Goal: Information Seeking & Learning: Learn about a topic

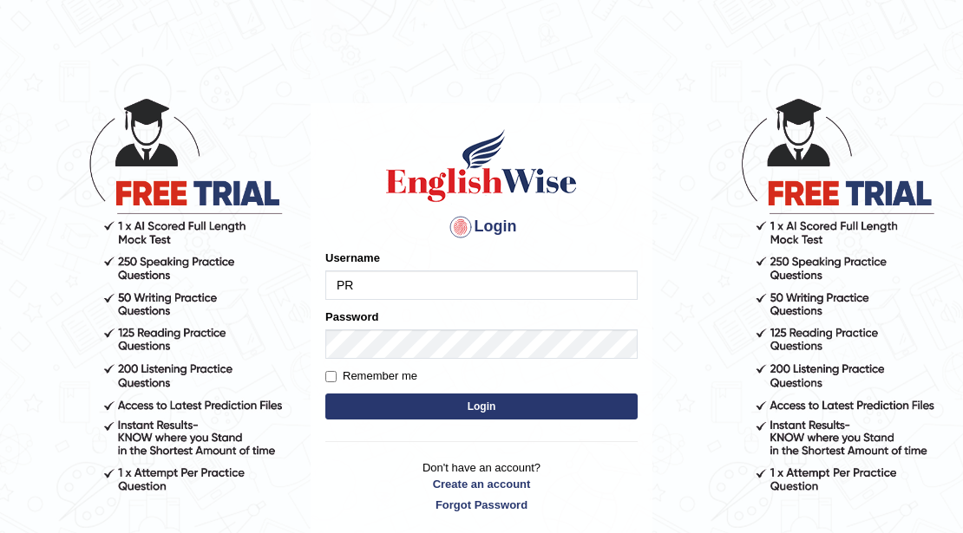
type input "P"
type input "p"
type input "prem28"
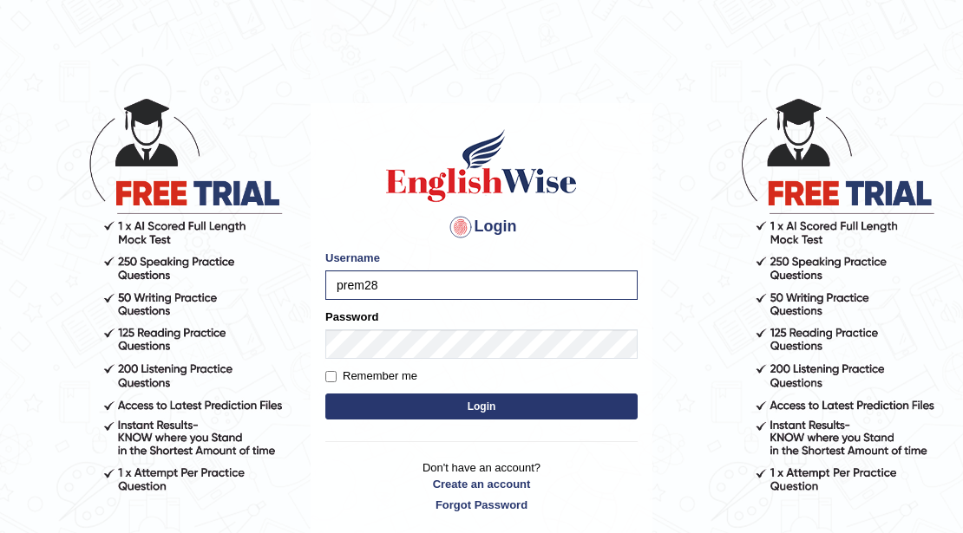
click at [458, 415] on button "Login" at bounding box center [481, 407] width 312 height 26
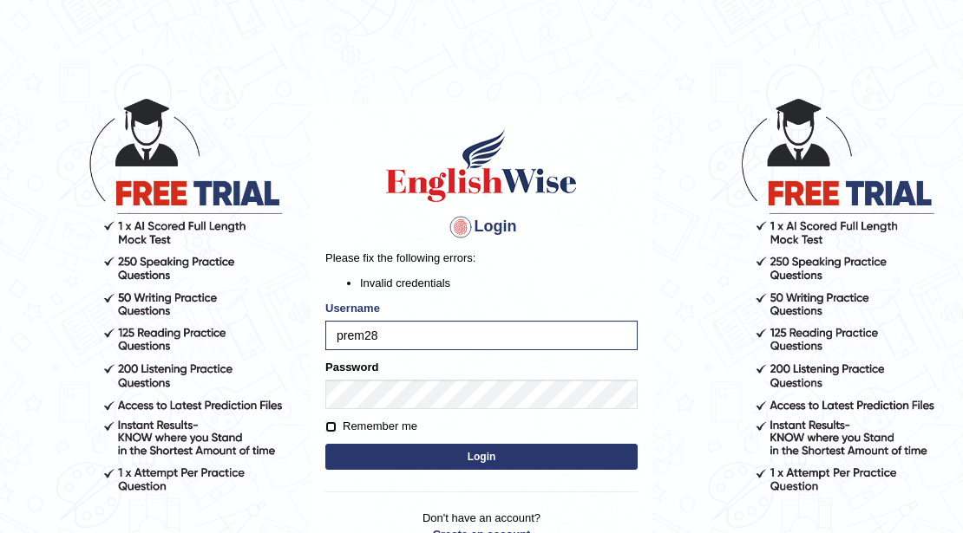
click at [335, 427] on input "Remember me" at bounding box center [330, 427] width 11 height 11
checkbox input "true"
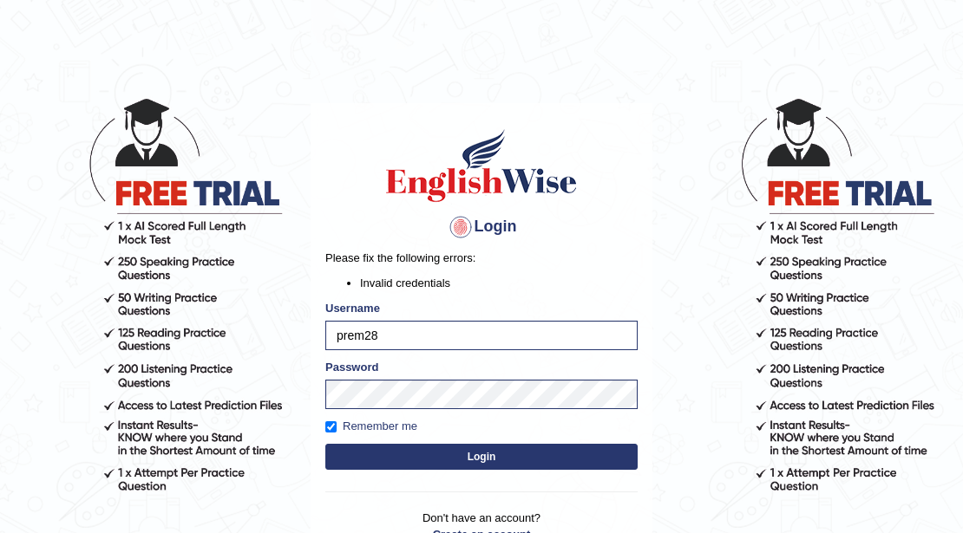
click at [472, 461] on button "Login" at bounding box center [481, 457] width 312 height 26
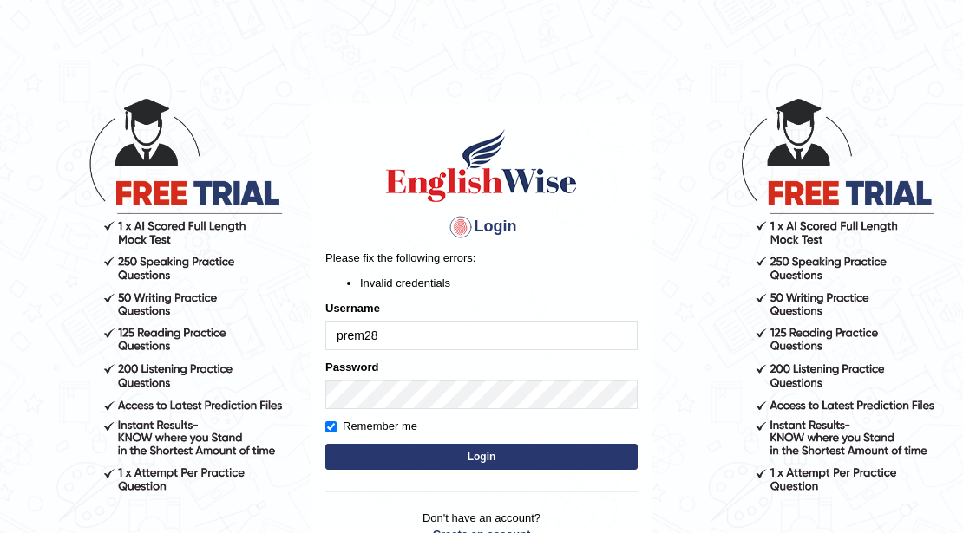
click at [434, 323] on input "prem28" at bounding box center [481, 335] width 312 height 29
type input "p"
type input "Prem28"
click at [474, 458] on button "Login" at bounding box center [481, 457] width 312 height 26
click at [486, 448] on button "Login" at bounding box center [481, 457] width 312 height 26
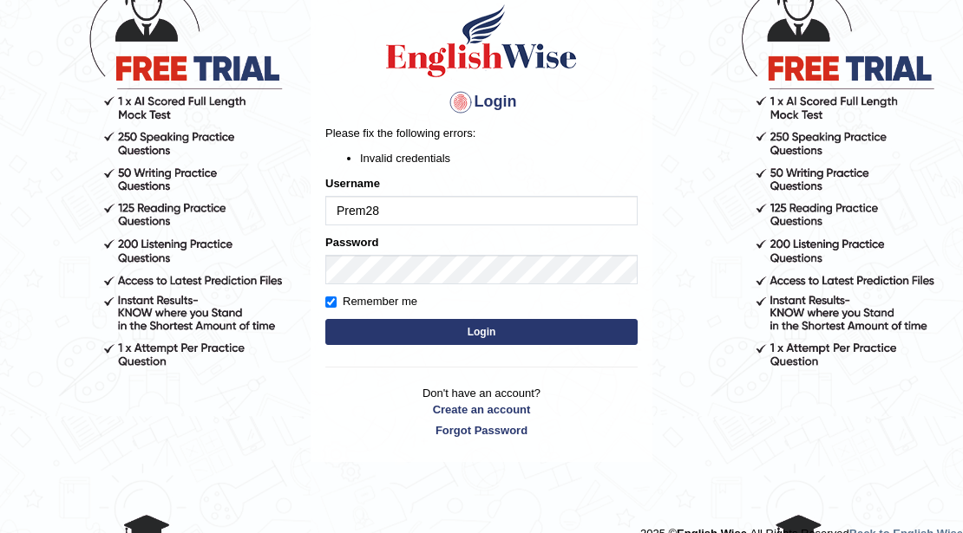
scroll to position [149, 0]
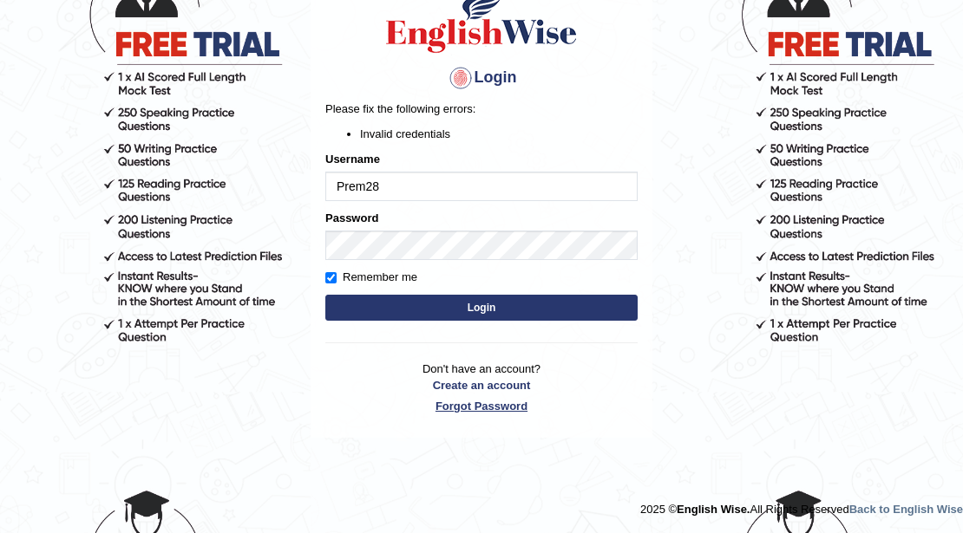
click at [475, 408] on link "Forgot Password" at bounding box center [481, 406] width 312 height 16
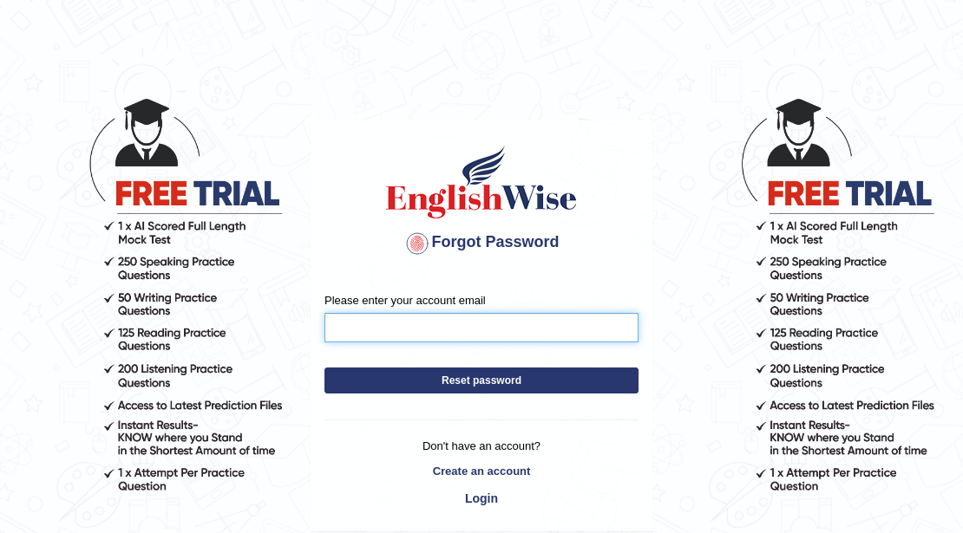
click at [481, 333] on input "Please enter your account email" at bounding box center [481, 327] width 314 height 29
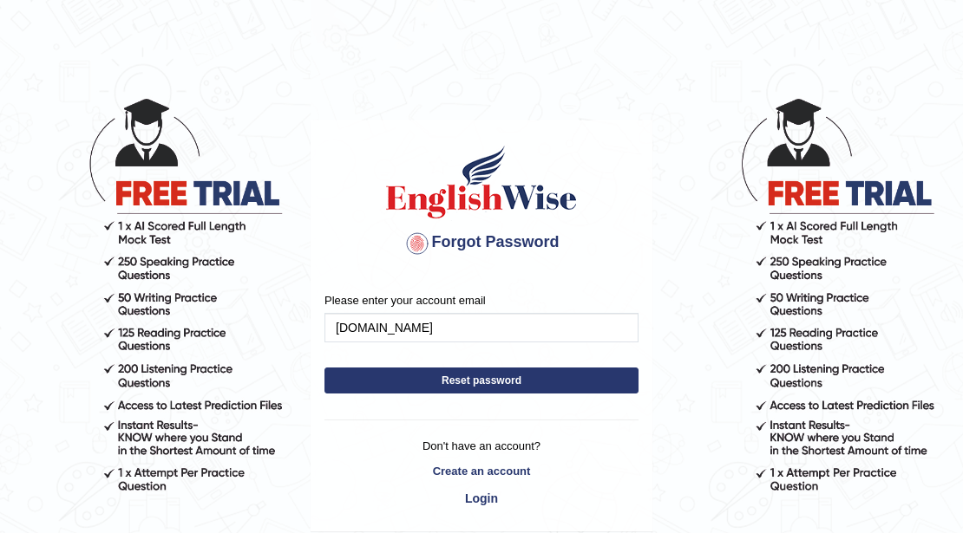
click at [496, 375] on button "Reset password" at bounding box center [481, 381] width 314 height 26
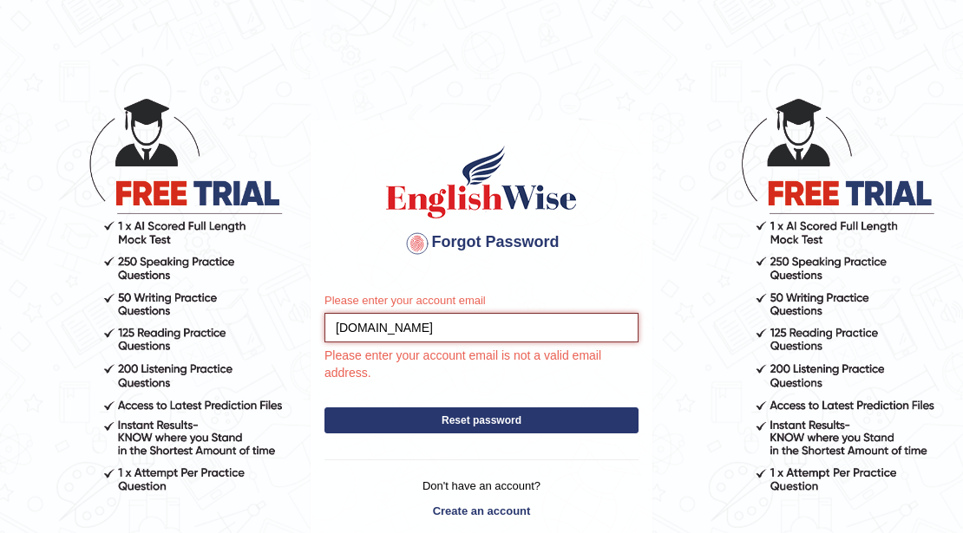
click at [507, 332] on input "premaryal19832gmail.com" at bounding box center [481, 327] width 314 height 29
type input "[EMAIL_ADDRESS][DOMAIN_NAME]"
click at [474, 423] on div "Please enter your account email premaryal1983@gmail.com Please enter your accou…" at bounding box center [481, 425] width 340 height 292
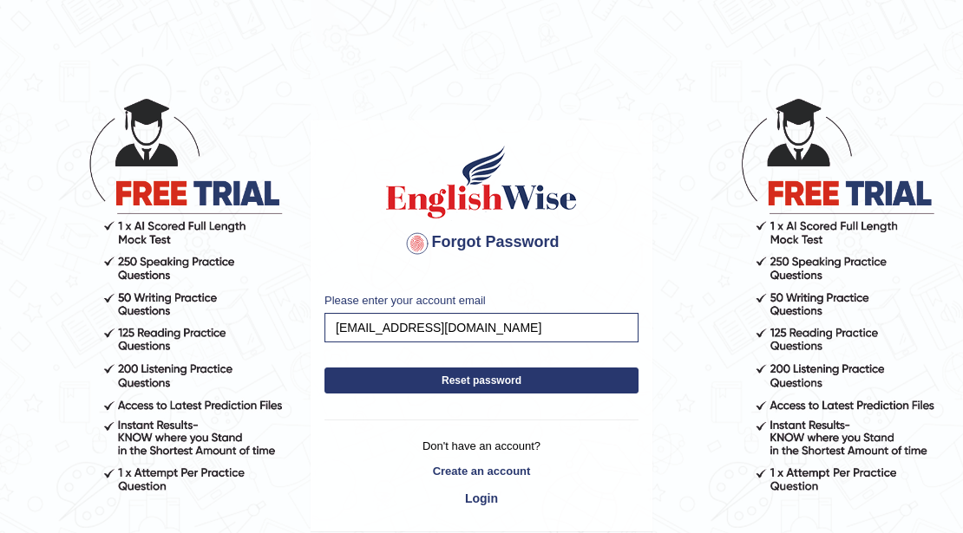
click at [486, 375] on button "Reset password" at bounding box center [481, 381] width 314 height 26
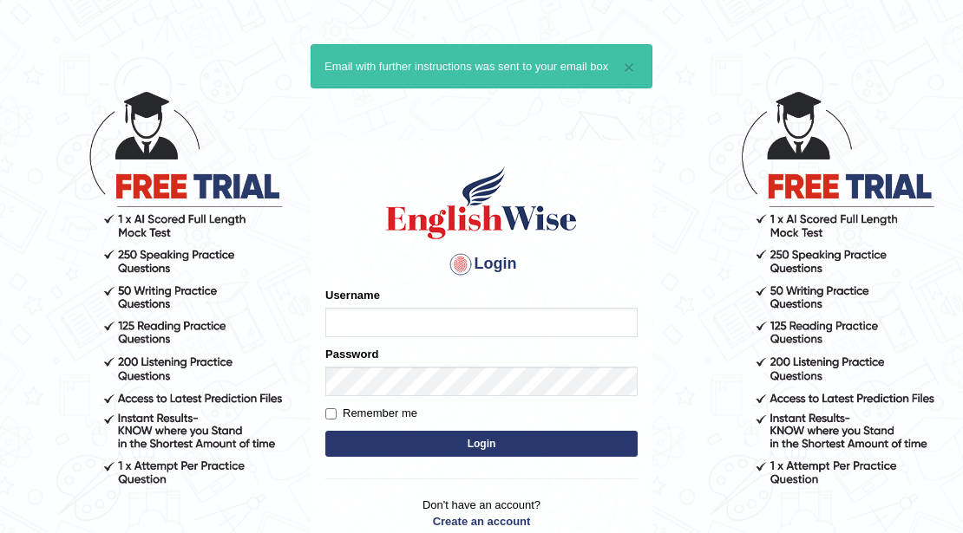
scroll to position [57, 0]
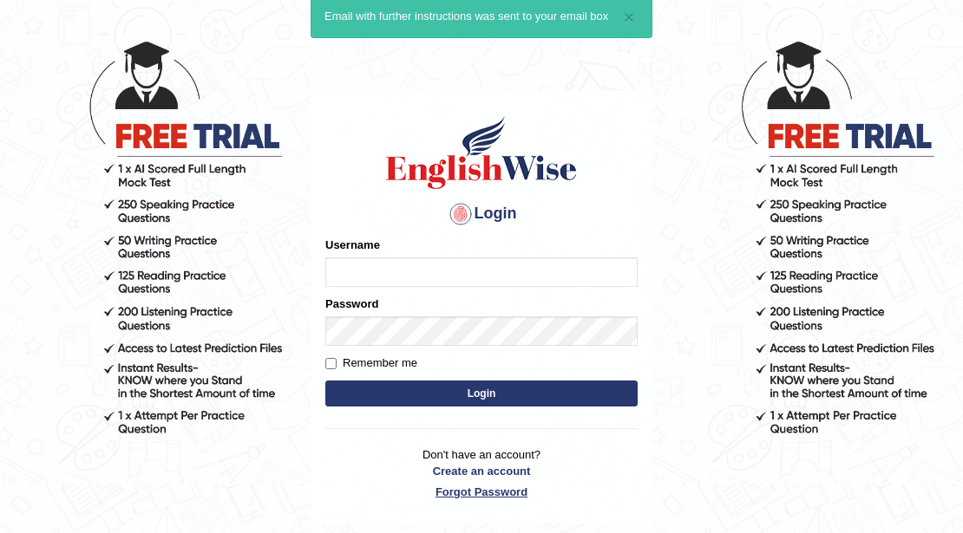
click at [452, 490] on p "Don't have an account? Create an account Forgot Password" at bounding box center [481, 474] width 312 height 54
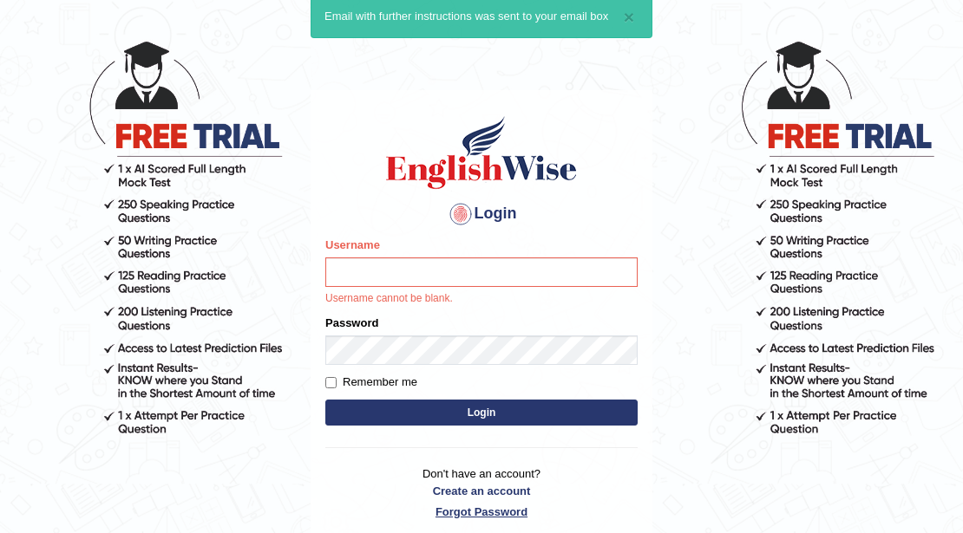
click at [451, 511] on link "Forgot Password" at bounding box center [481, 512] width 312 height 16
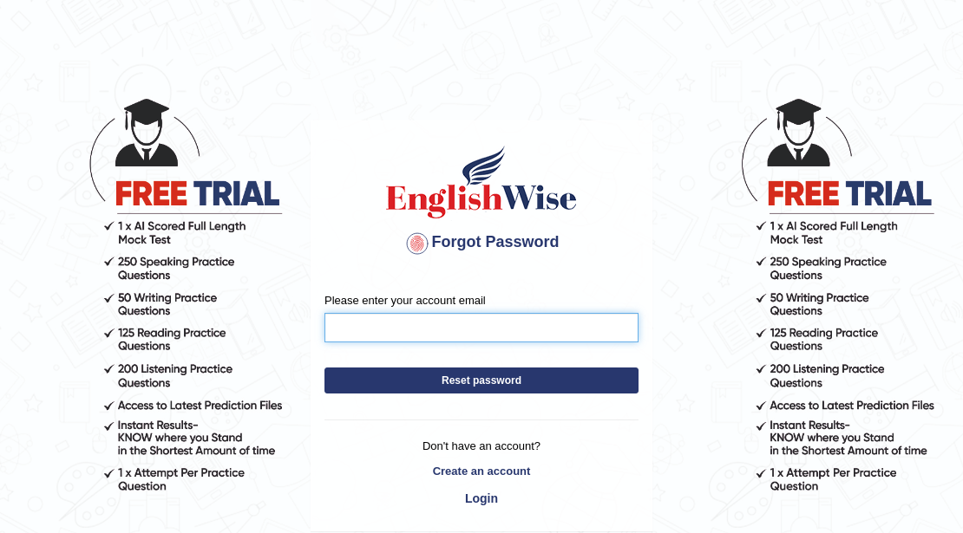
click at [434, 329] on input "Please enter your account email" at bounding box center [481, 327] width 314 height 29
type input "[EMAIL_ADDRESS][DOMAIN_NAME]"
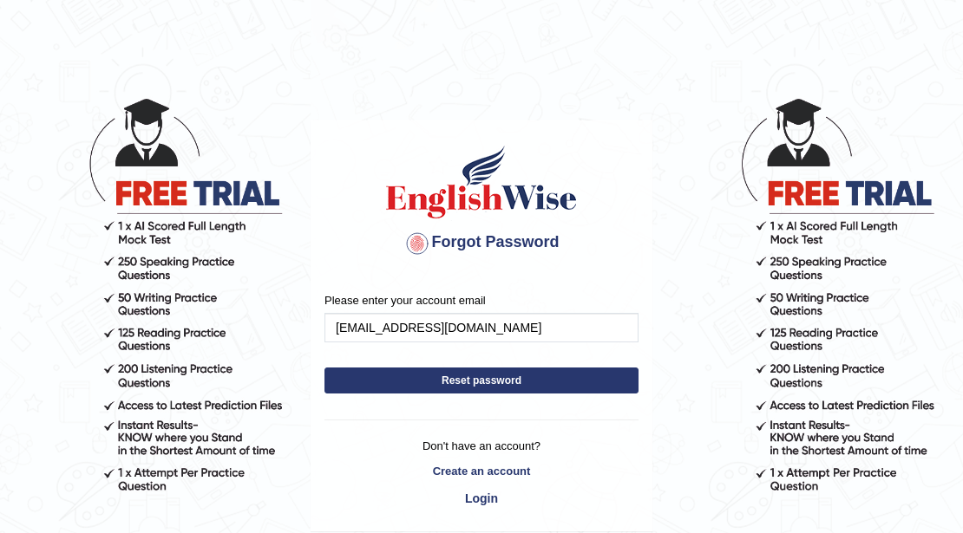
click at [461, 382] on button "Reset password" at bounding box center [481, 381] width 314 height 26
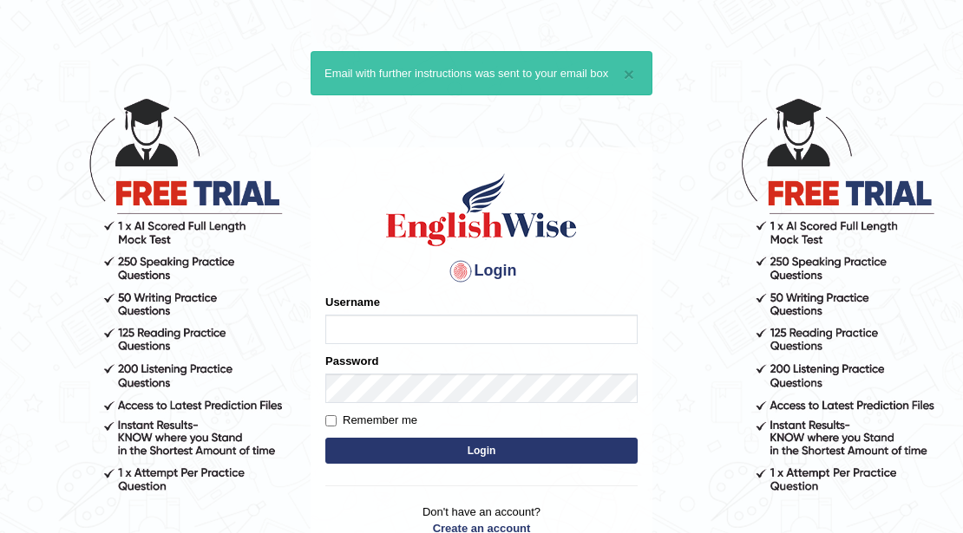
type input "p"
type input "Prem28"
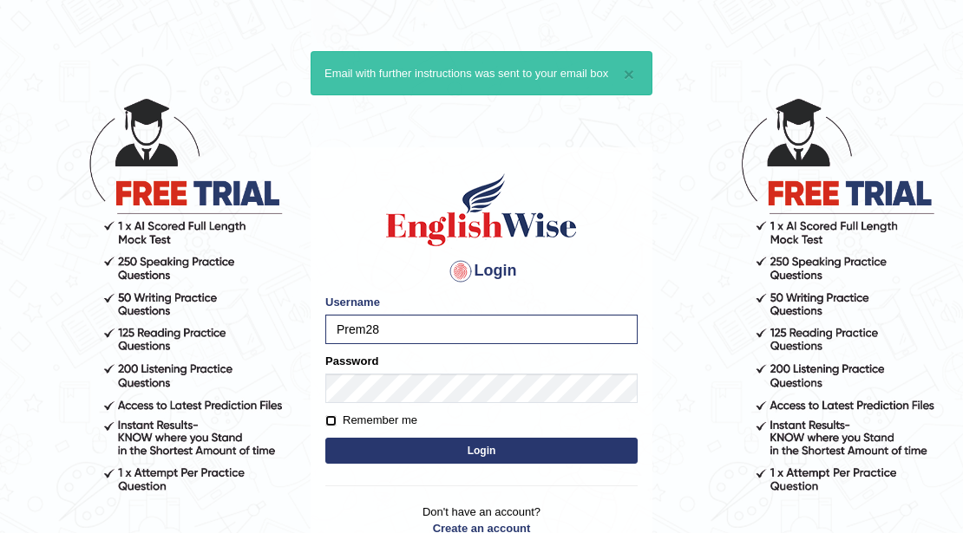
click at [331, 422] on input "Remember me" at bounding box center [330, 420] width 11 height 11
checkbox input "true"
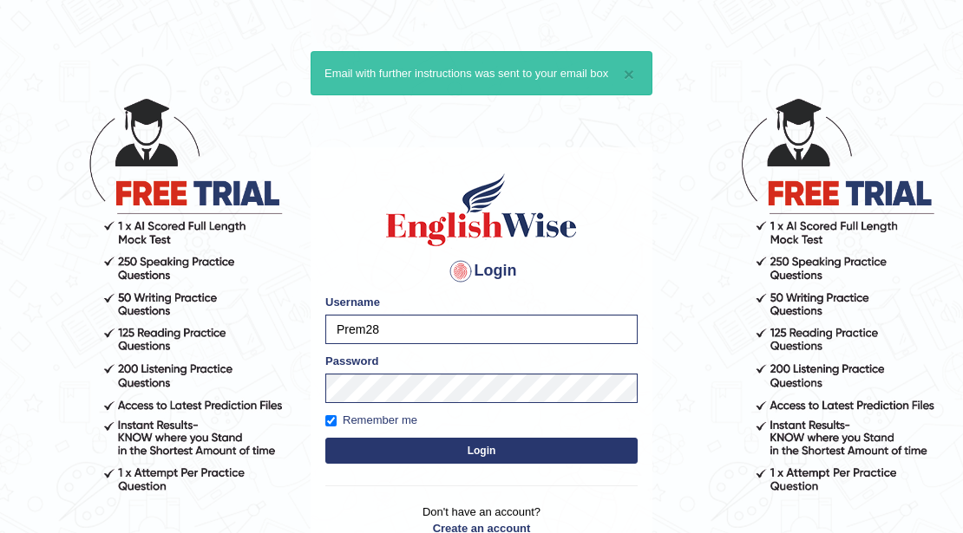
click at [491, 451] on button "Login" at bounding box center [481, 451] width 312 height 26
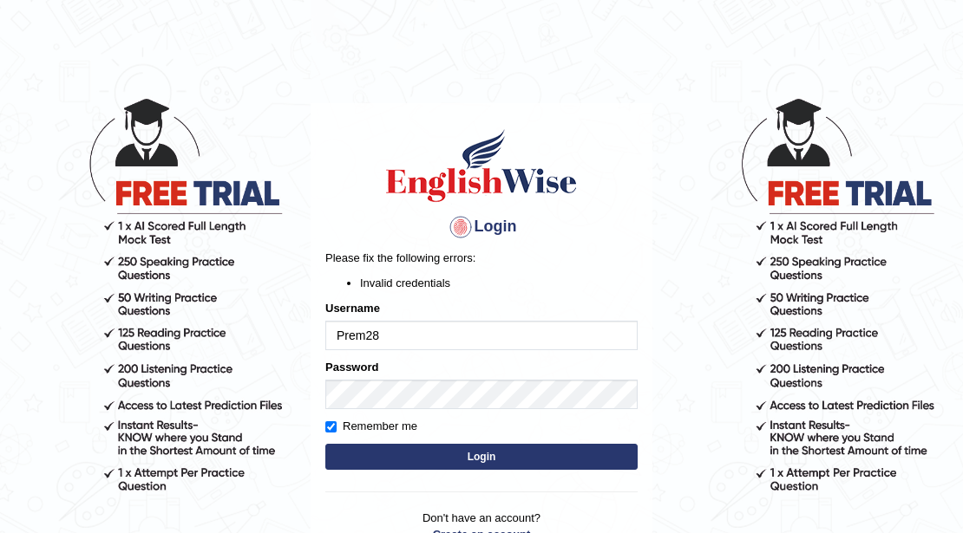
click at [479, 456] on button "Login" at bounding box center [481, 457] width 312 height 26
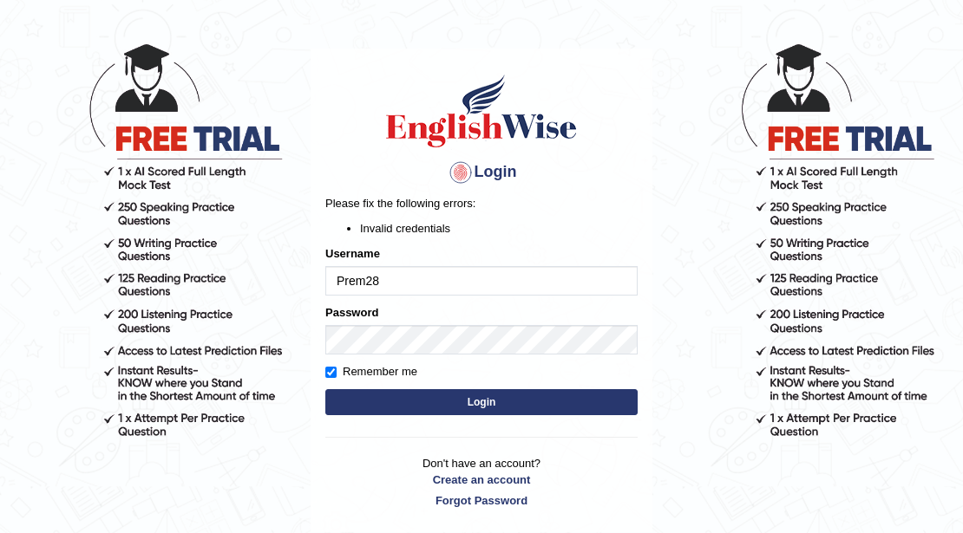
scroll to position [57, 0]
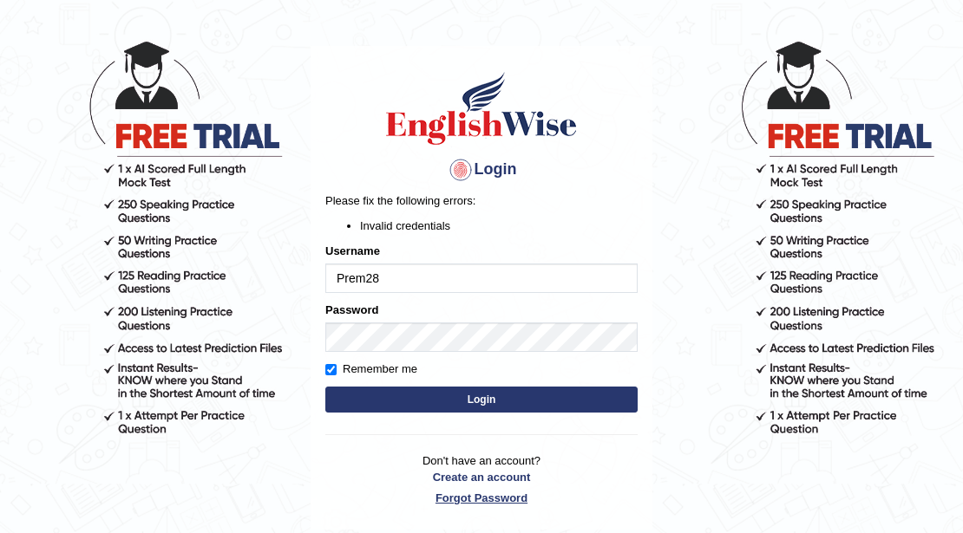
click at [463, 493] on link "Forgot Password" at bounding box center [481, 498] width 312 height 16
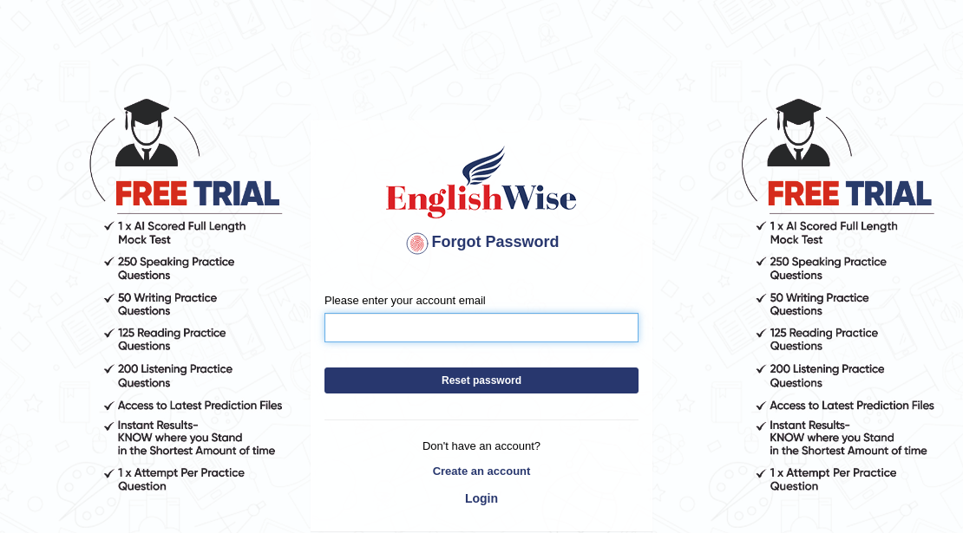
click at [449, 324] on input "Please enter your account email" at bounding box center [481, 327] width 314 height 29
click at [422, 324] on input "premaryal19832@" at bounding box center [481, 327] width 314 height 29
click at [455, 319] on input "premaryal1983@" at bounding box center [481, 327] width 314 height 29
type input "premaryal1983@gmail.com"
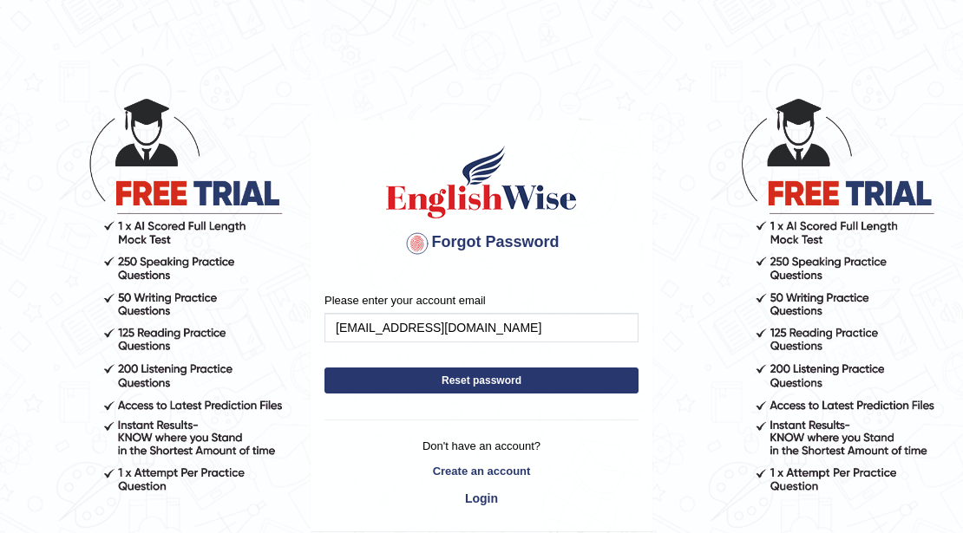
click at [468, 382] on button "Reset password" at bounding box center [481, 381] width 314 height 26
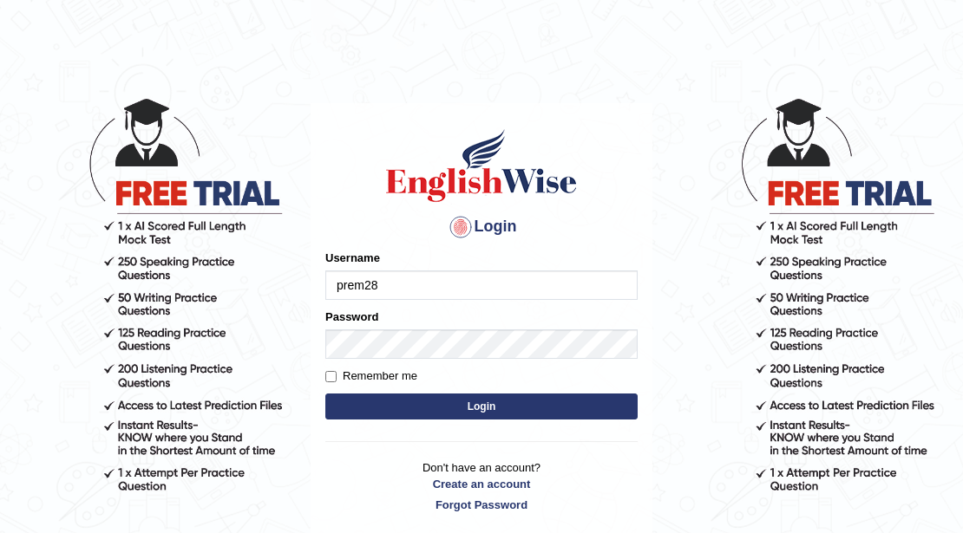
type input "prem28"
click at [494, 406] on button "Login" at bounding box center [481, 407] width 312 height 26
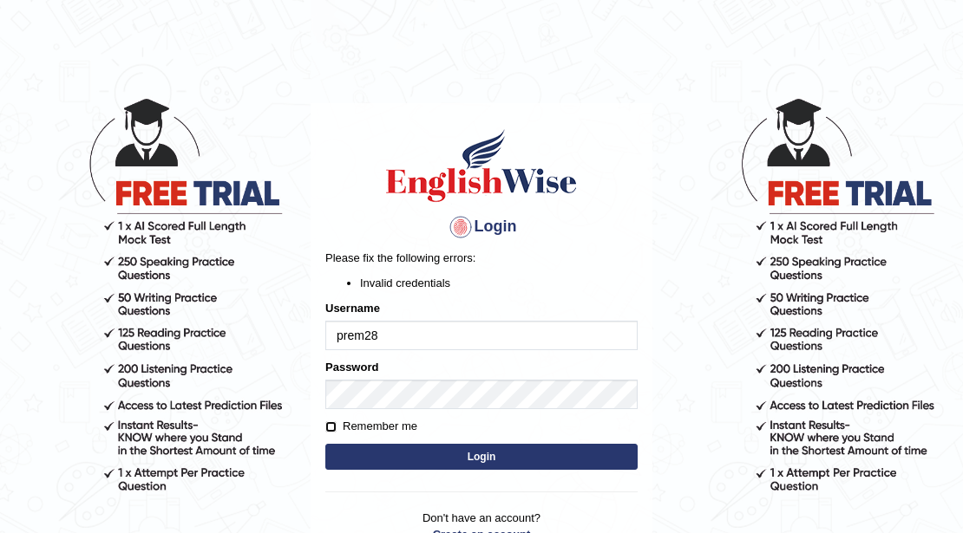
click at [330, 425] on input "Remember me" at bounding box center [330, 427] width 11 height 11
checkbox input "true"
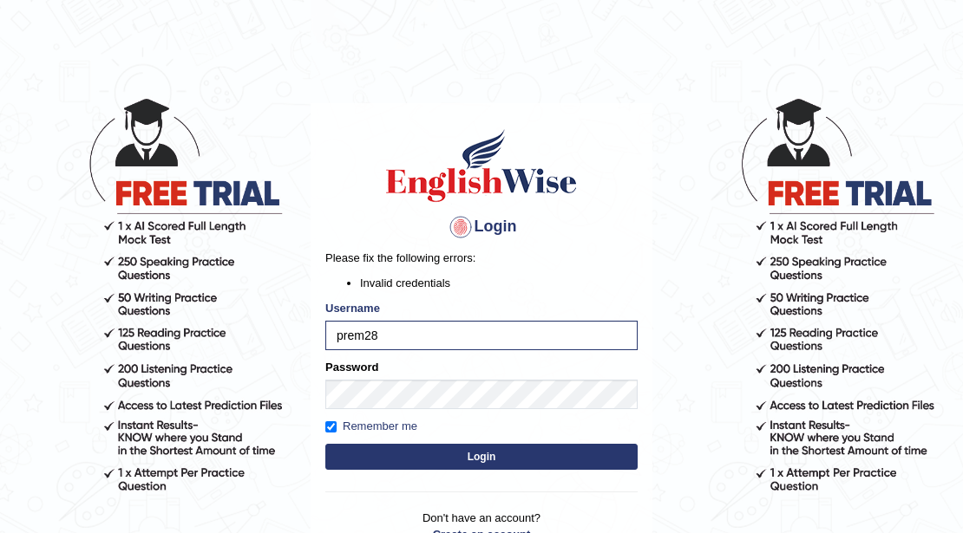
click at [491, 461] on button "Login" at bounding box center [481, 457] width 312 height 26
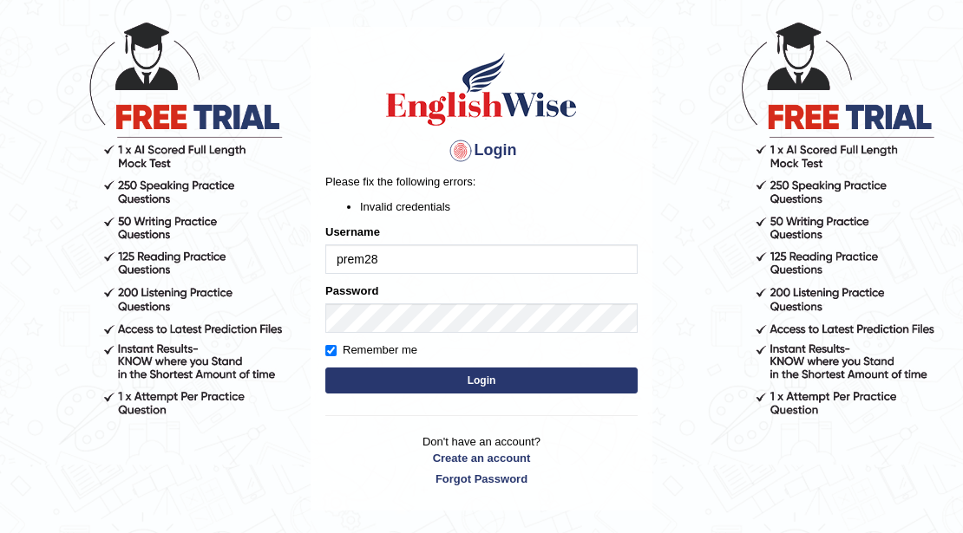
scroll to position [115, 0]
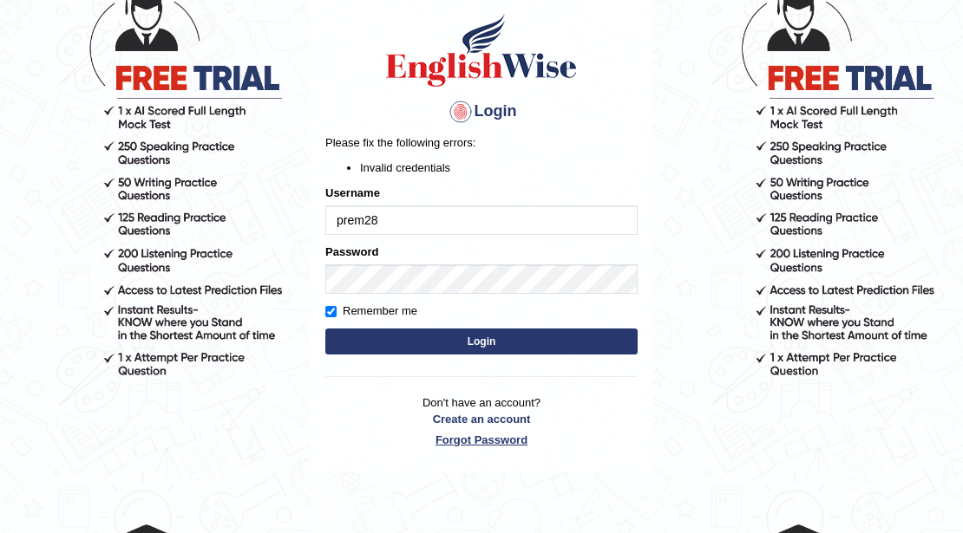
click at [477, 435] on link "Forgot Password" at bounding box center [481, 440] width 312 height 16
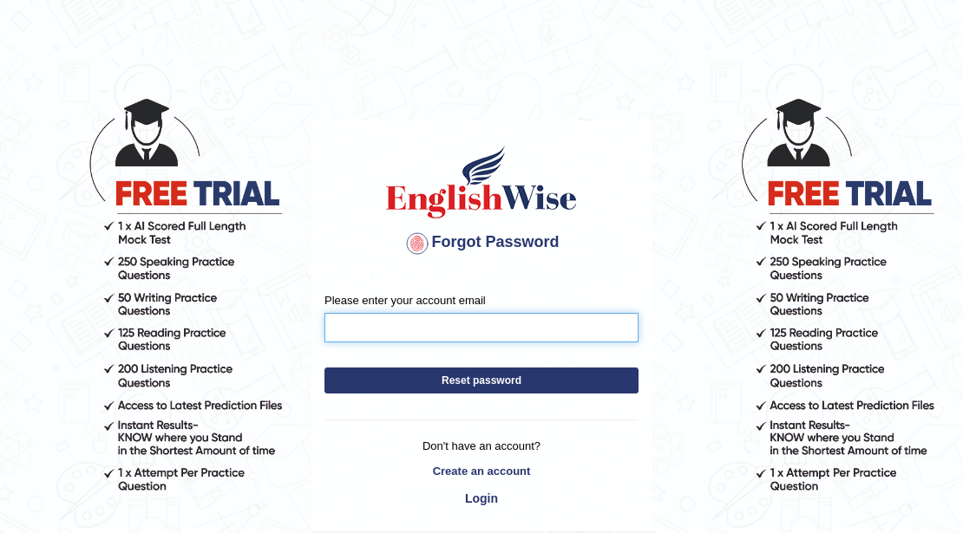
click at [585, 328] on input "Please enter your account email" at bounding box center [481, 327] width 314 height 29
type input "[EMAIL_ADDRESS][DOMAIN_NAME]"
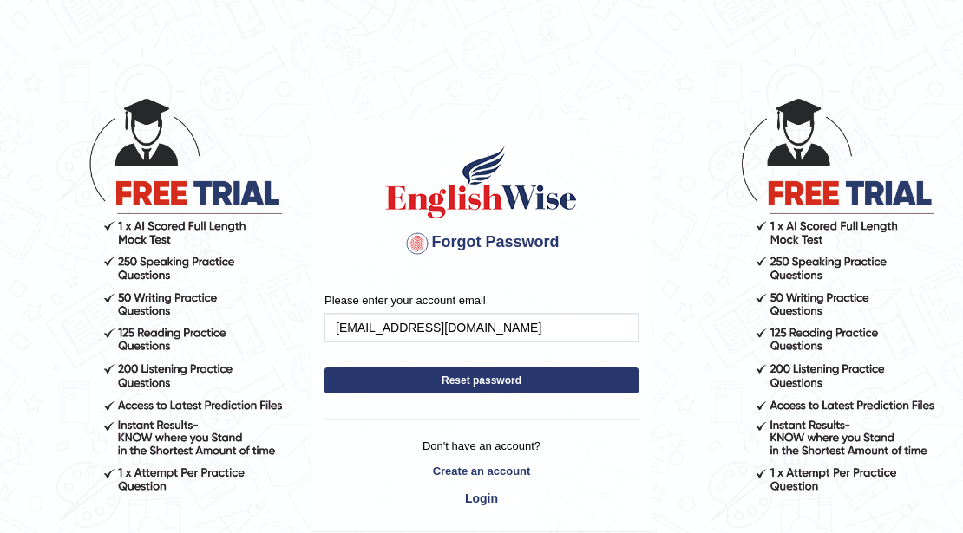
click at [498, 382] on button "Reset password" at bounding box center [481, 381] width 314 height 26
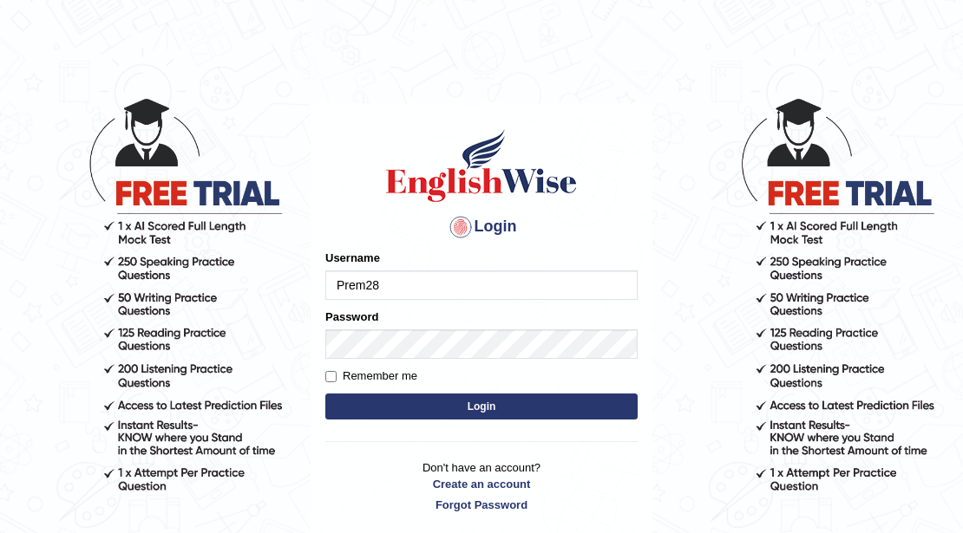
type input "Prem28"
click at [468, 405] on button "Login" at bounding box center [481, 407] width 312 height 26
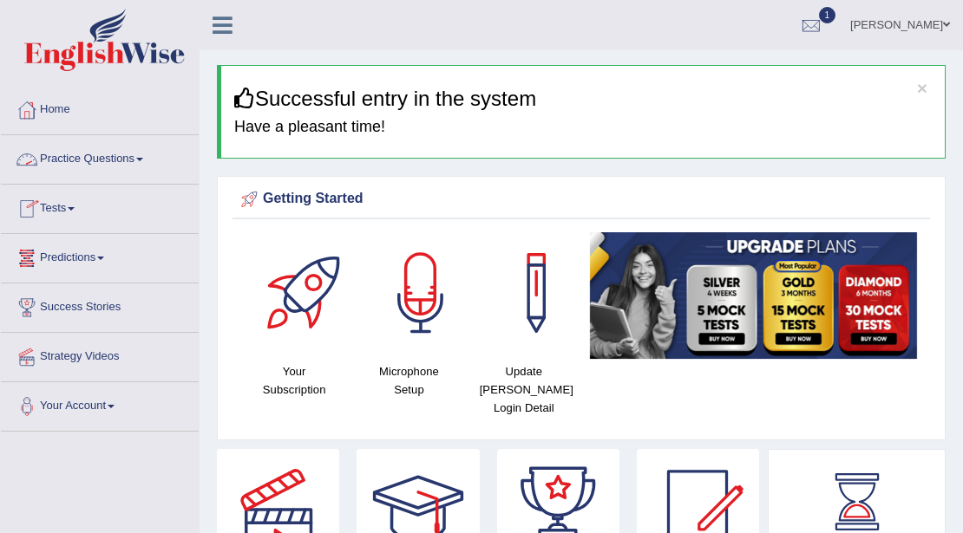
click at [105, 156] on link "Practice Questions" at bounding box center [100, 156] width 198 height 43
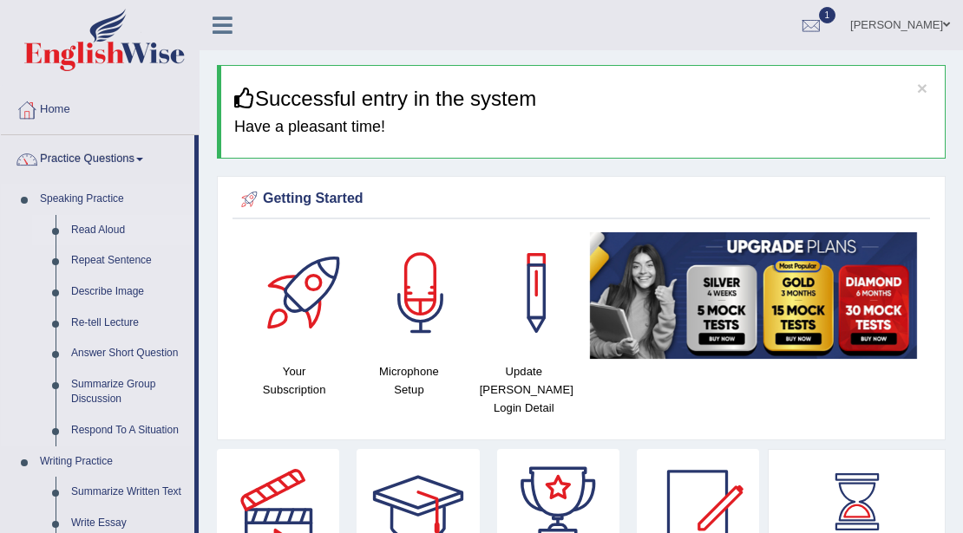
click at [101, 227] on link "Read Aloud" at bounding box center [128, 230] width 131 height 31
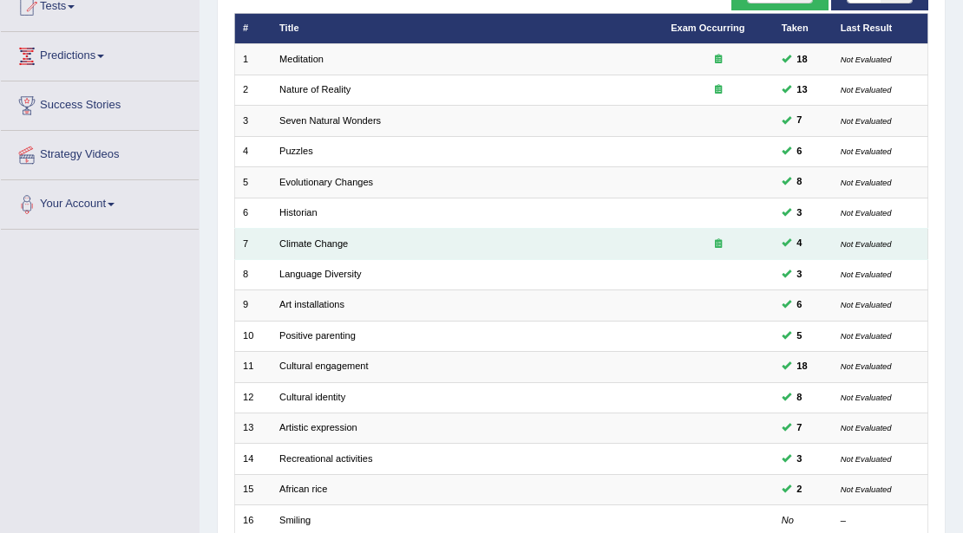
scroll to position [231, 0]
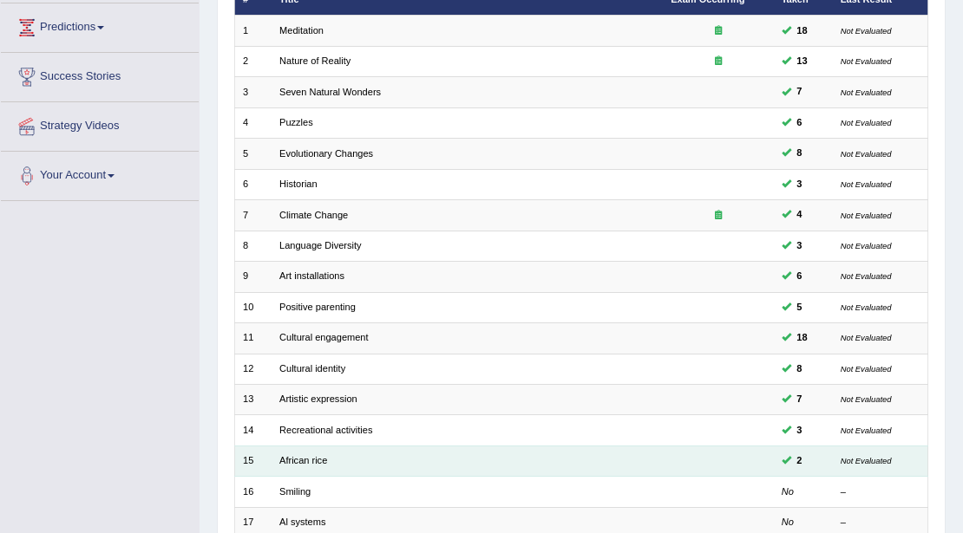
click at [495, 461] on td "African rice" at bounding box center [466, 461] width 391 height 30
click at [299, 455] on link "African rice" at bounding box center [303, 460] width 48 height 10
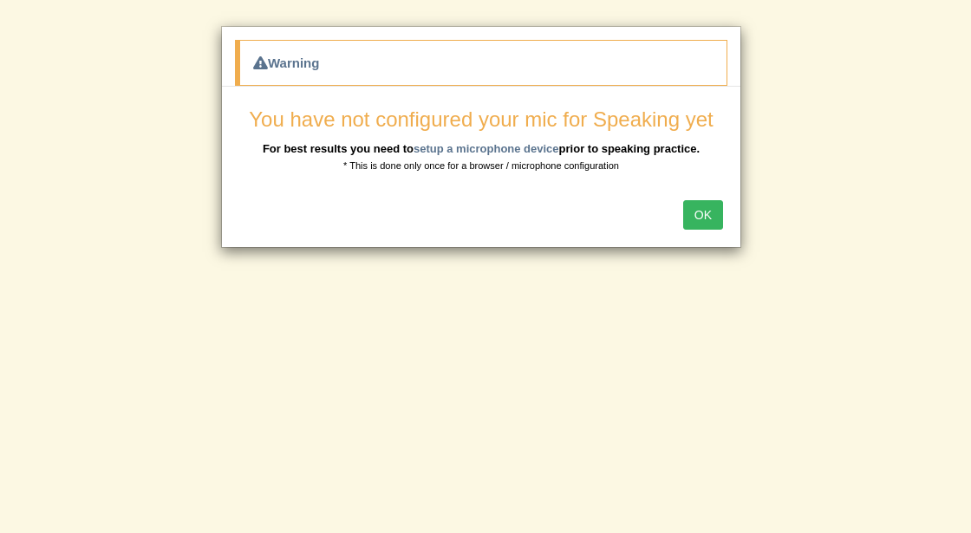
click at [706, 206] on button "OK" at bounding box center [703, 214] width 40 height 29
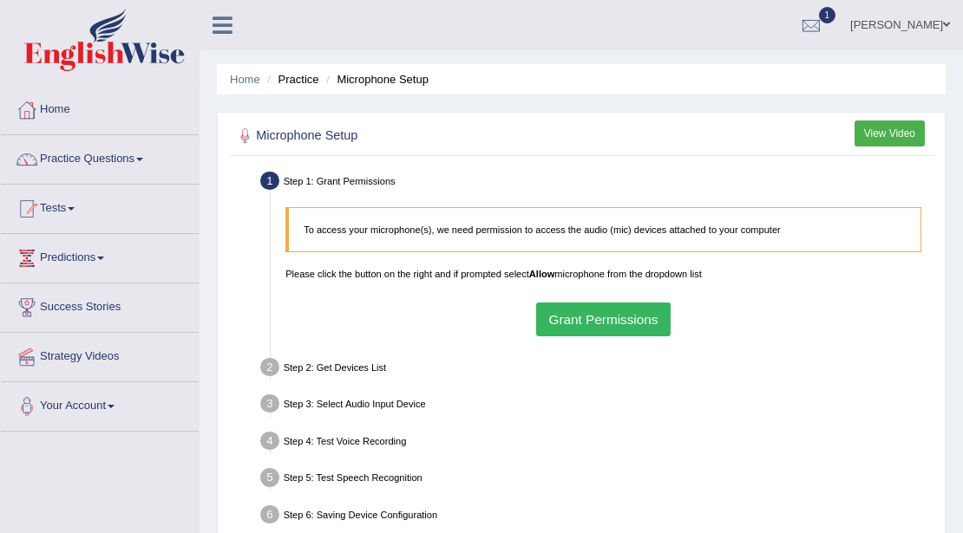
click at [636, 314] on button "Grant Permissions" at bounding box center [603, 320] width 134 height 34
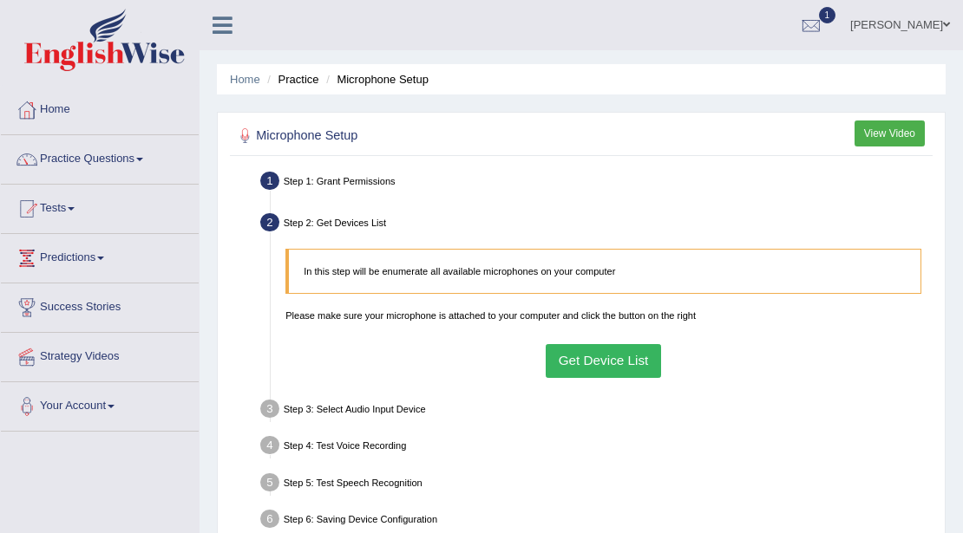
click at [389, 406] on div "Step 3: Select Audio Input Device –" at bounding box center [596, 411] width 684 height 32
click at [604, 356] on button "Get Device List" at bounding box center [603, 361] width 115 height 34
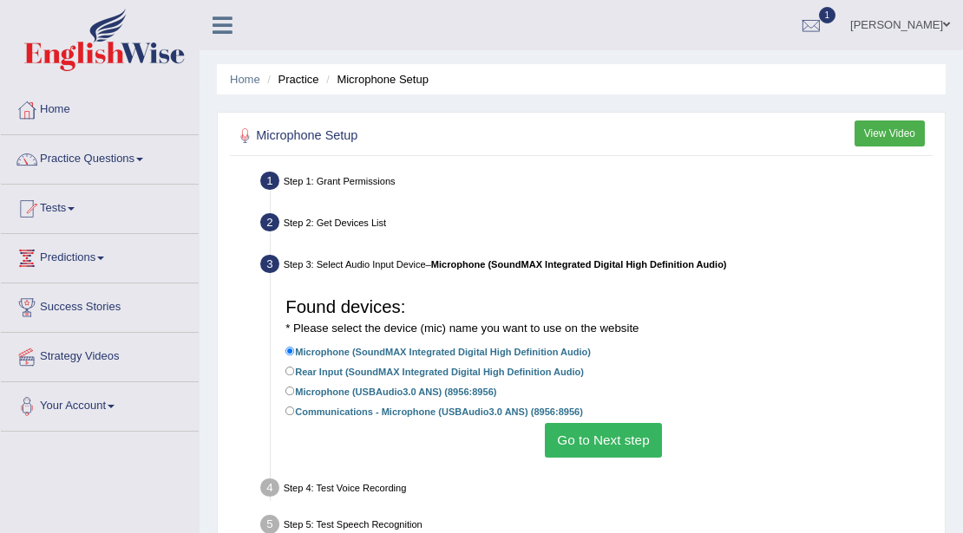
click at [615, 439] on button "Go to Next step" at bounding box center [603, 440] width 117 height 34
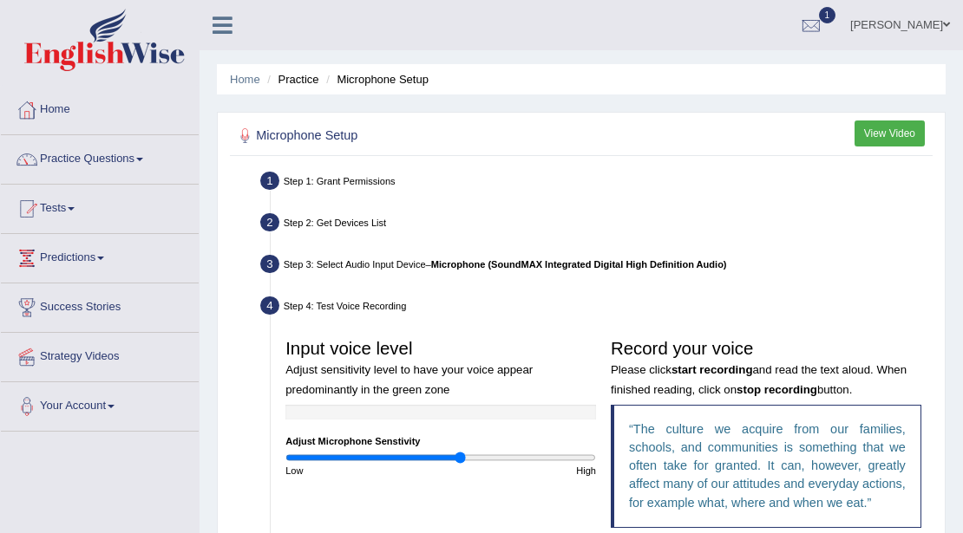
click at [461, 454] on input "range" at bounding box center [440, 458] width 310 height 12
click at [471, 457] on input "range" at bounding box center [440, 458] width 310 height 12
click at [458, 456] on input "range" at bounding box center [440, 458] width 310 height 12
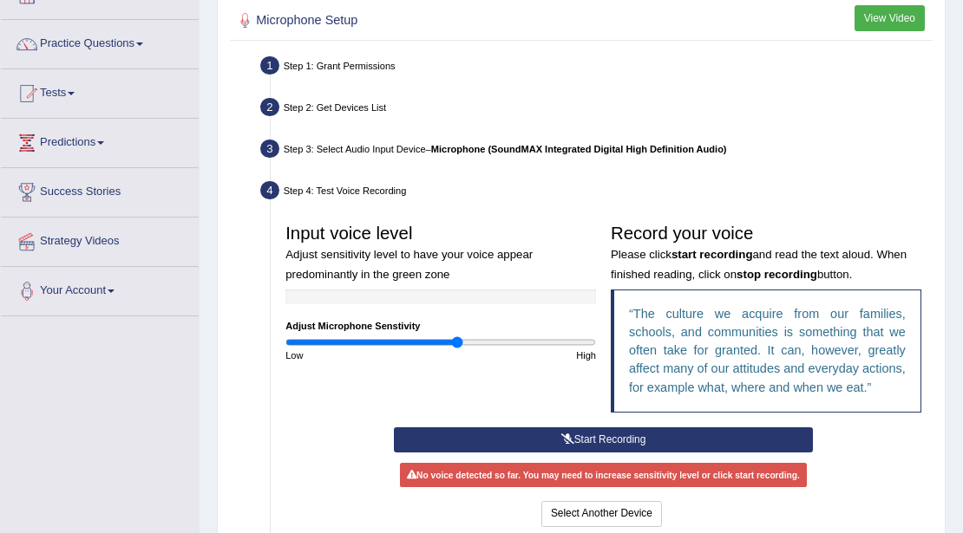
scroll to position [173, 0]
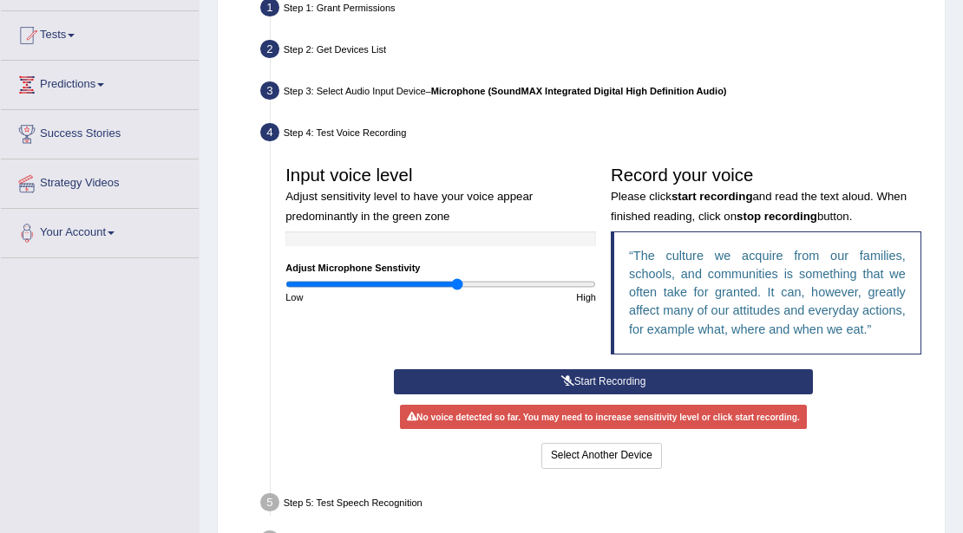
click at [624, 377] on button "Start Recording" at bounding box center [603, 381] width 419 height 25
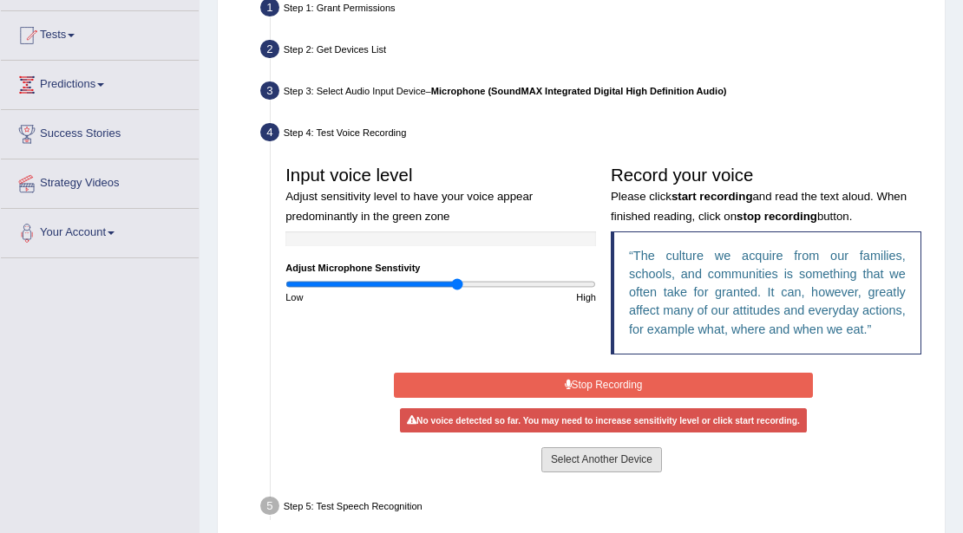
click at [617, 461] on button "Select Another Device" at bounding box center [601, 460] width 121 height 25
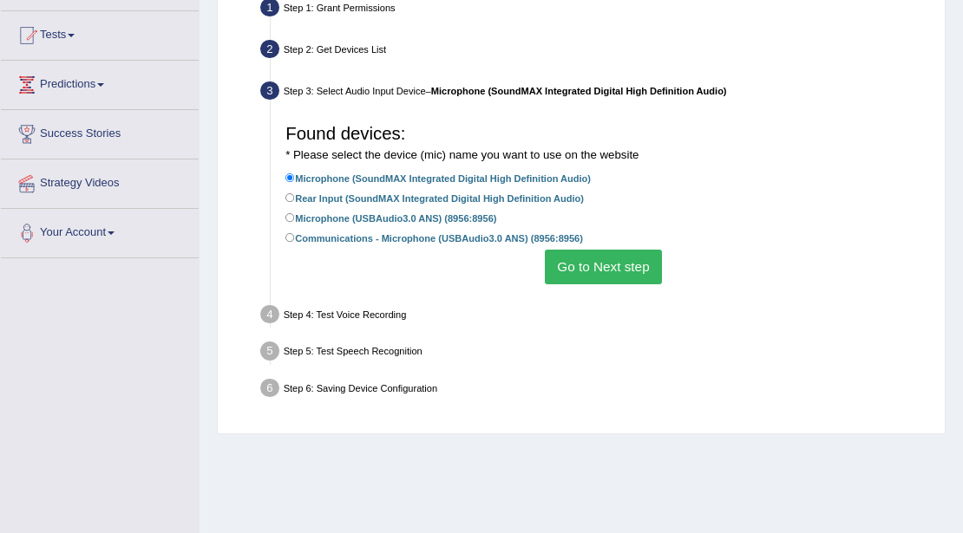
click at [571, 264] on button "Go to Next step" at bounding box center [603, 267] width 117 height 34
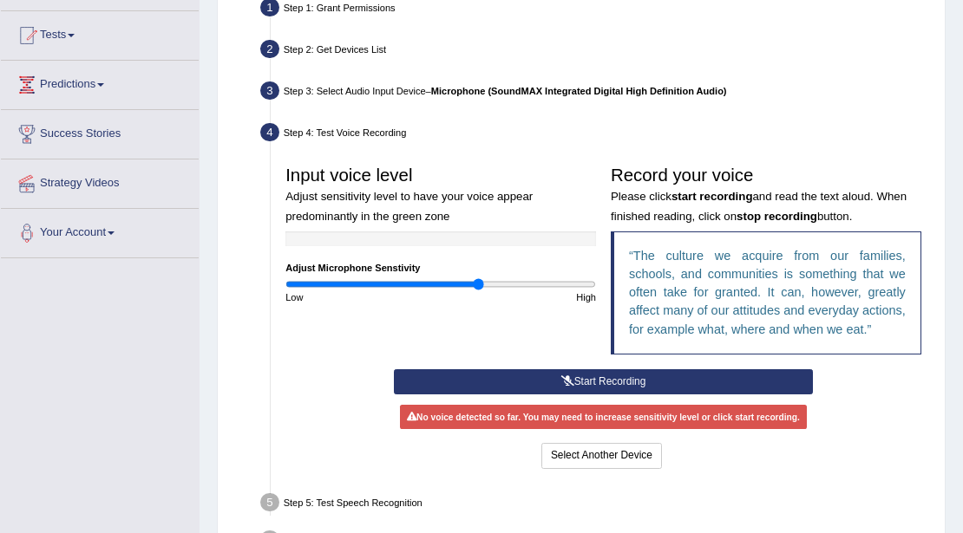
click at [479, 284] on input "range" at bounding box center [440, 284] width 310 height 12
click at [565, 382] on icon at bounding box center [567, 381] width 13 height 10
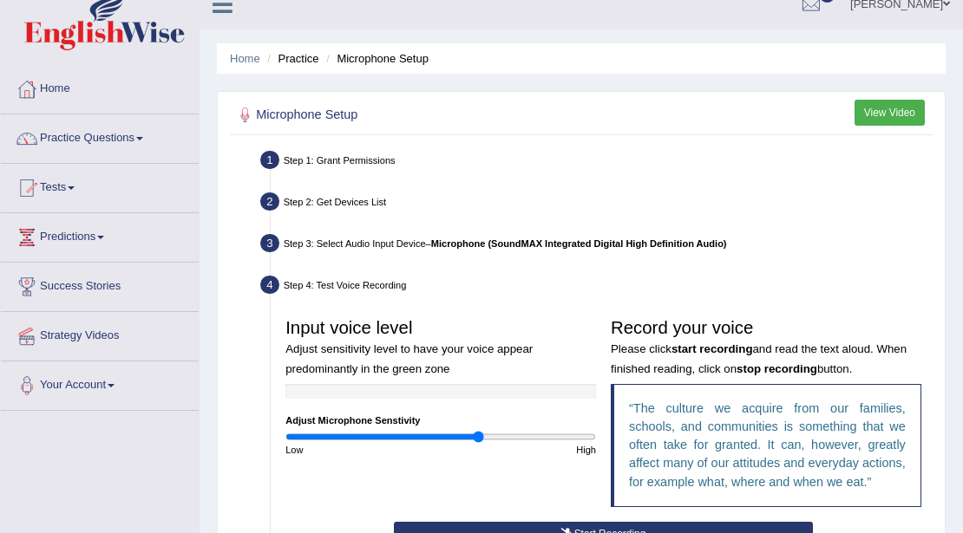
scroll to position [0, 0]
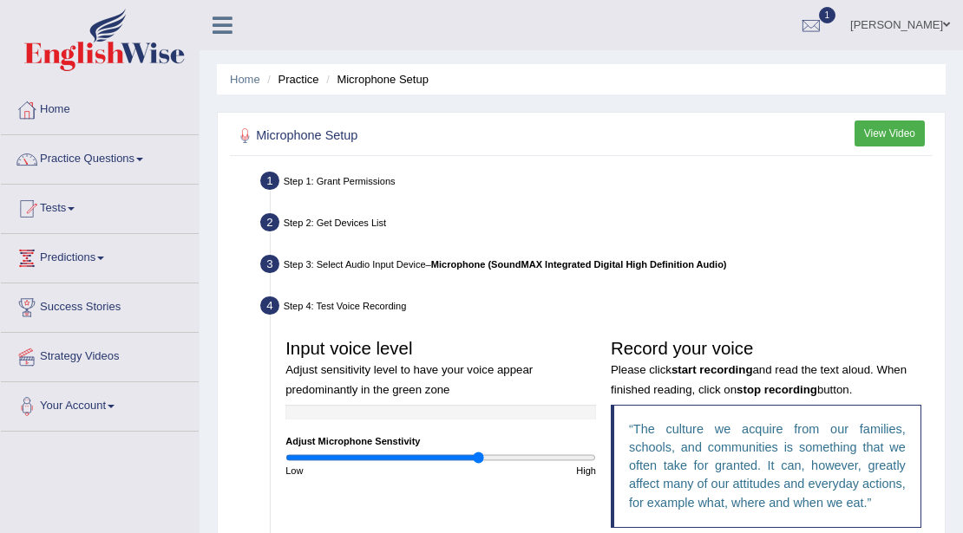
click at [890, 134] on button "View Video" at bounding box center [889, 133] width 70 height 25
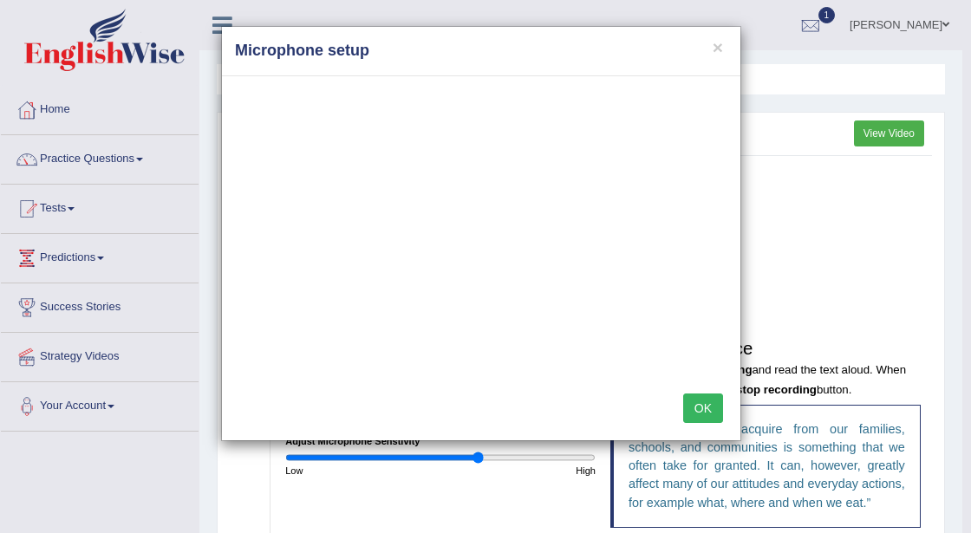
click at [706, 408] on button "OK" at bounding box center [703, 408] width 40 height 29
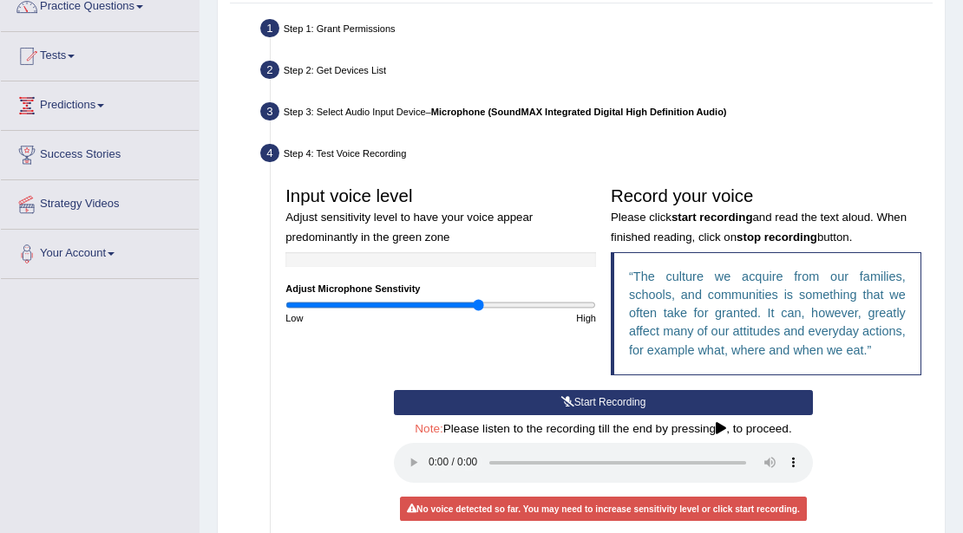
scroll to position [173, 0]
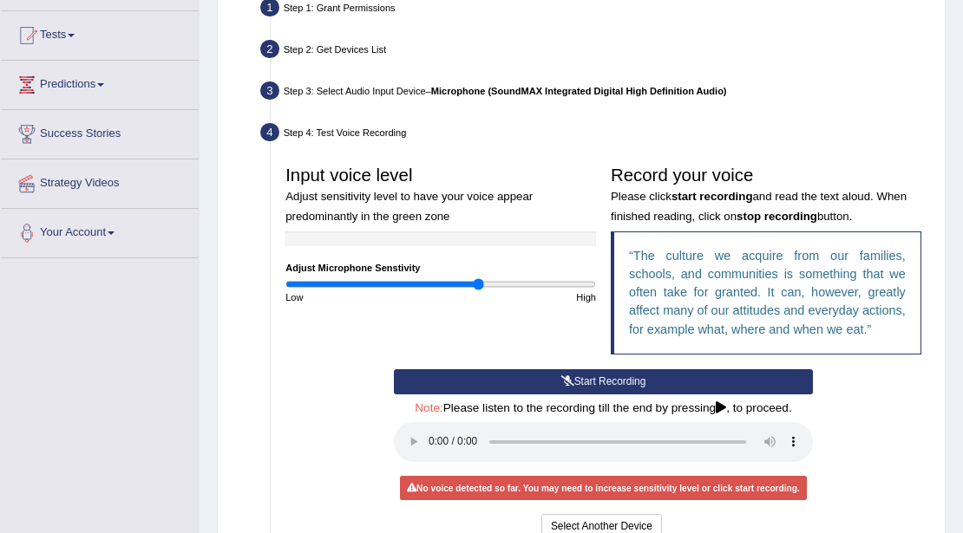
click at [625, 380] on button "Start Recording" at bounding box center [603, 381] width 419 height 25
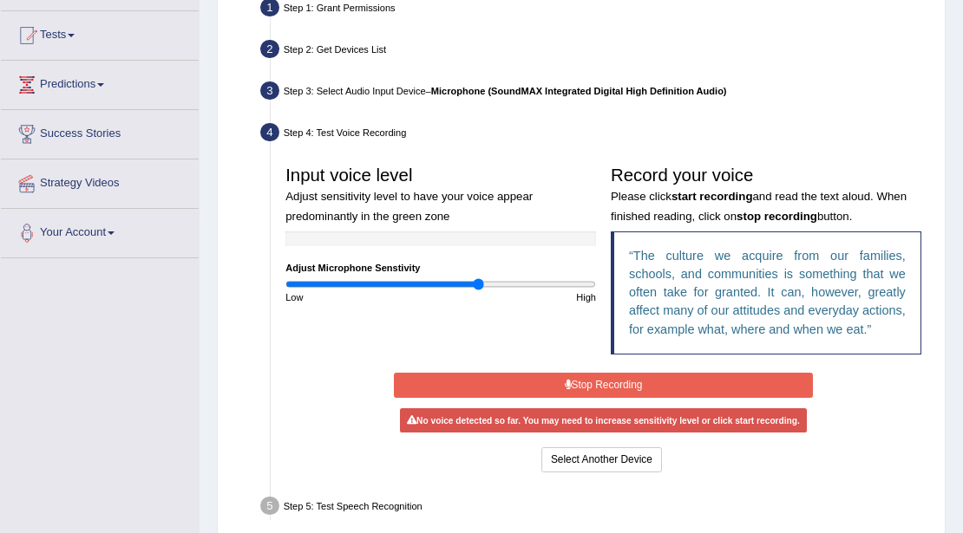
click at [609, 380] on button "Stop Recording" at bounding box center [603, 385] width 419 height 25
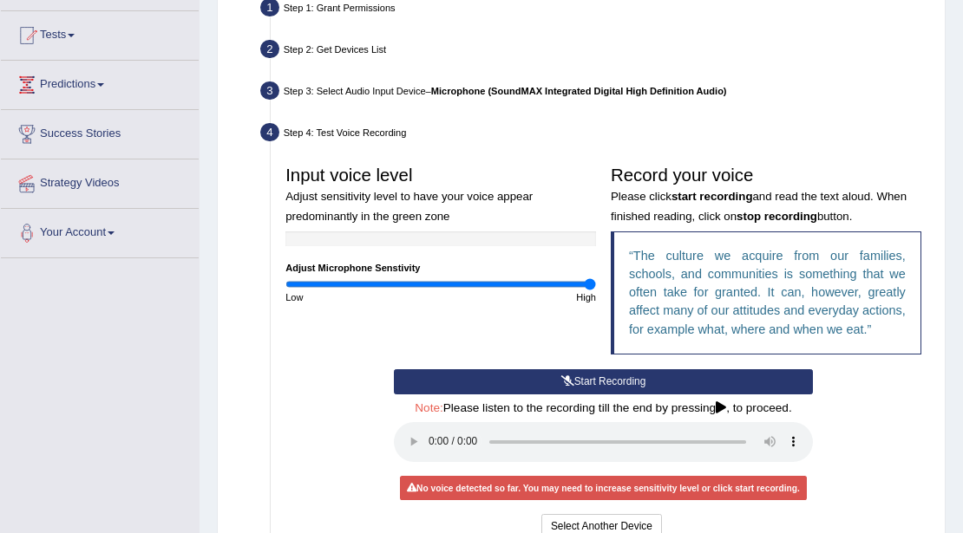
drag, startPoint x: 503, startPoint y: 284, endPoint x: 592, endPoint y: 279, distance: 89.4
click at [592, 279] on input "range" at bounding box center [440, 284] width 310 height 12
click at [513, 287] on input "range" at bounding box center [440, 284] width 310 height 12
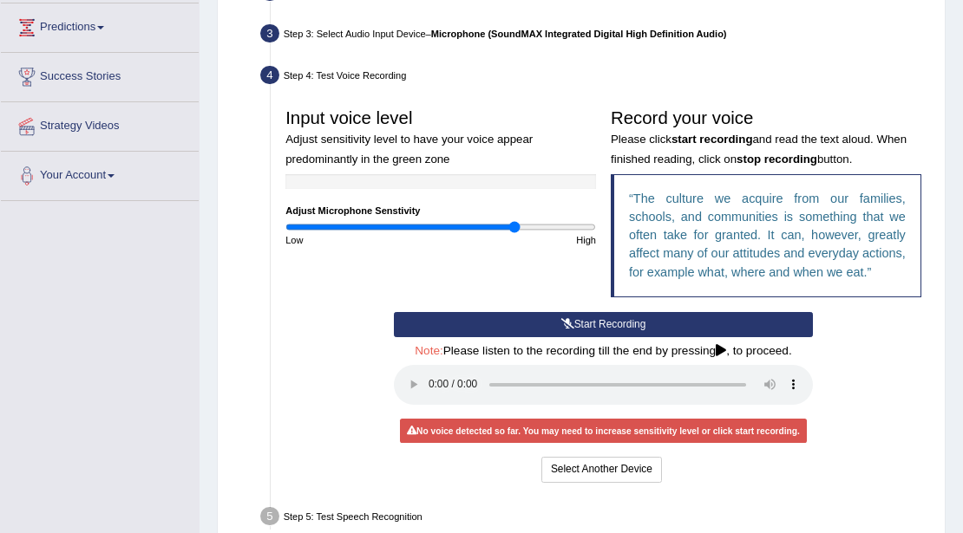
scroll to position [289, 0]
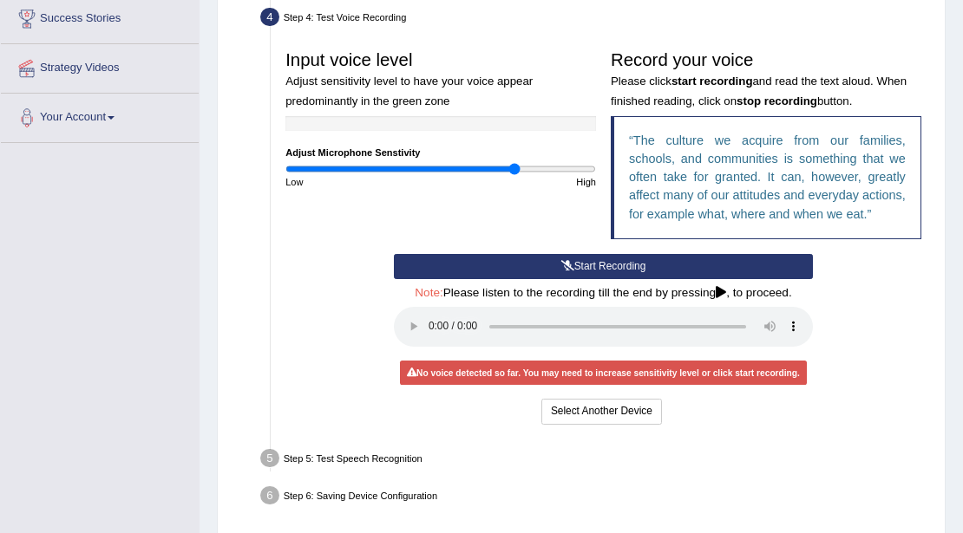
click at [720, 290] on icon at bounding box center [721, 293] width 10 height 12
click at [569, 265] on icon at bounding box center [567, 266] width 13 height 10
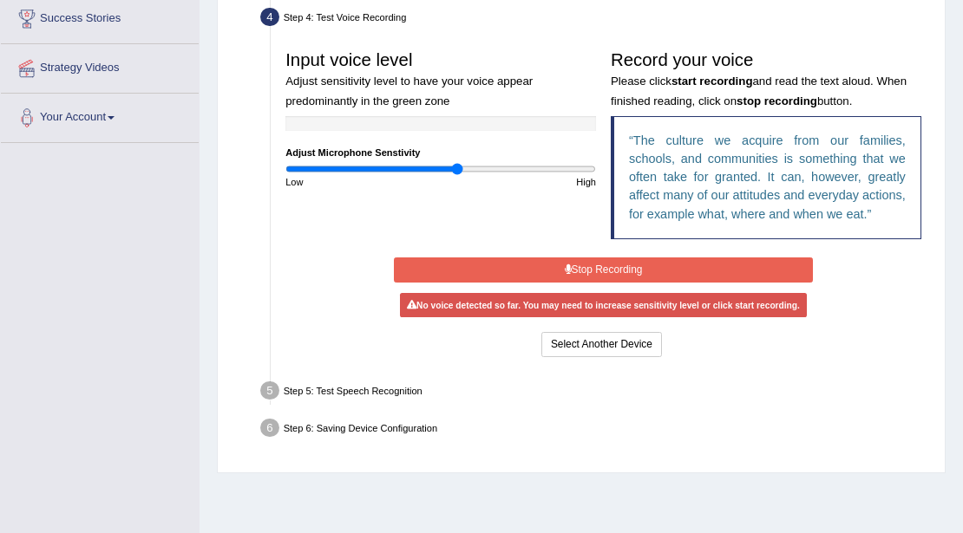
click at [455, 170] on input "range" at bounding box center [440, 169] width 310 height 12
type input "1.26"
click at [477, 167] on input "range" at bounding box center [440, 169] width 310 height 12
click at [600, 266] on button "Stop Recording" at bounding box center [603, 270] width 419 height 25
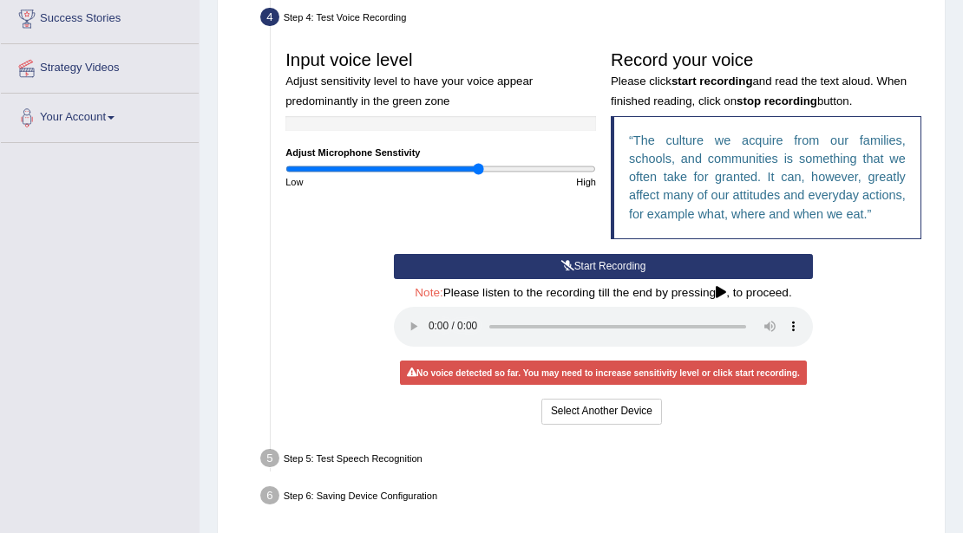
click at [585, 263] on button "Start Recording" at bounding box center [603, 266] width 419 height 25
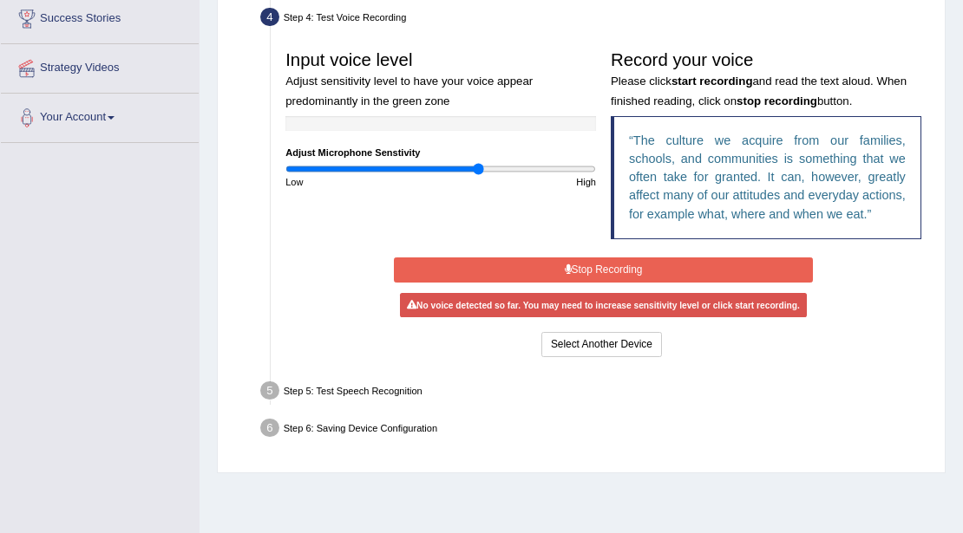
click at [585, 263] on button "Stop Recording" at bounding box center [603, 270] width 419 height 25
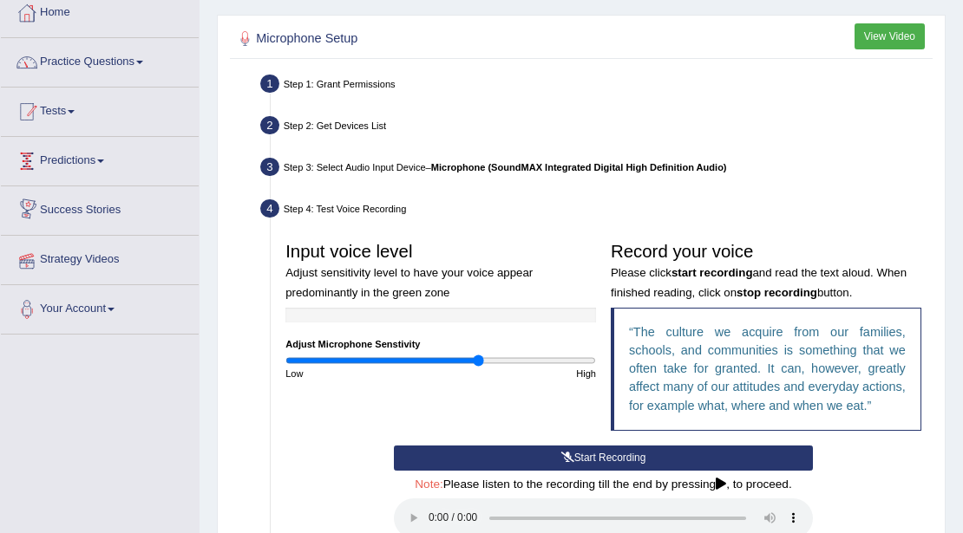
scroll to position [0, 0]
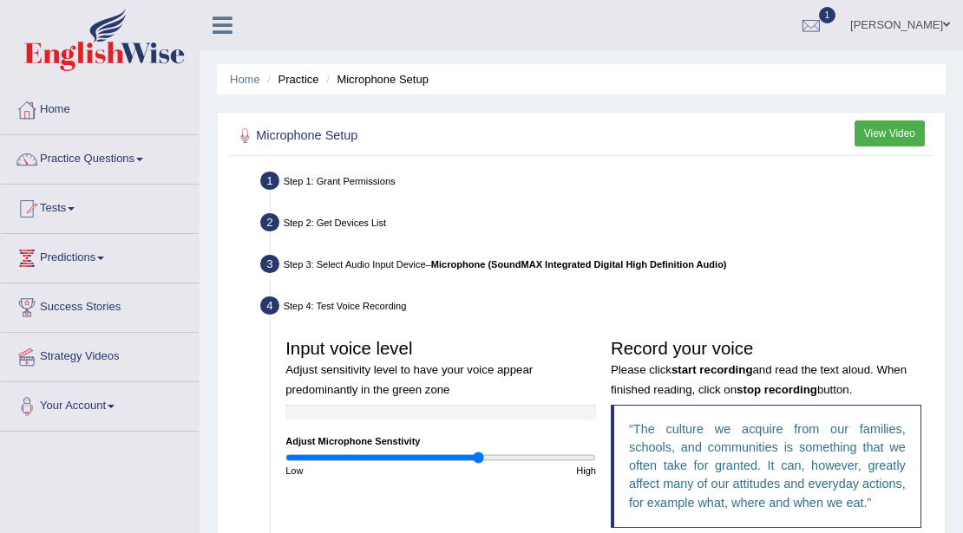
click at [136, 157] on link "Practice Questions" at bounding box center [100, 156] width 198 height 43
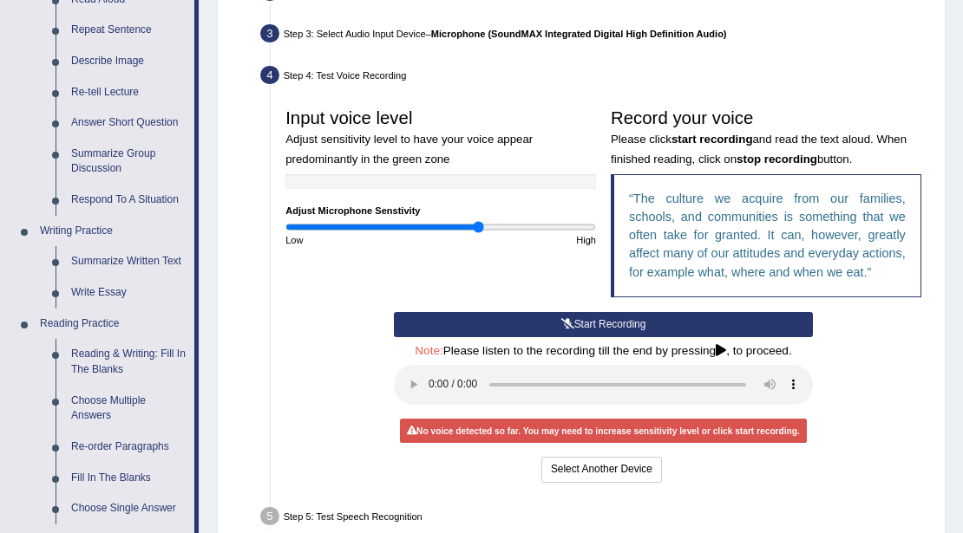
scroll to position [289, 0]
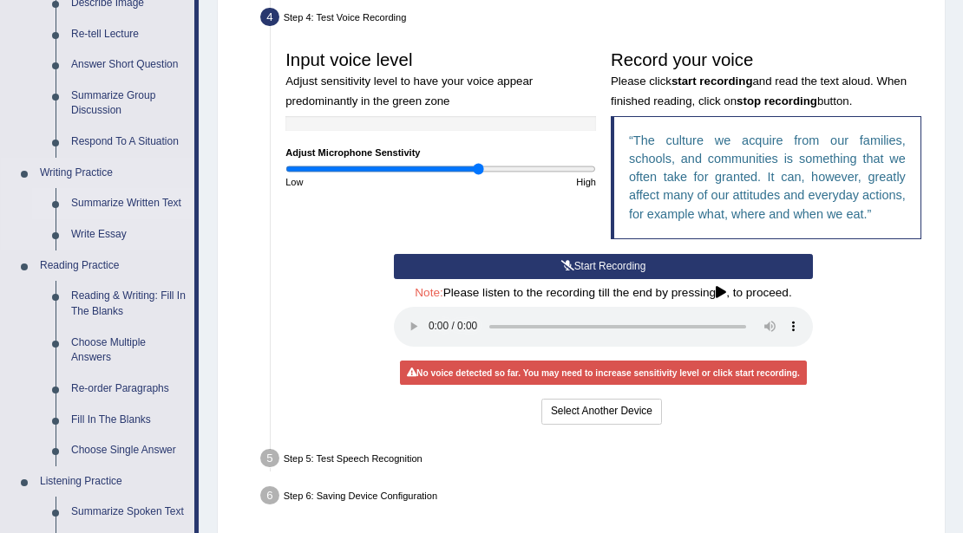
click at [157, 204] on link "Summarize Written Text" at bounding box center [128, 203] width 131 height 31
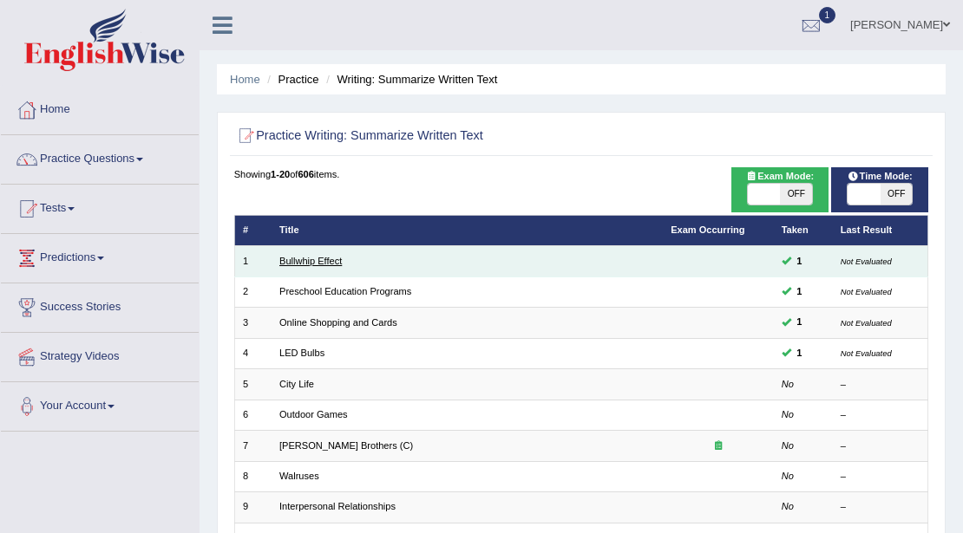
click at [317, 259] on link "Bullwhip Effect" at bounding box center [310, 261] width 62 height 10
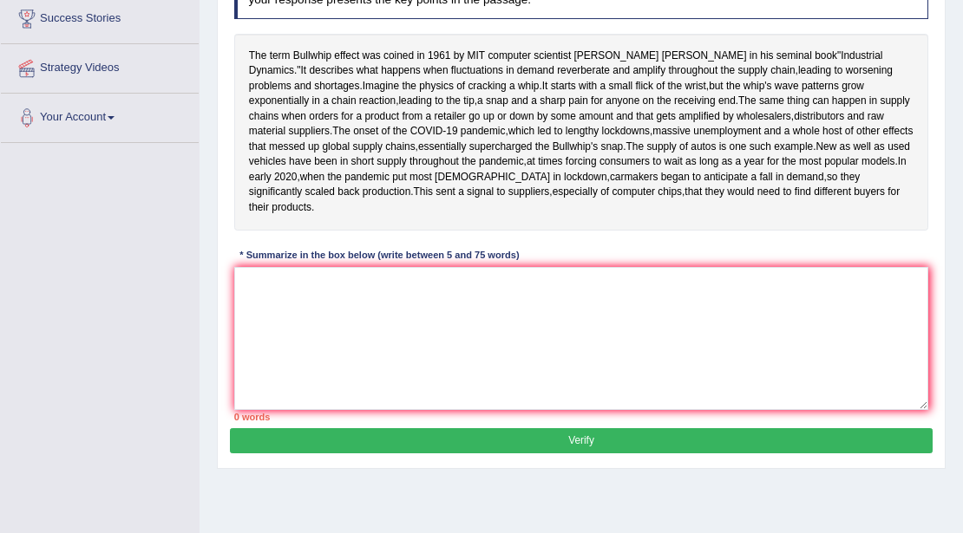
scroll to position [231, 0]
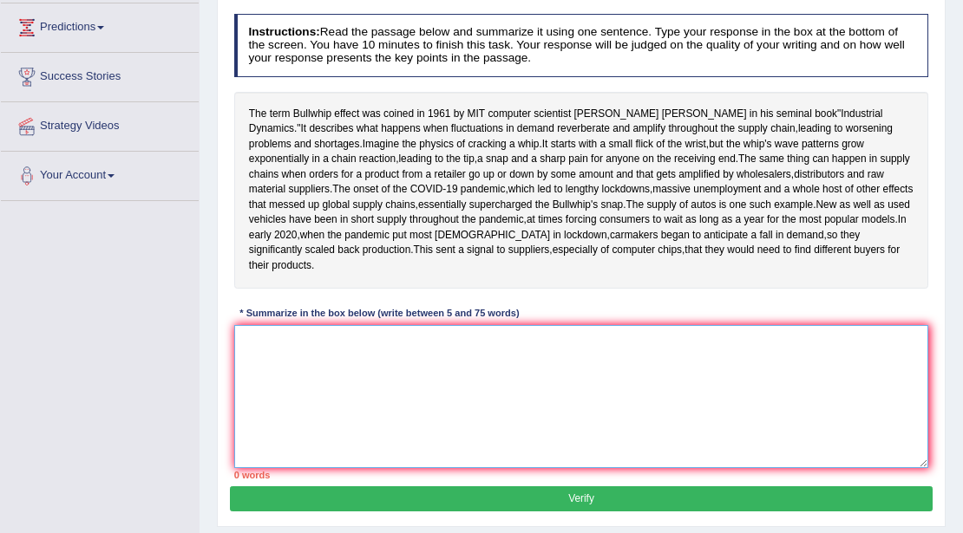
click at [484, 422] on textarea at bounding box center [581, 396] width 695 height 143
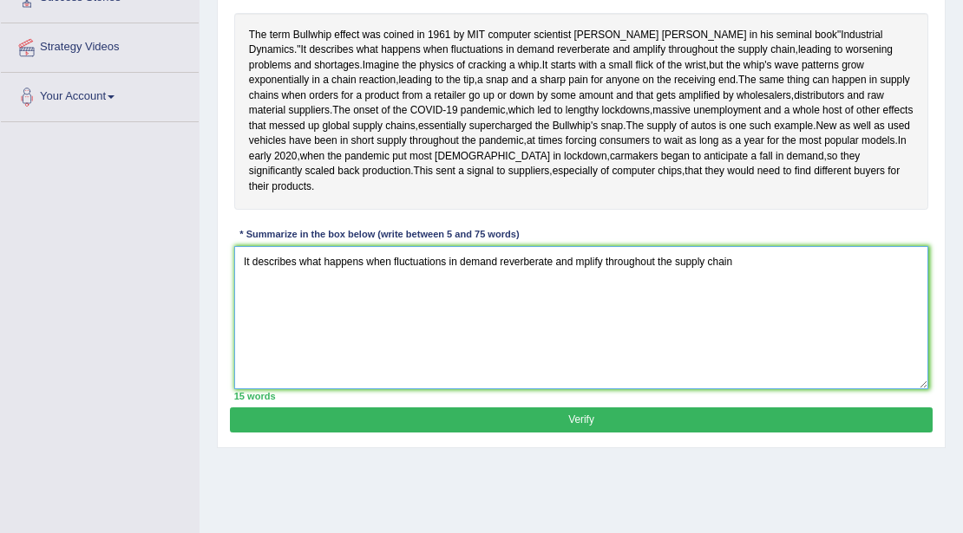
scroll to position [289, 0]
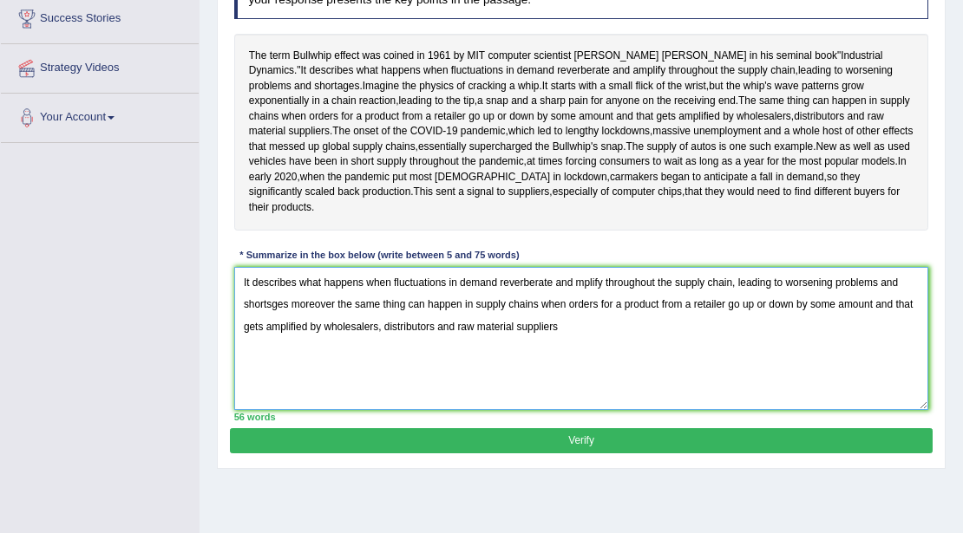
click at [289, 363] on textarea "It describes what happens when fluctuations in demand reverberate and mplify th…" at bounding box center [581, 338] width 695 height 143
click at [288, 363] on textarea "It describes what happens when fluctuations in demand reverberate and mplify th…" at bounding box center [581, 338] width 695 height 143
click at [291, 363] on textarea "It describes what happens when fluctuations in demand reverberate and mplify th…" at bounding box center [581, 338] width 695 height 143
click at [337, 363] on textarea "It describes what happens when fluctuations in demand reverberate and mplify th…" at bounding box center [581, 338] width 695 height 143
click at [565, 382] on textarea "It describes what happens when fluctuations in demand reverberate and mplify th…" at bounding box center [581, 338] width 695 height 143
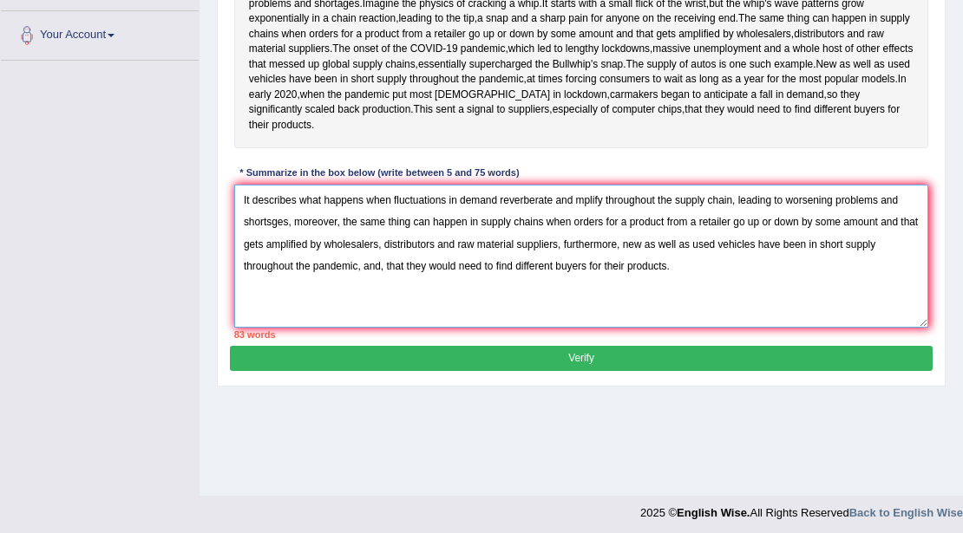
scroll to position [376, 0]
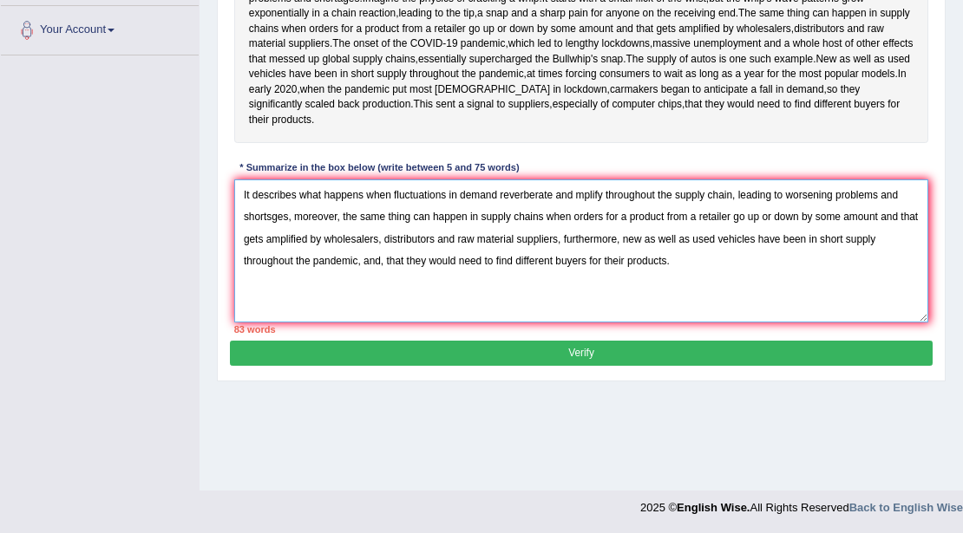
type textarea "It describes what happens when fluctuations in demand reverberate and mplify th…"
click at [578, 366] on button "Verify" at bounding box center [581, 353] width 702 height 25
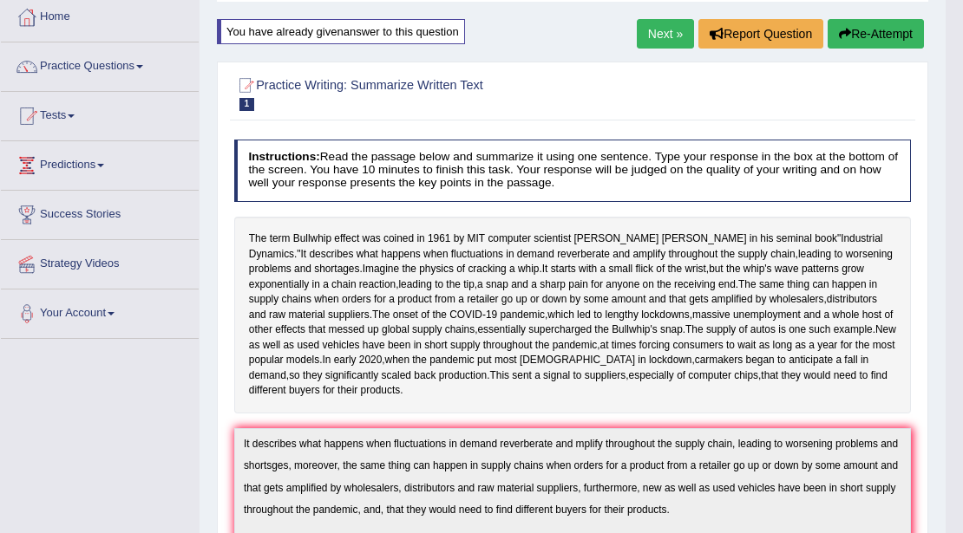
scroll to position [88, 0]
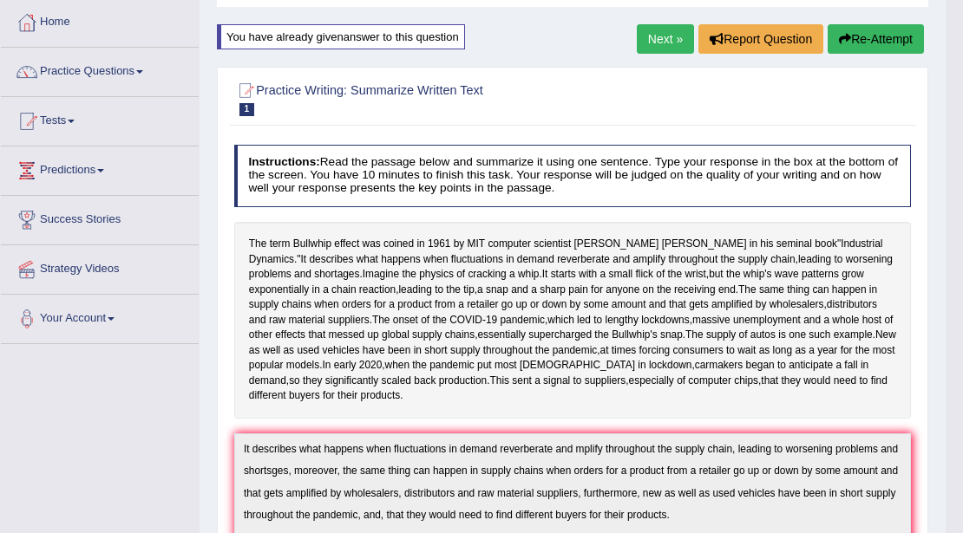
click at [868, 31] on button "Re-Attempt" at bounding box center [875, 38] width 96 height 29
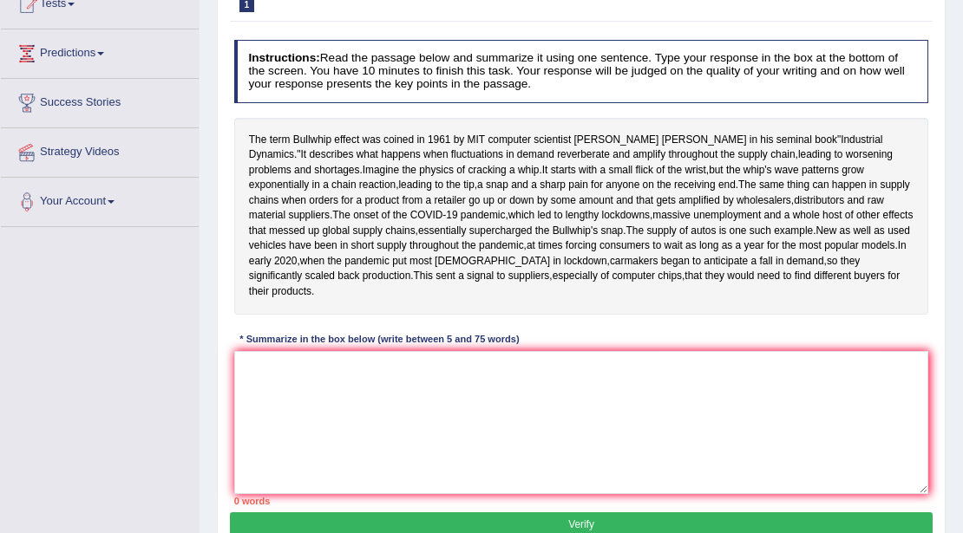
scroll to position [203, 0]
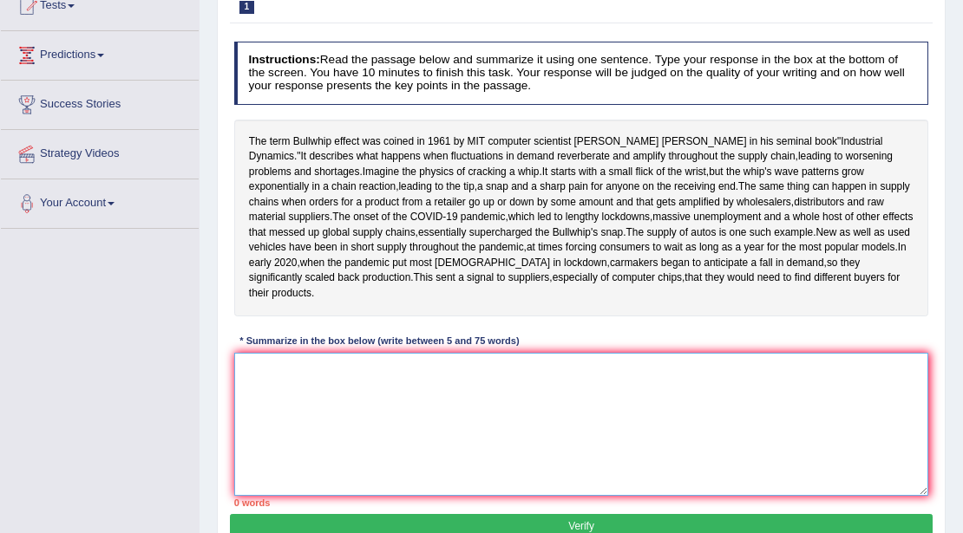
click at [341, 430] on textarea at bounding box center [581, 424] width 695 height 143
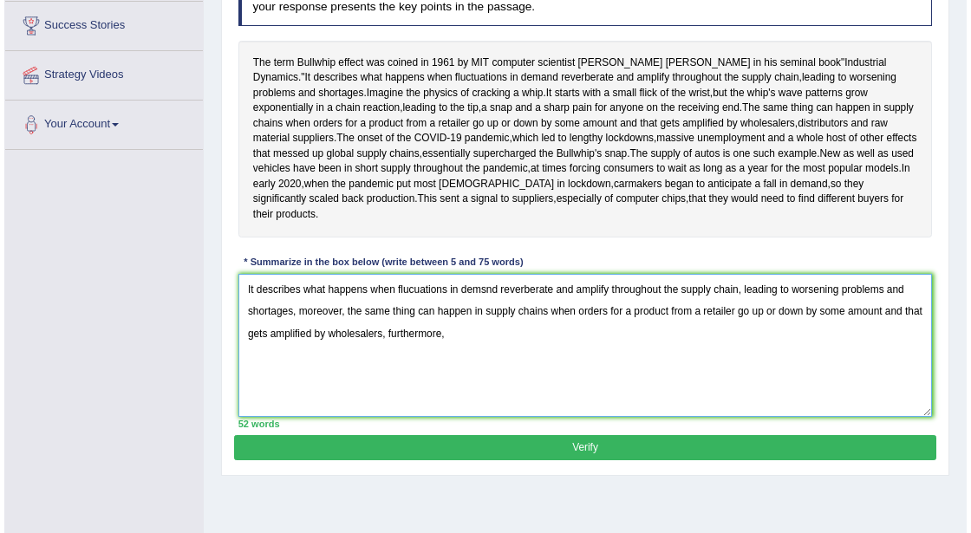
scroll to position [261, 0]
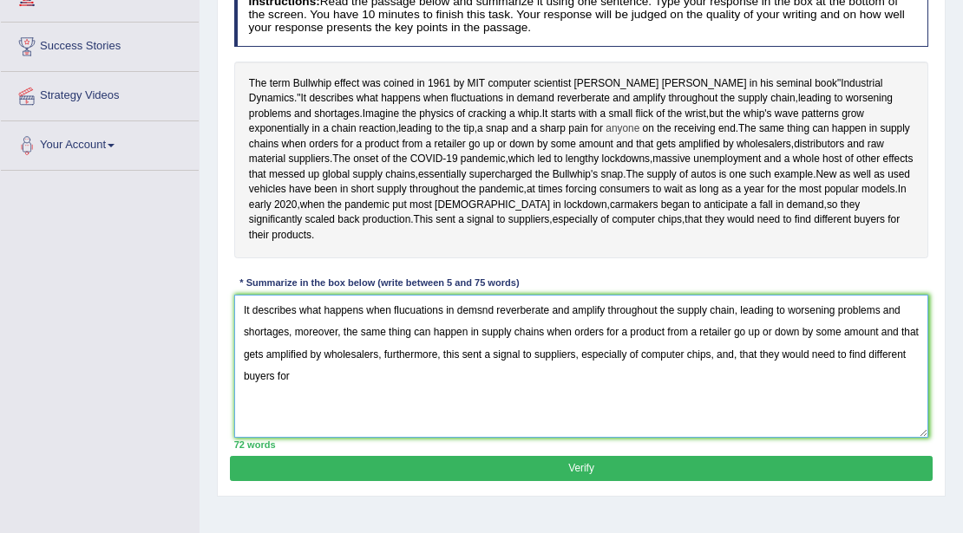
type textarea "It describes what happens when flucuations in demsnd reverberate and amplify th…"
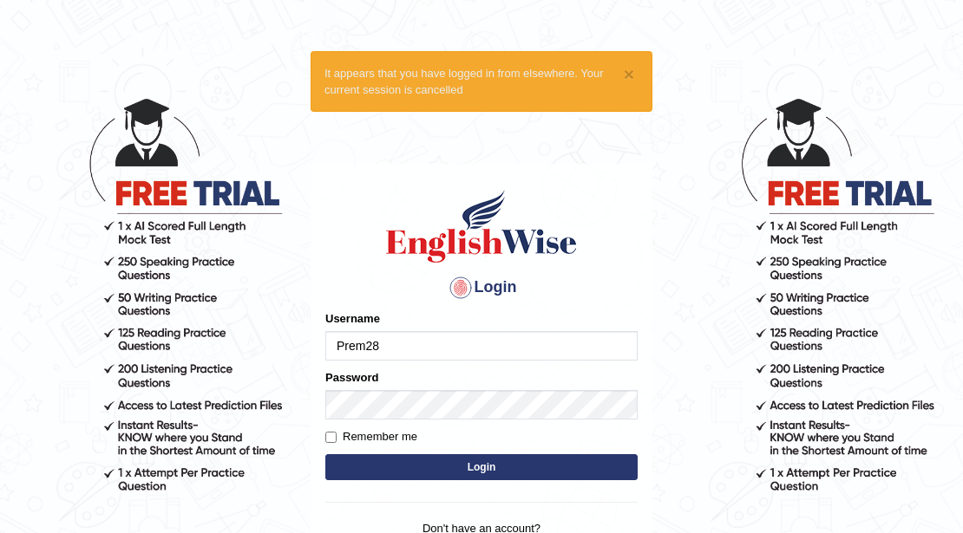
type input "Prem28"
click at [330, 429] on label "Remember me" at bounding box center [371, 436] width 92 height 17
click at [330, 432] on input "Remember me" at bounding box center [330, 437] width 11 height 11
checkbox input "true"
click at [486, 467] on button "Login" at bounding box center [481, 467] width 312 height 26
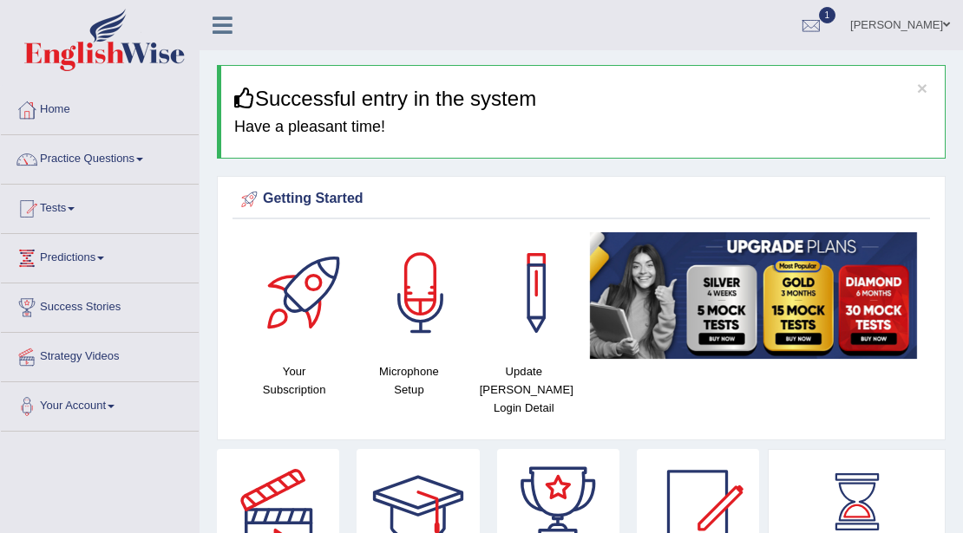
click at [87, 160] on link "Practice Questions" at bounding box center [100, 156] width 198 height 43
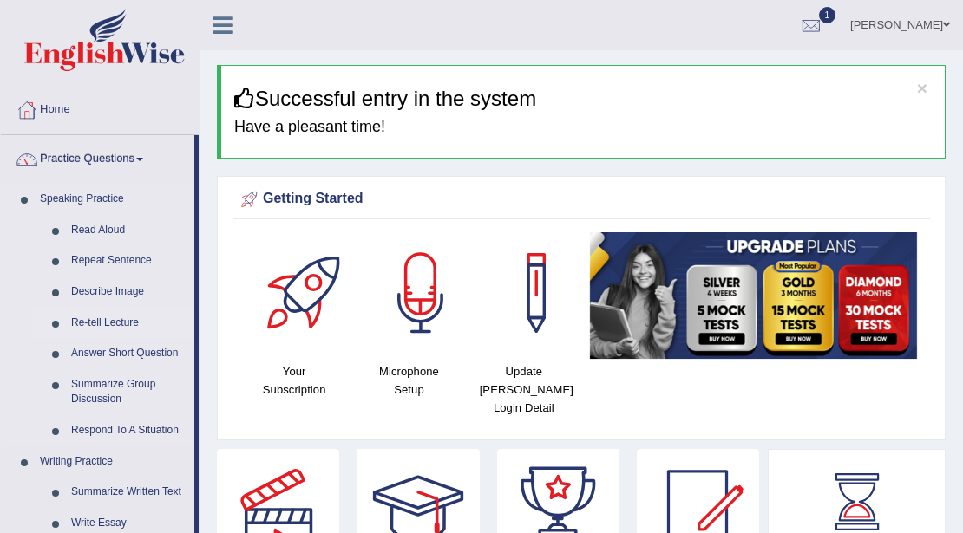
click at [99, 321] on link "Re-tell Lecture" at bounding box center [128, 323] width 131 height 31
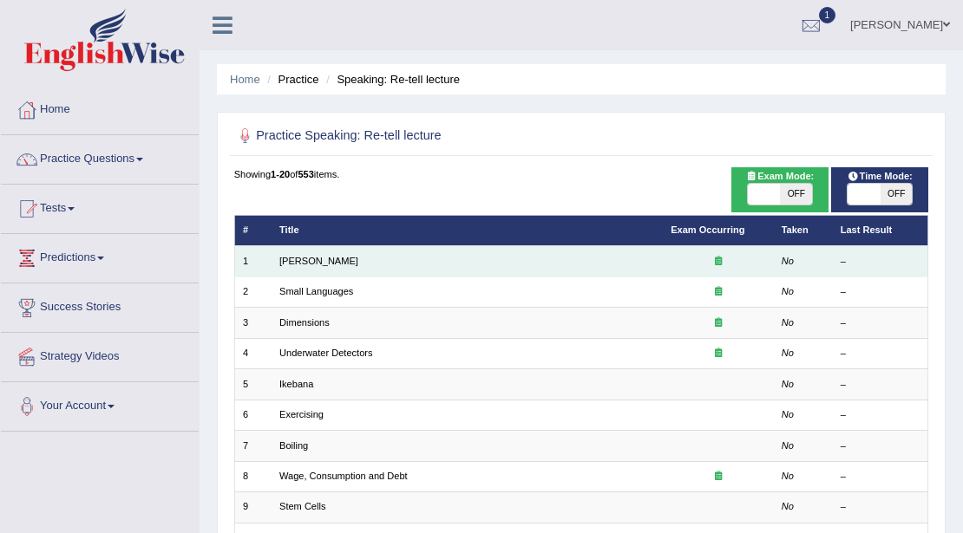
click at [330, 271] on td "Amory Lovins" at bounding box center [466, 261] width 391 height 30
click at [685, 265] on div at bounding box center [717, 262] width 95 height 14
click at [289, 261] on link "Amory Lovins" at bounding box center [318, 261] width 79 height 10
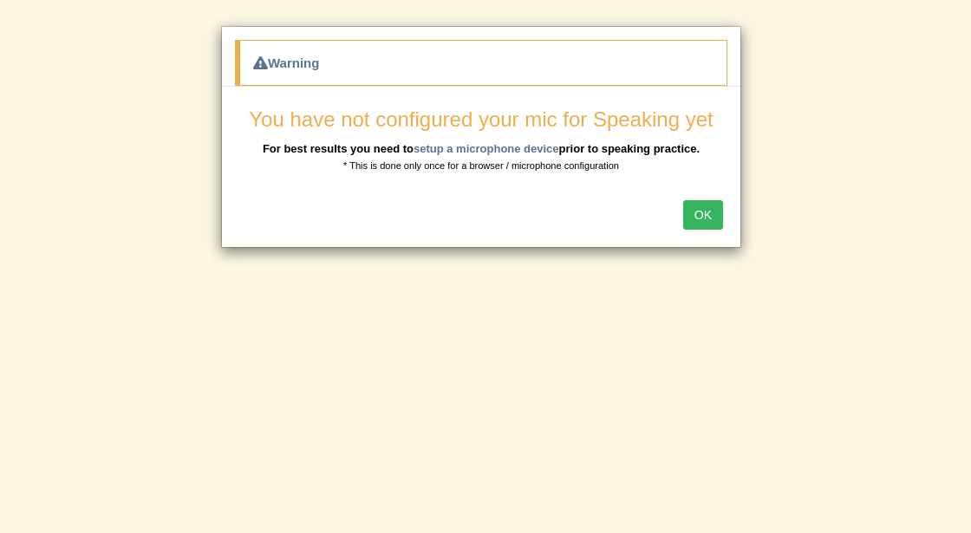
click at [701, 206] on button "OK" at bounding box center [703, 214] width 40 height 29
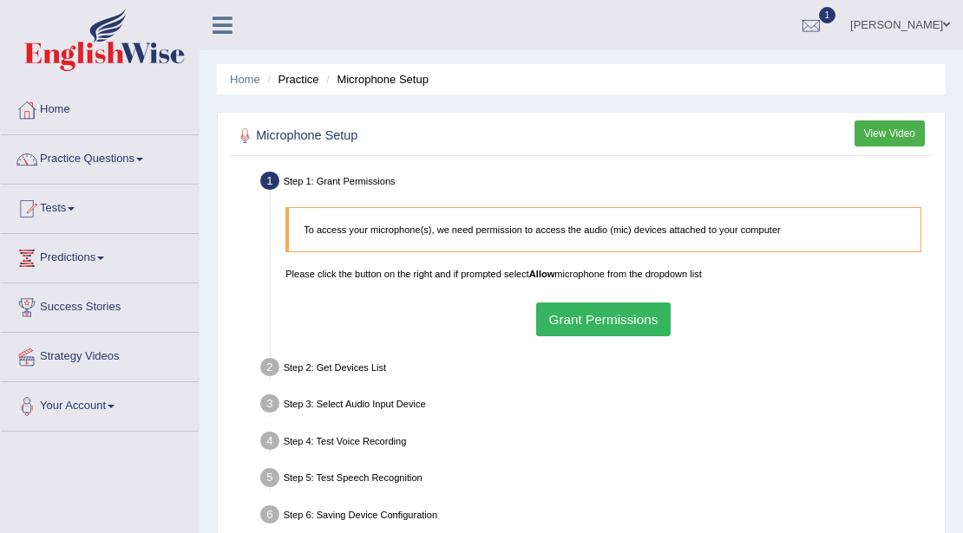
click at [581, 319] on button "Grant Permissions" at bounding box center [603, 320] width 134 height 34
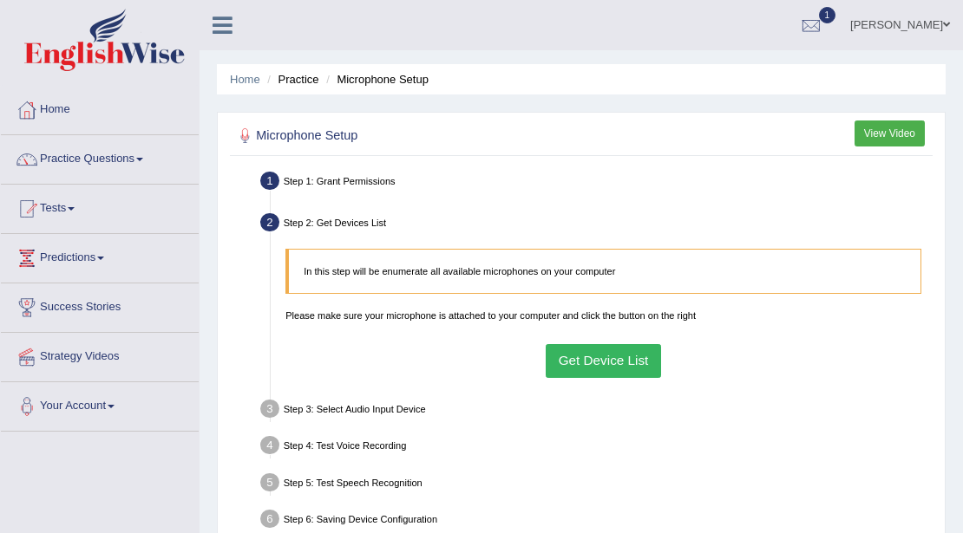
click at [581, 354] on button "Get Device List" at bounding box center [603, 361] width 115 height 34
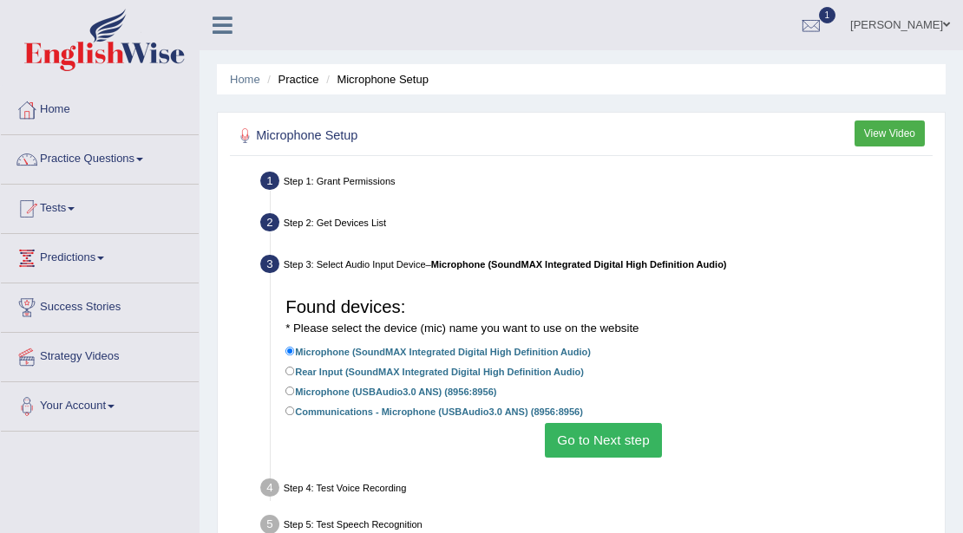
click at [601, 434] on button "Go to Next step" at bounding box center [603, 440] width 117 height 34
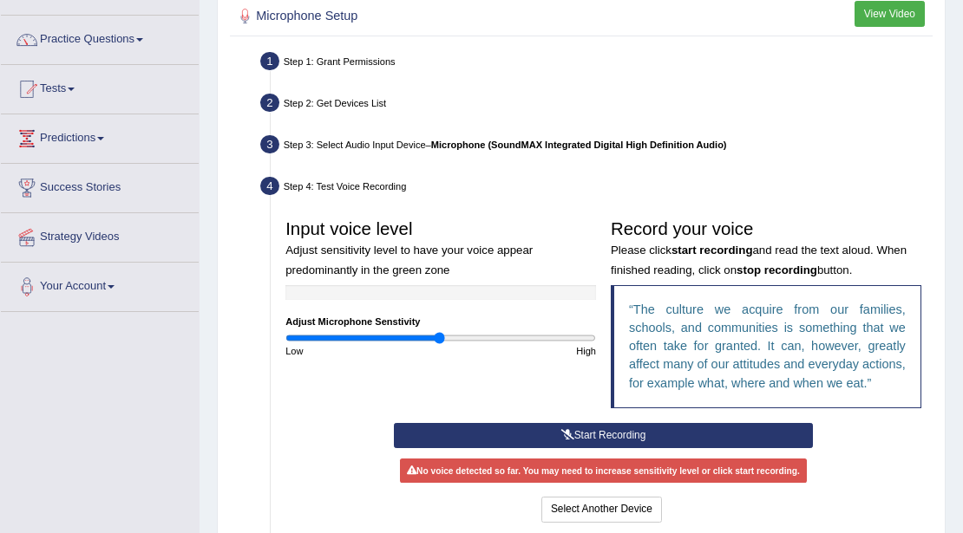
scroll to position [231, 0]
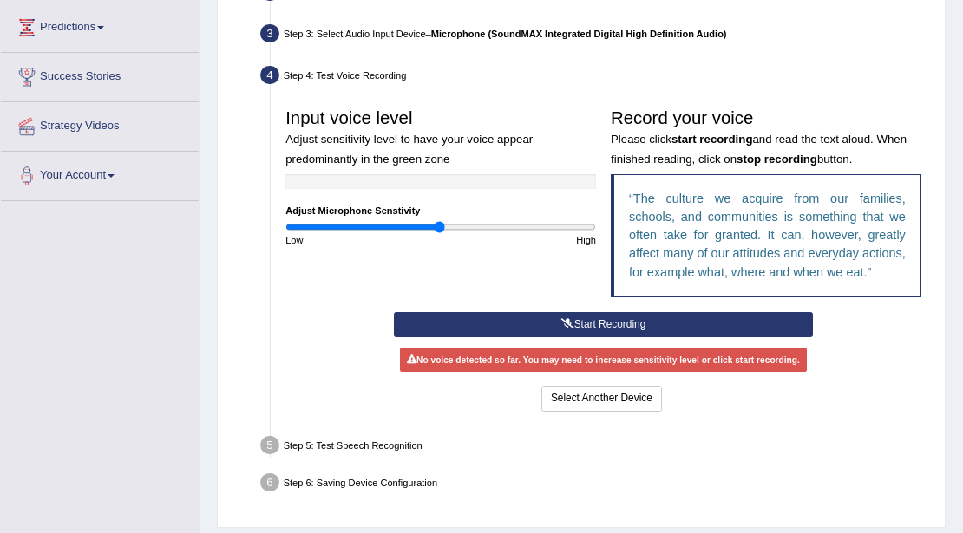
click at [637, 326] on button "Start Recording" at bounding box center [603, 324] width 419 height 25
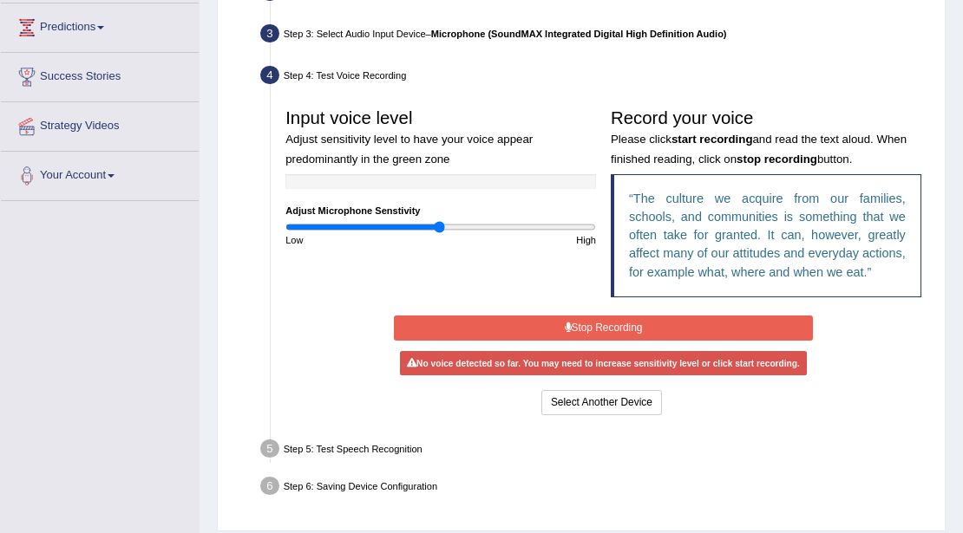
click at [645, 332] on button "Stop Recording" at bounding box center [603, 328] width 419 height 25
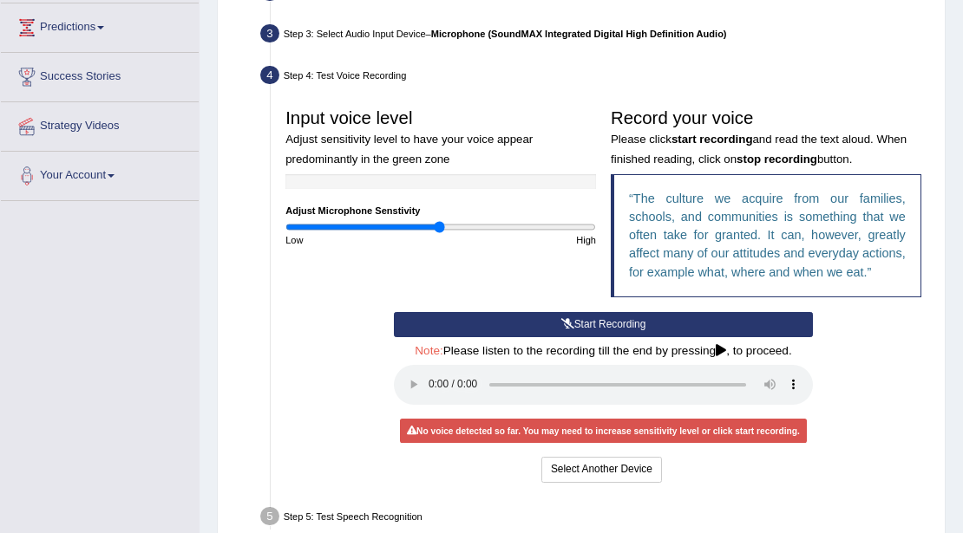
click at [637, 322] on button "Start Recording" at bounding box center [603, 324] width 419 height 25
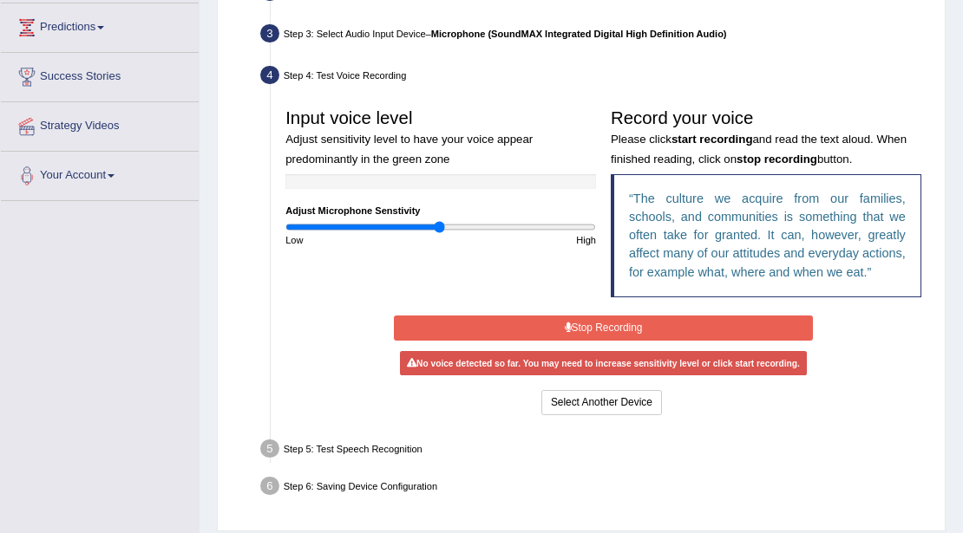
click at [633, 329] on button "Stop Recording" at bounding box center [603, 328] width 419 height 25
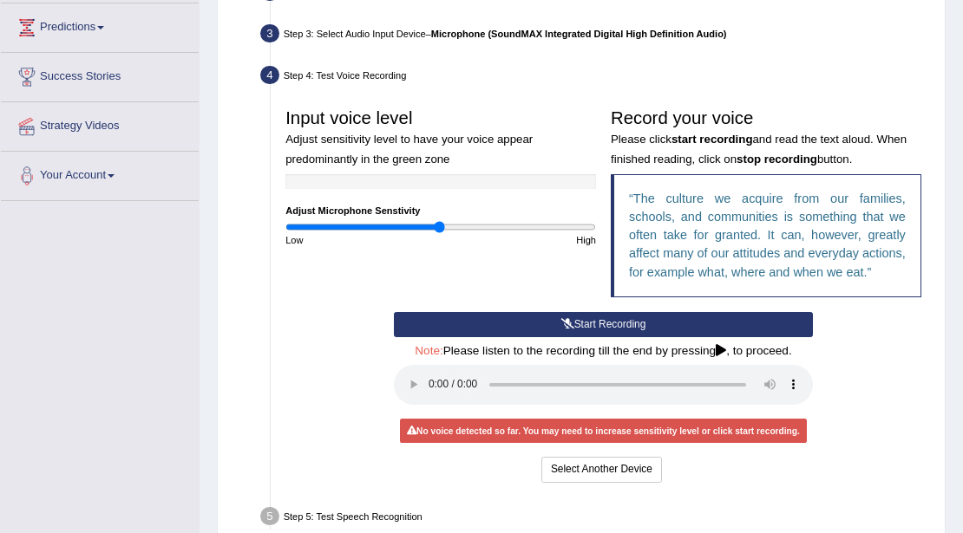
click at [589, 321] on button "Start Recording" at bounding box center [603, 324] width 419 height 25
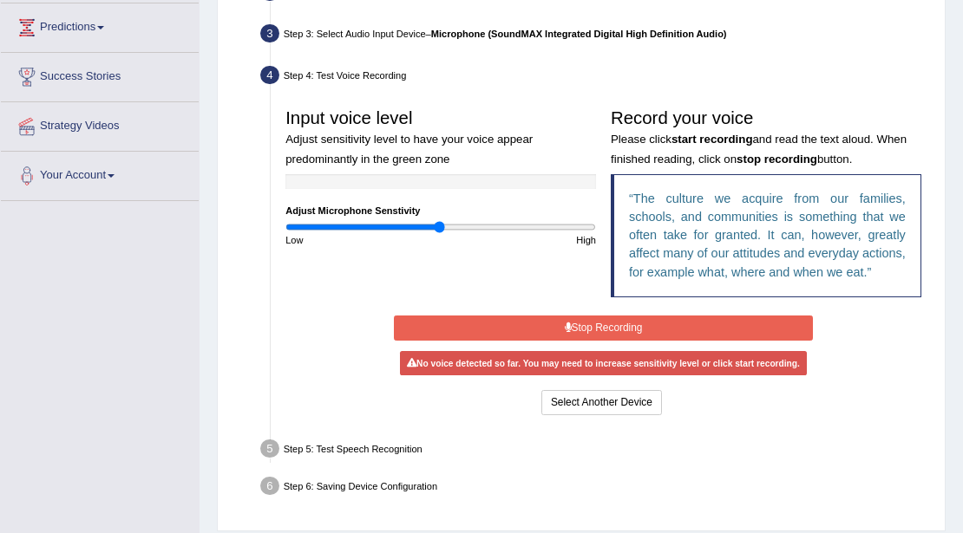
click at [589, 321] on button "Stop Recording" at bounding box center [603, 328] width 419 height 25
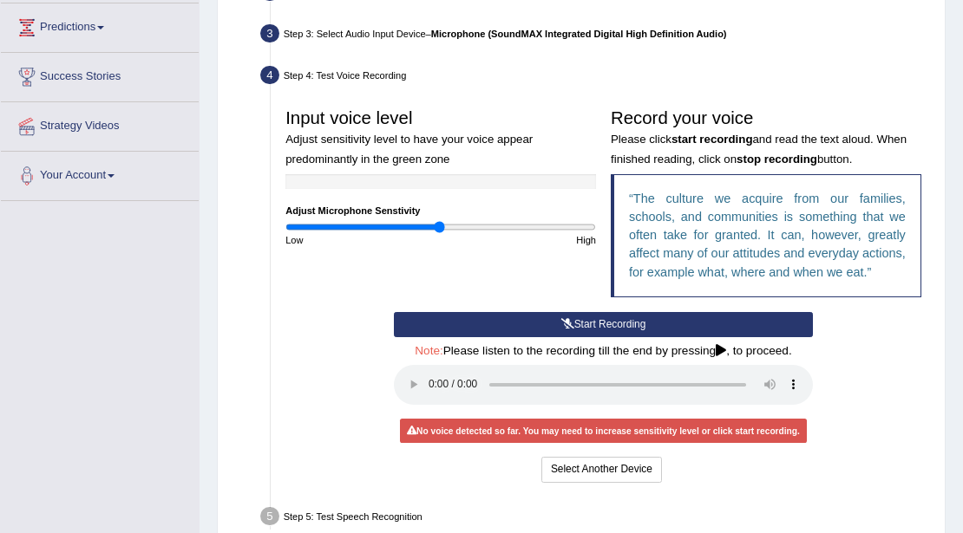
click at [589, 321] on button "Start Recording" at bounding box center [603, 324] width 419 height 25
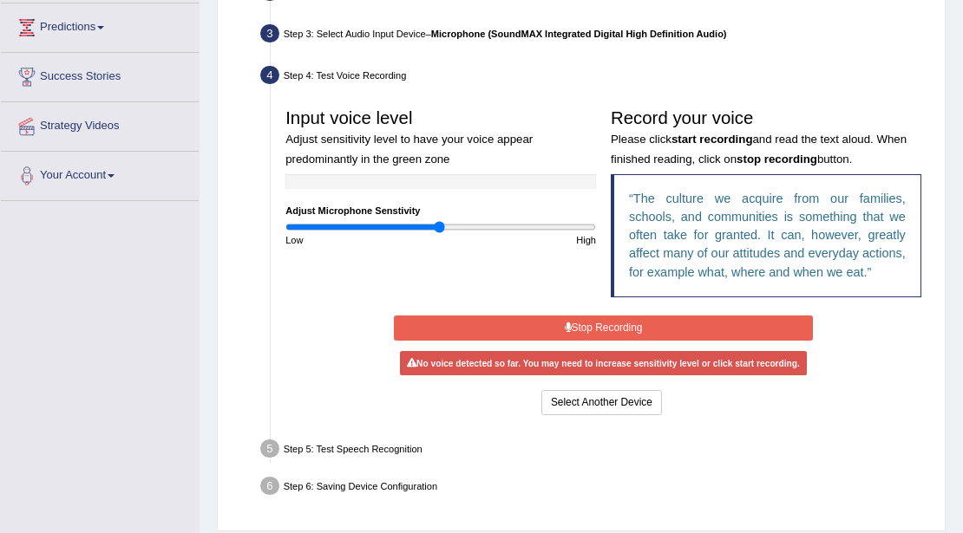
click at [589, 321] on button "Stop Recording" at bounding box center [603, 328] width 419 height 25
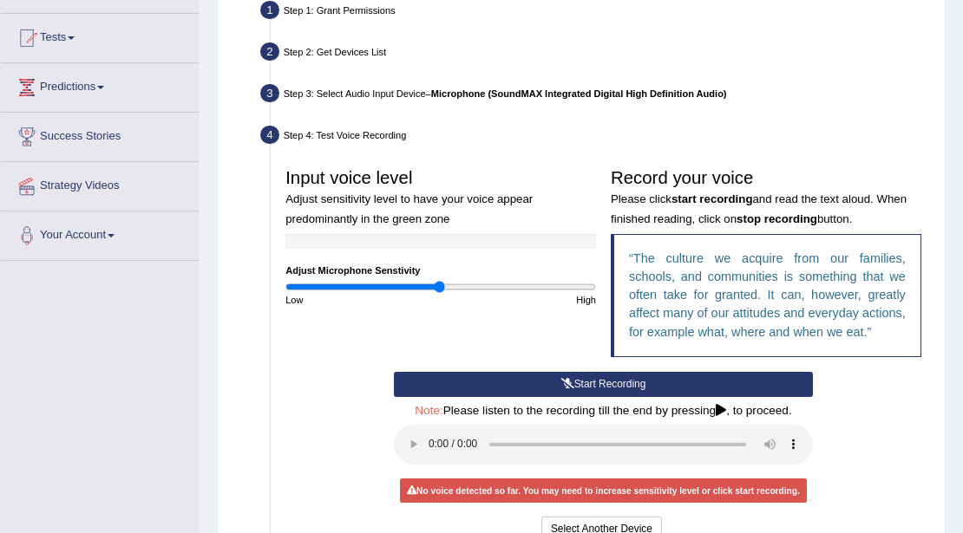
scroll to position [0, 0]
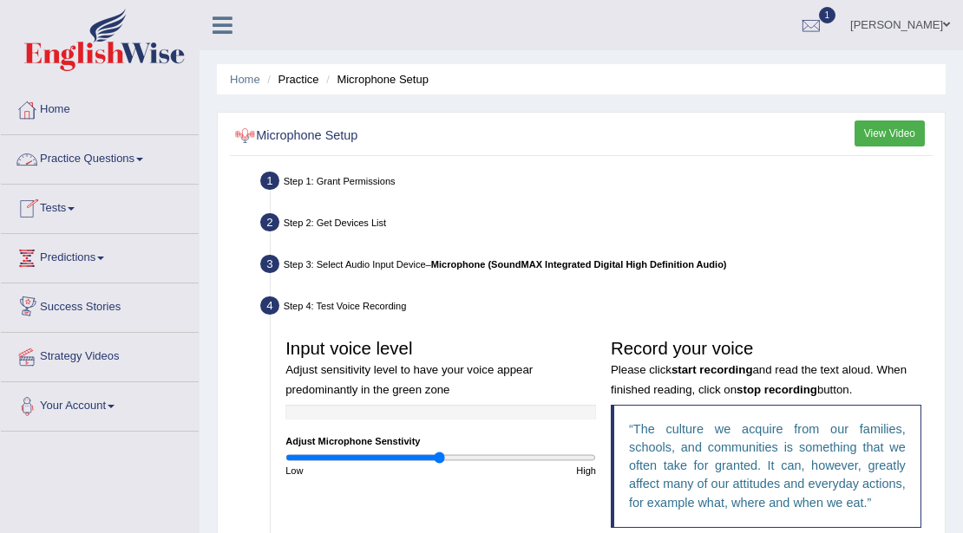
click at [75, 157] on link "Practice Questions" at bounding box center [100, 156] width 198 height 43
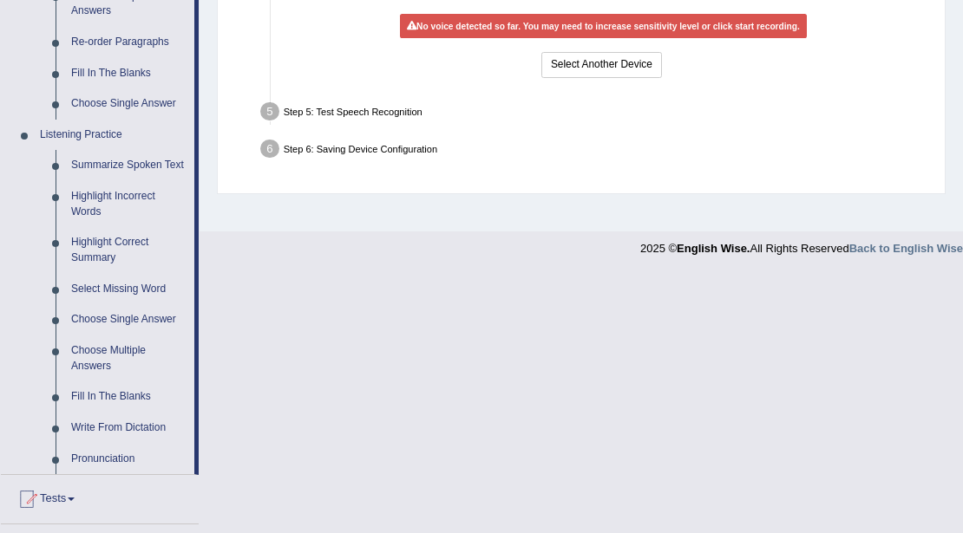
scroll to position [822, 0]
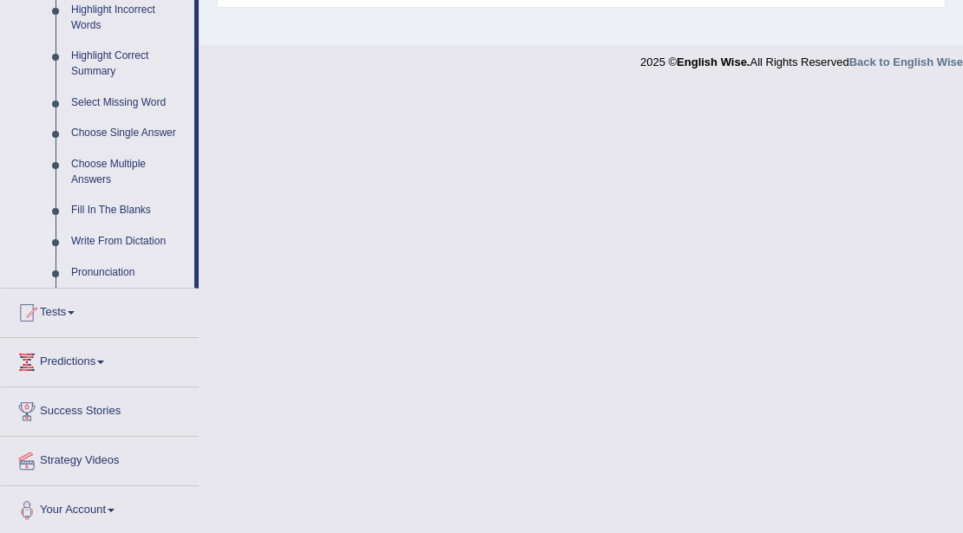
click at [125, 236] on link "Write From Dictation" at bounding box center [128, 241] width 131 height 31
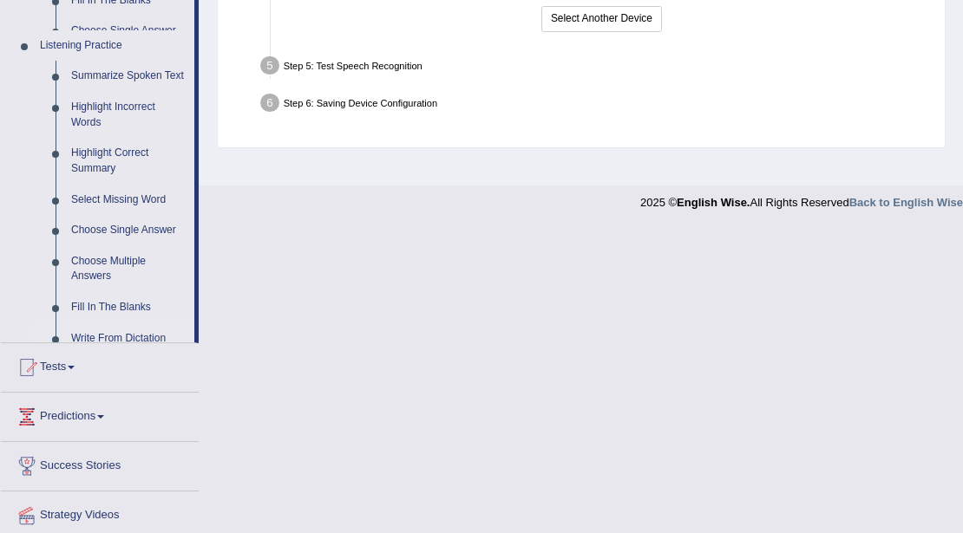
scroll to position [376, 0]
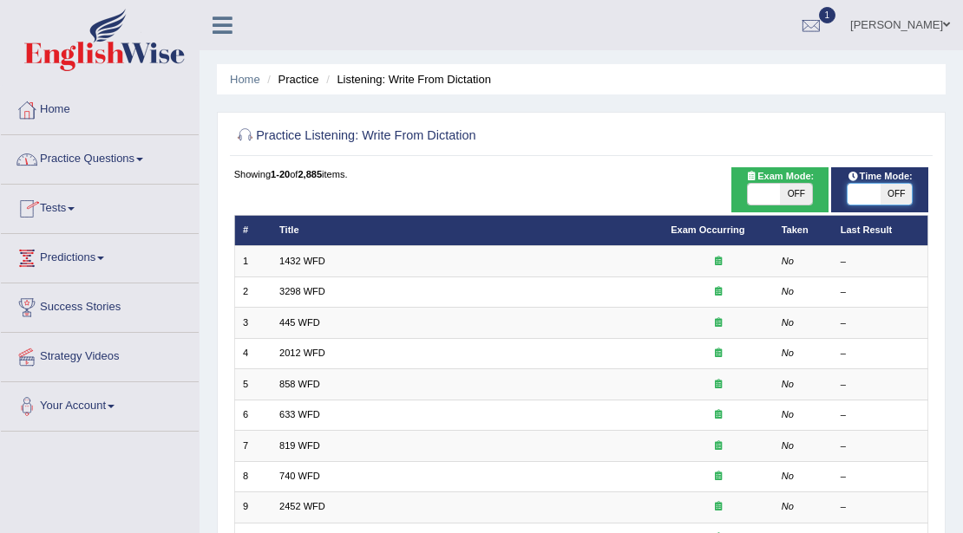
click at [860, 198] on span at bounding box center [863, 194] width 32 height 21
checkbox input "true"
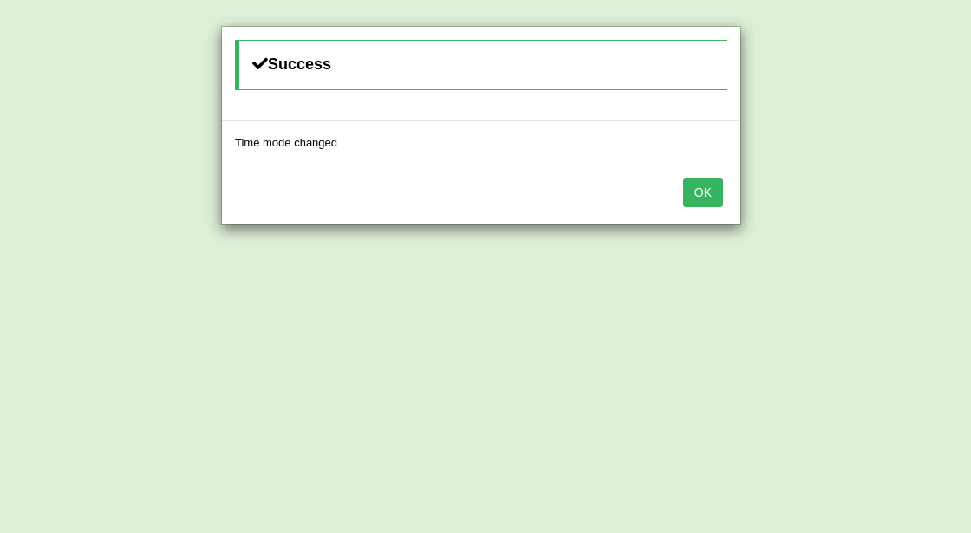
click at [713, 180] on button "OK" at bounding box center [703, 192] width 40 height 29
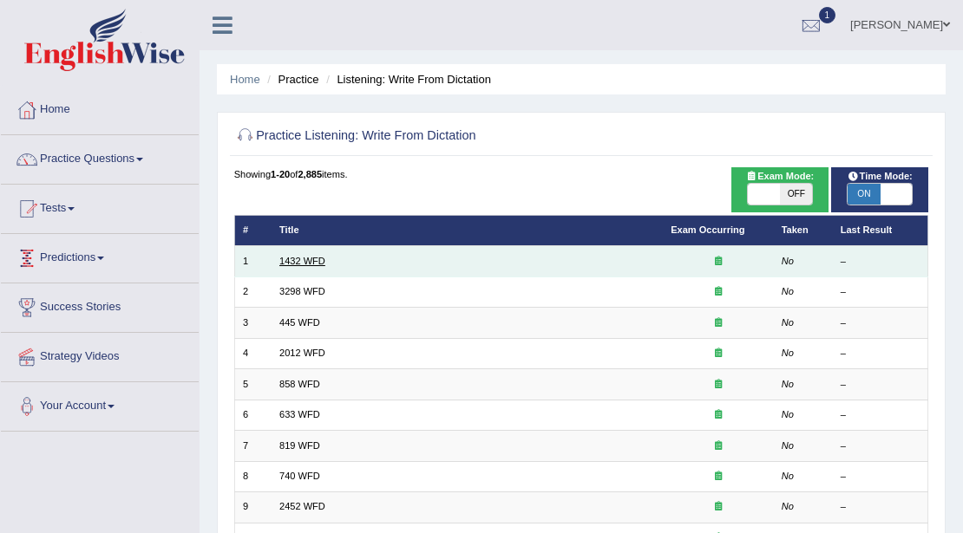
click at [279, 262] on link "1432 WFD" at bounding box center [302, 261] width 46 height 10
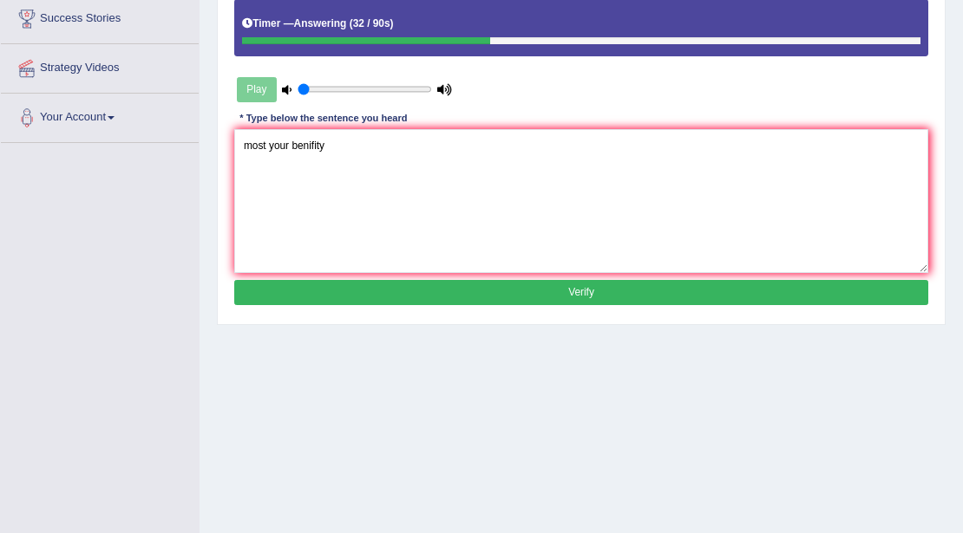
type textarea "most your benifity"
click at [513, 290] on button "Verify" at bounding box center [581, 292] width 695 height 25
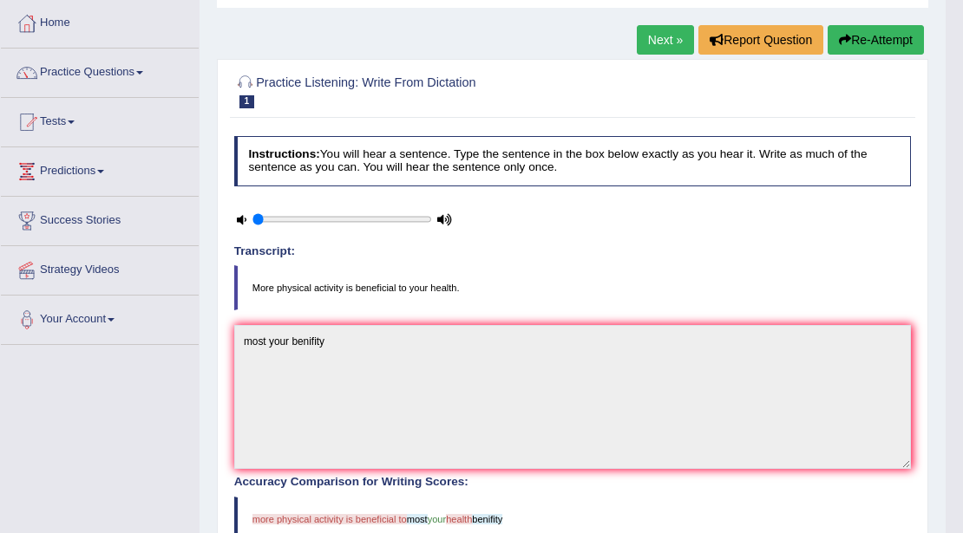
scroll to position [85, 0]
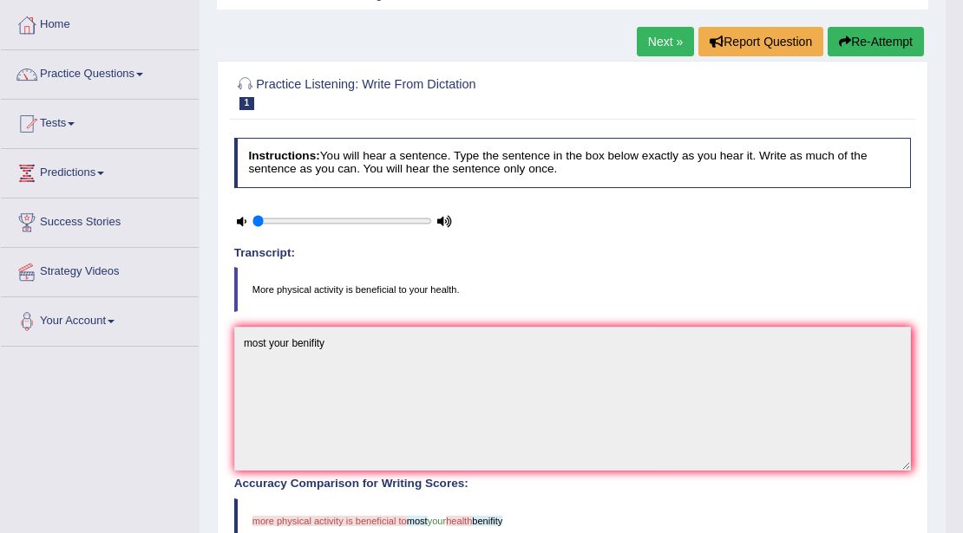
click at [859, 42] on button "Re-Attempt" at bounding box center [875, 41] width 96 height 29
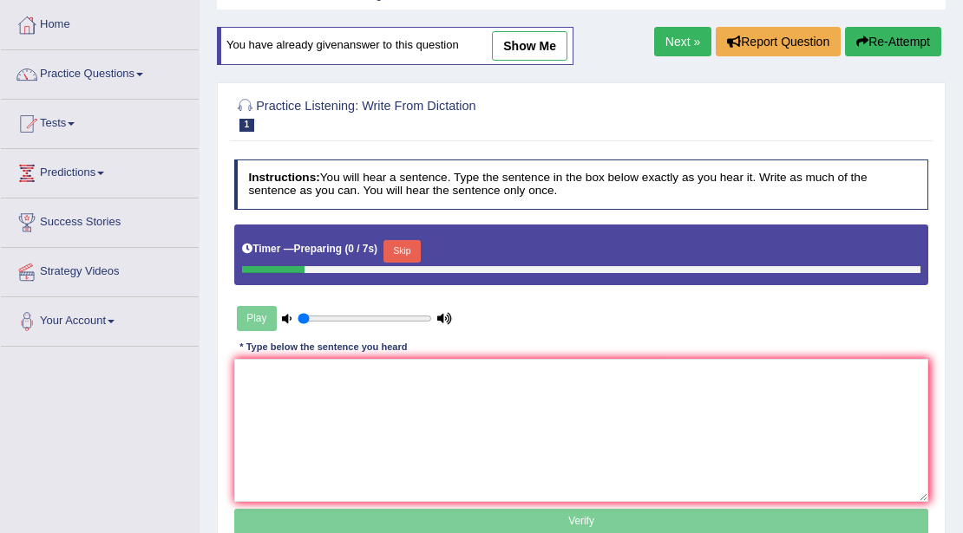
scroll to position [85, 0]
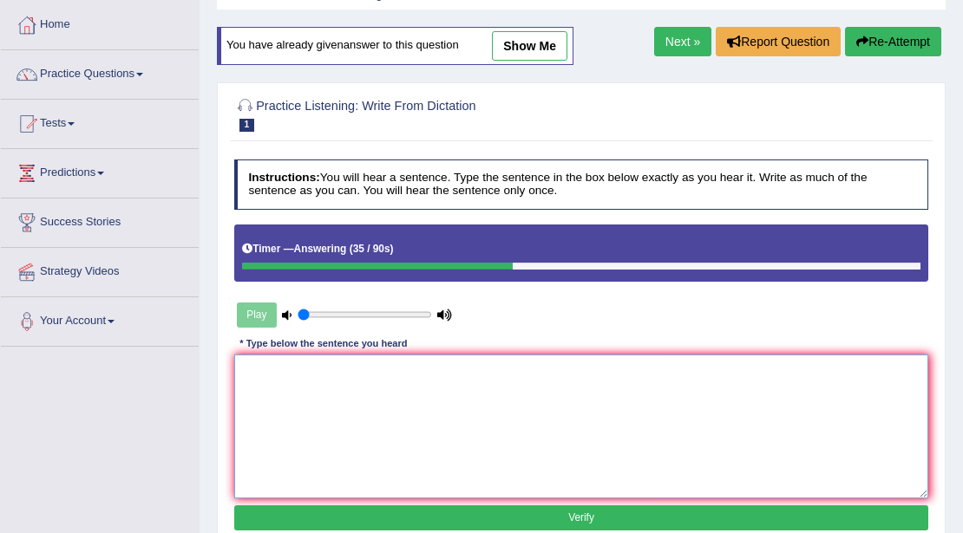
click at [313, 386] on textarea at bounding box center [581, 426] width 695 height 143
type textarea "most your clacvity help"
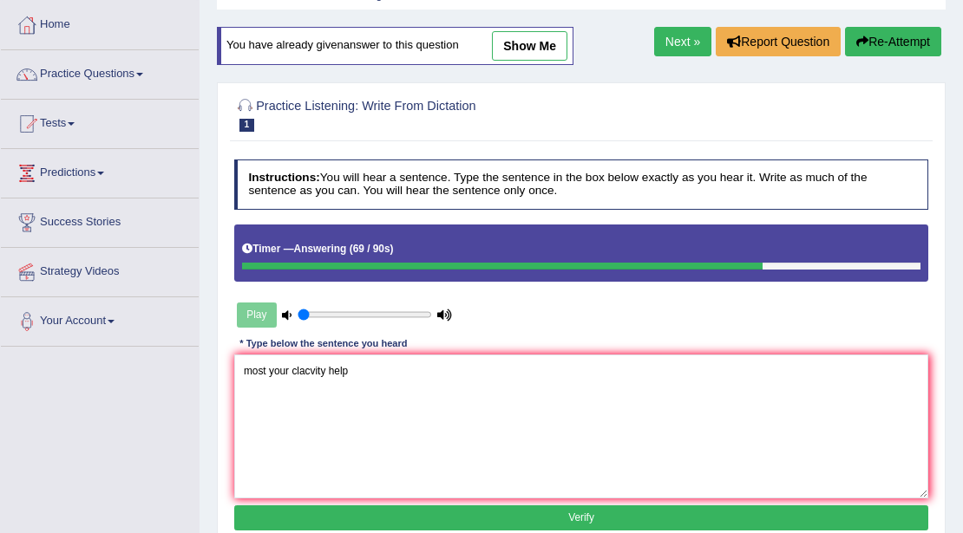
click at [686, 517] on button "Verify" at bounding box center [581, 518] width 695 height 25
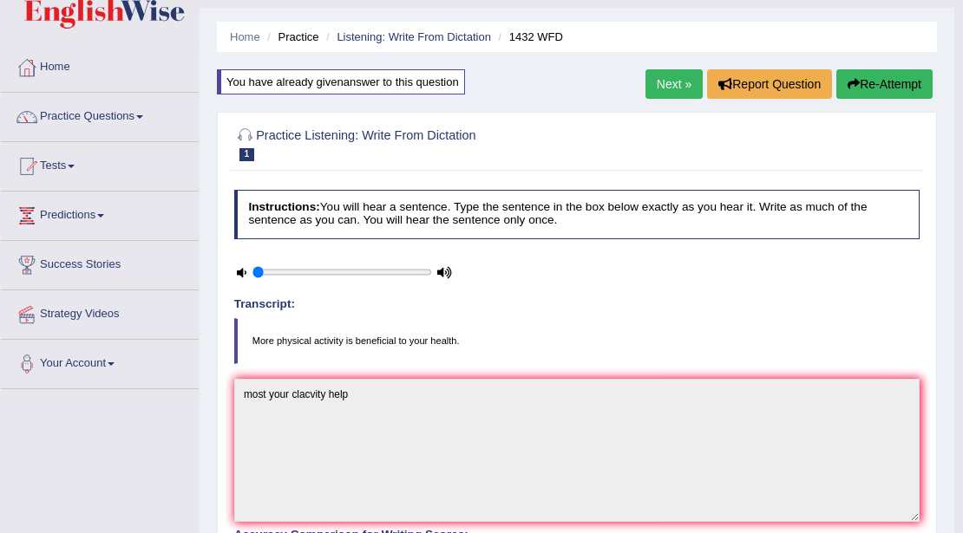
scroll to position [0, 0]
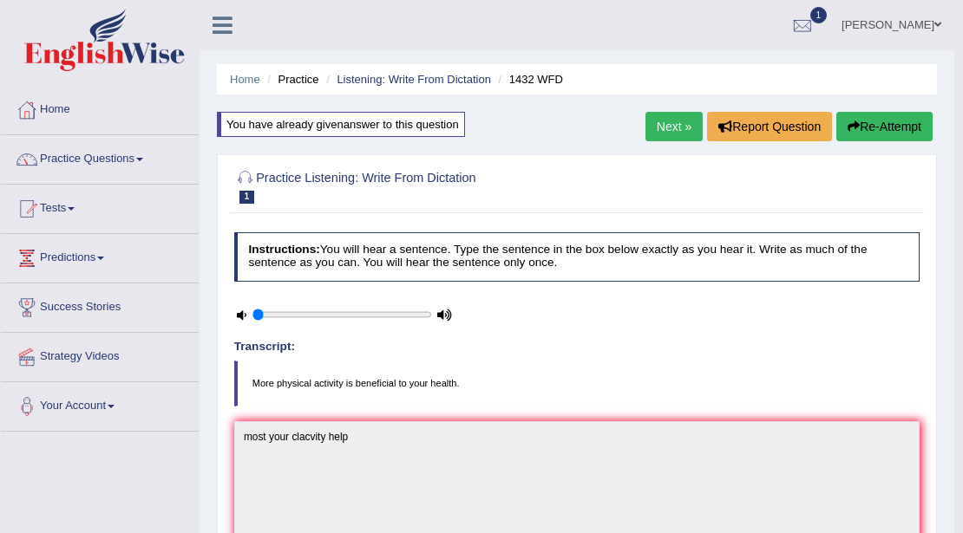
click at [668, 129] on link "Next »" at bounding box center [673, 126] width 57 height 29
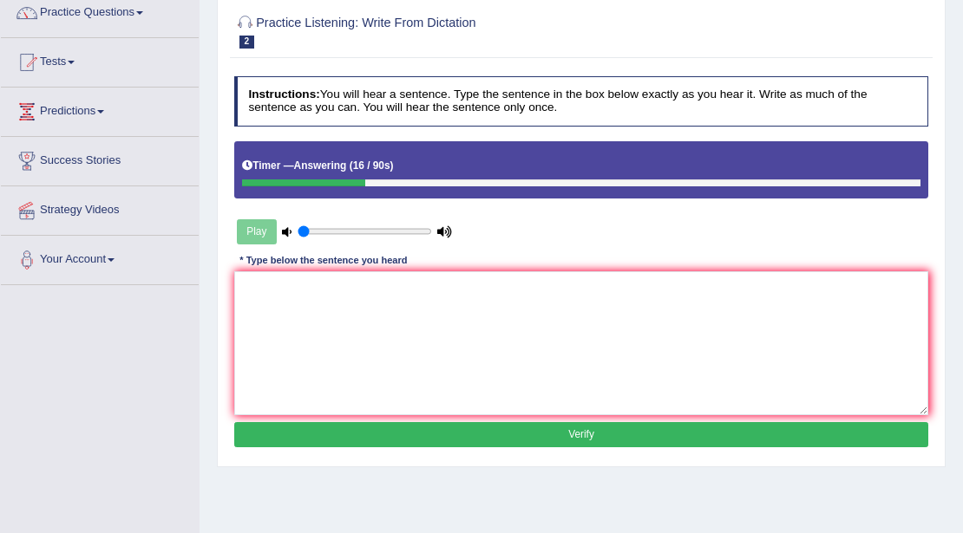
scroll to position [173, 0]
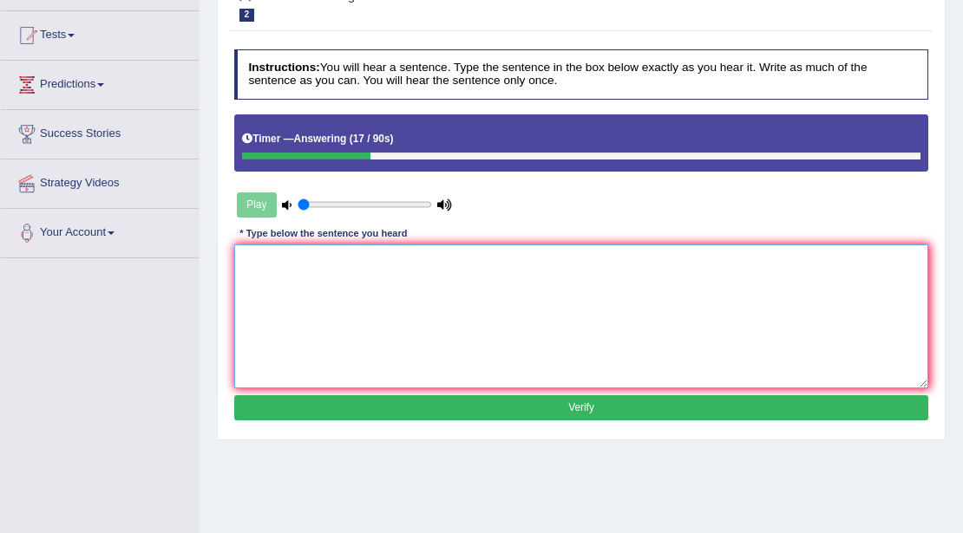
click at [379, 276] on textarea at bounding box center [581, 316] width 695 height 143
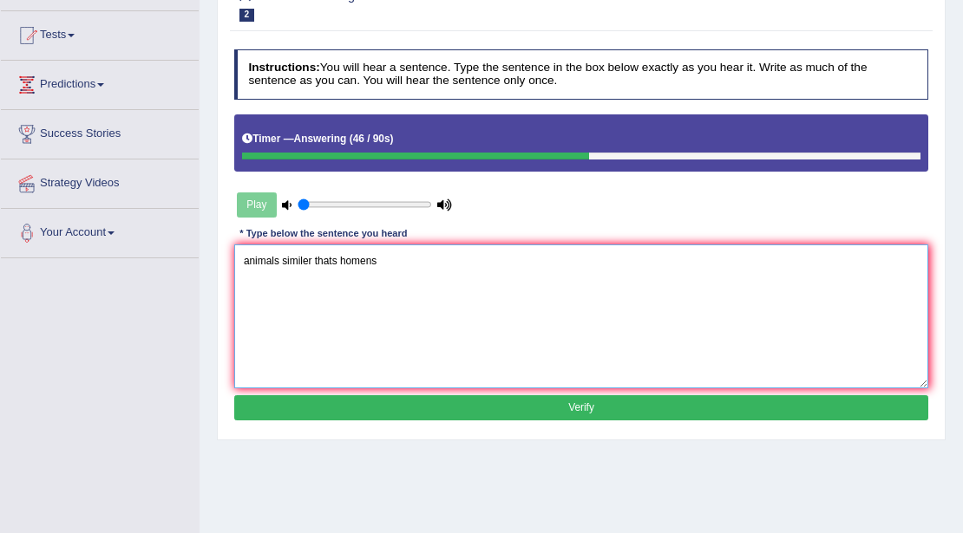
type textarea "animals similer thats homens"
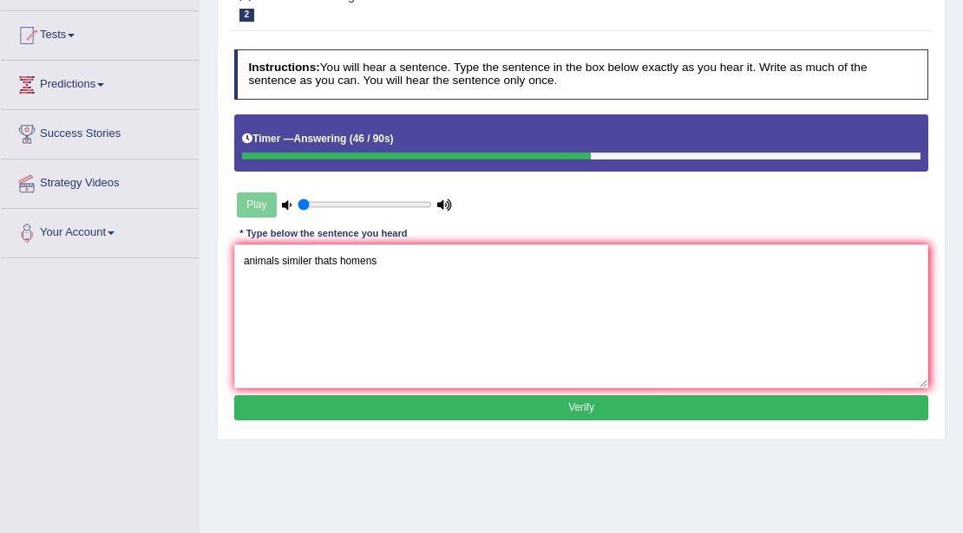
click at [590, 409] on button "Verify" at bounding box center [581, 407] width 695 height 25
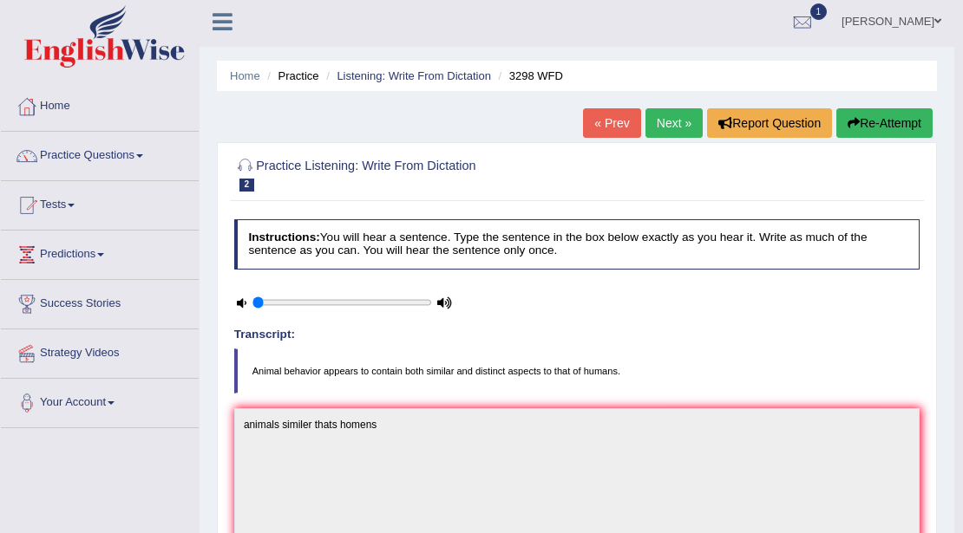
scroll to position [0, 0]
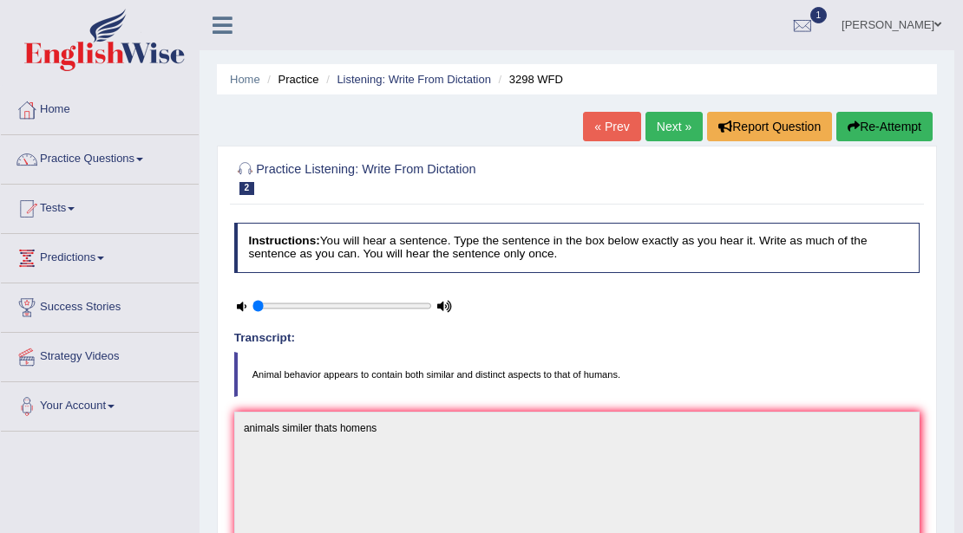
click at [666, 123] on link "Next »" at bounding box center [673, 126] width 57 height 29
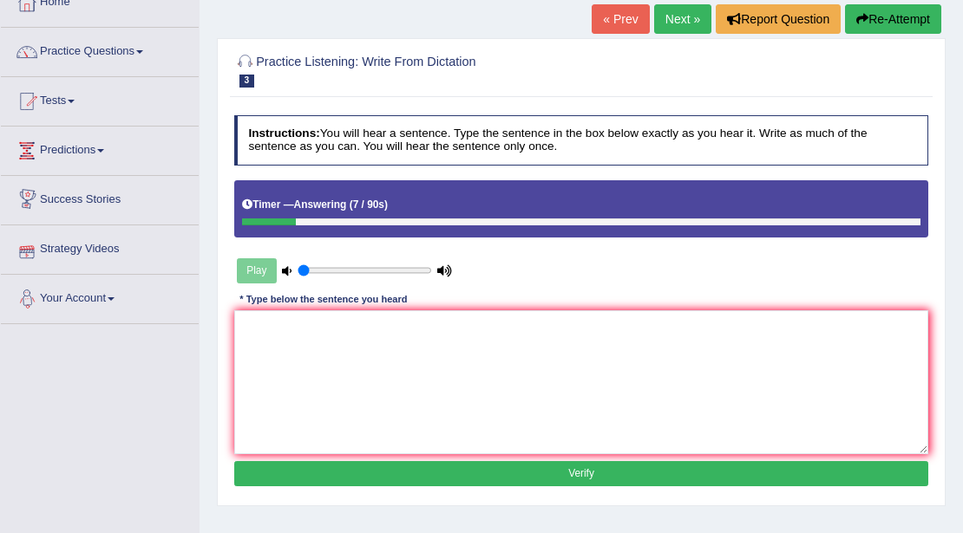
scroll to position [115, 0]
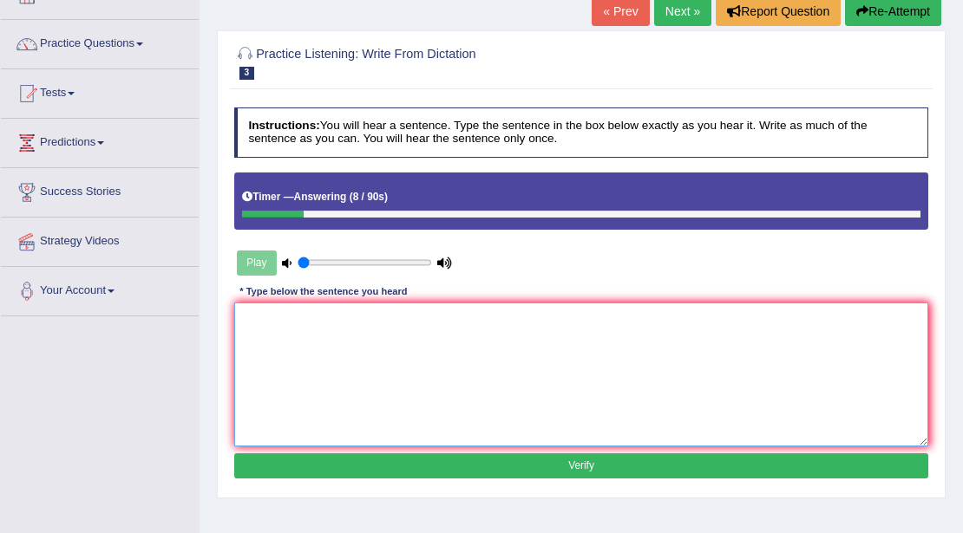
click at [486, 349] on textarea at bounding box center [581, 374] width 695 height 143
type textarea "the american"
click at [574, 461] on button "Verify" at bounding box center [581, 466] width 695 height 25
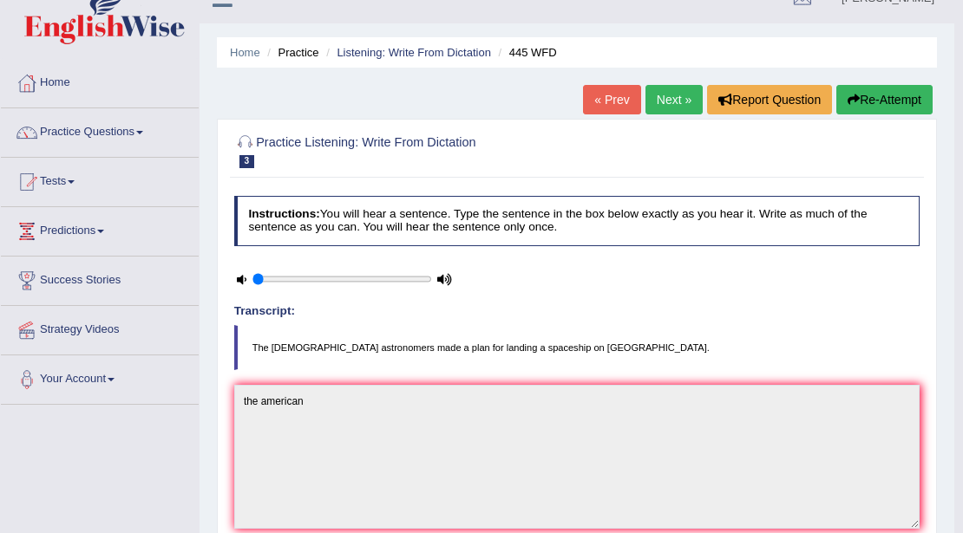
scroll to position [0, 0]
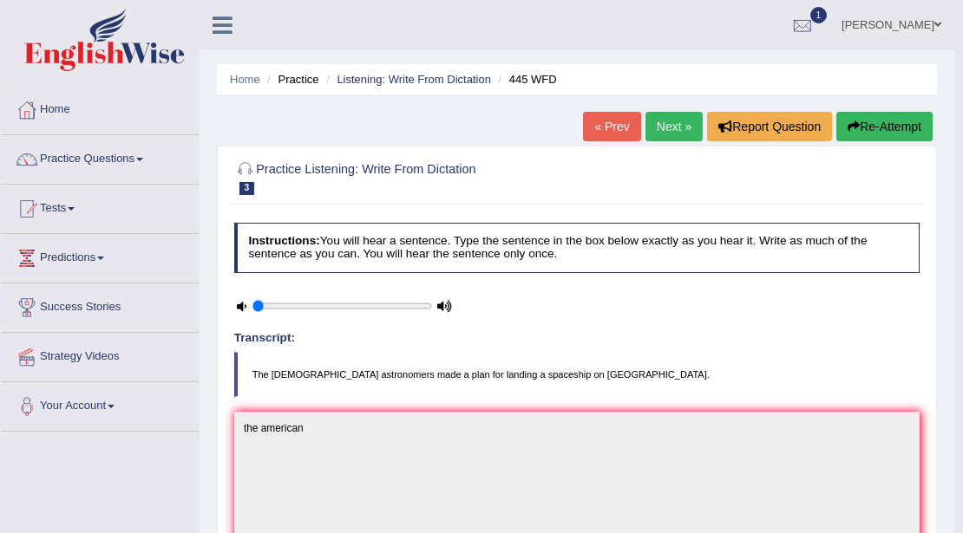
click at [662, 120] on link "Next »" at bounding box center [673, 126] width 57 height 29
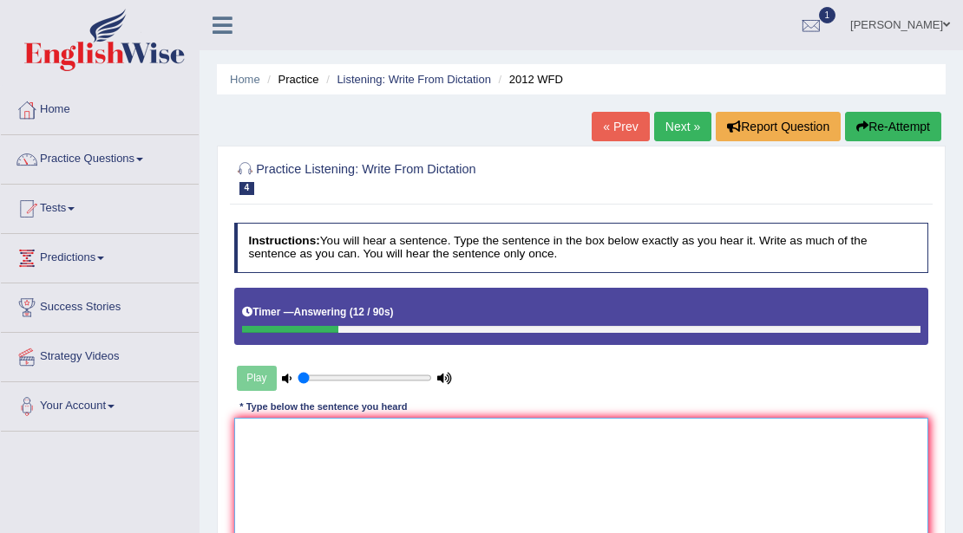
click at [314, 472] on textarea at bounding box center [581, 489] width 695 height 143
type textarea "t"
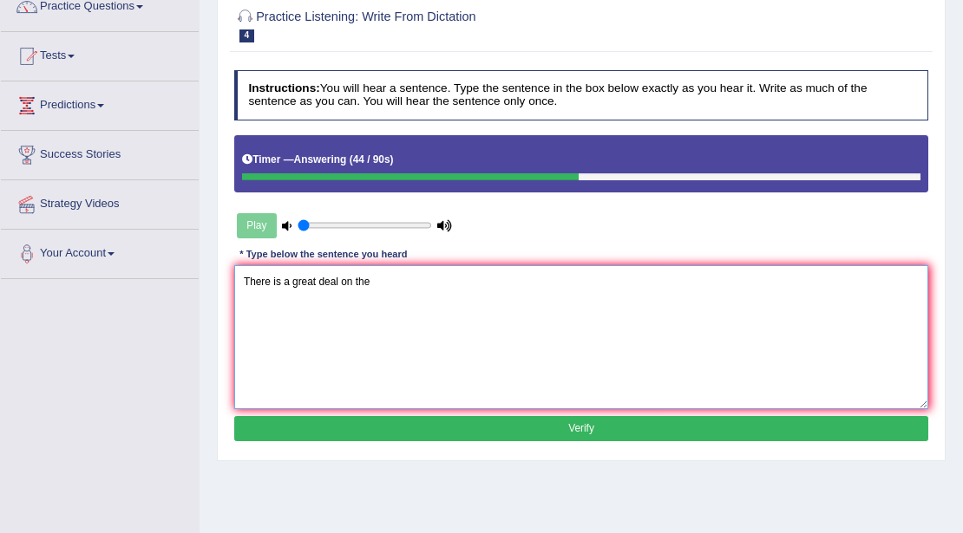
scroll to position [173, 0]
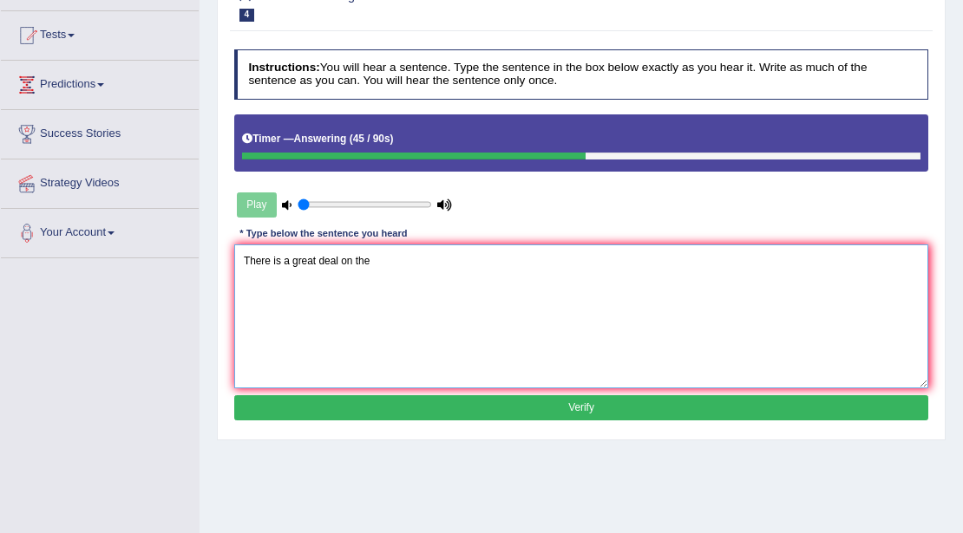
type textarea "There is a great deal on the"
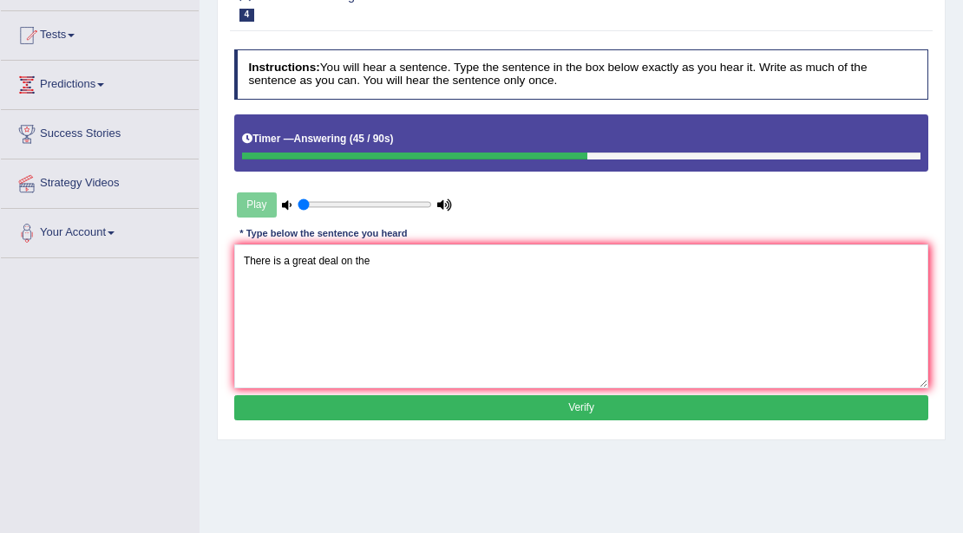
click at [597, 403] on button "Verify" at bounding box center [581, 407] width 695 height 25
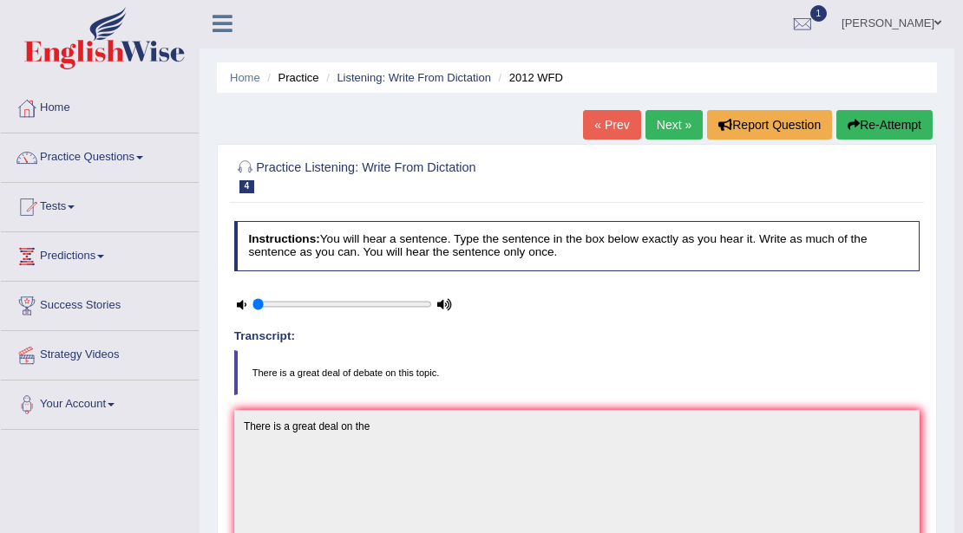
scroll to position [0, 0]
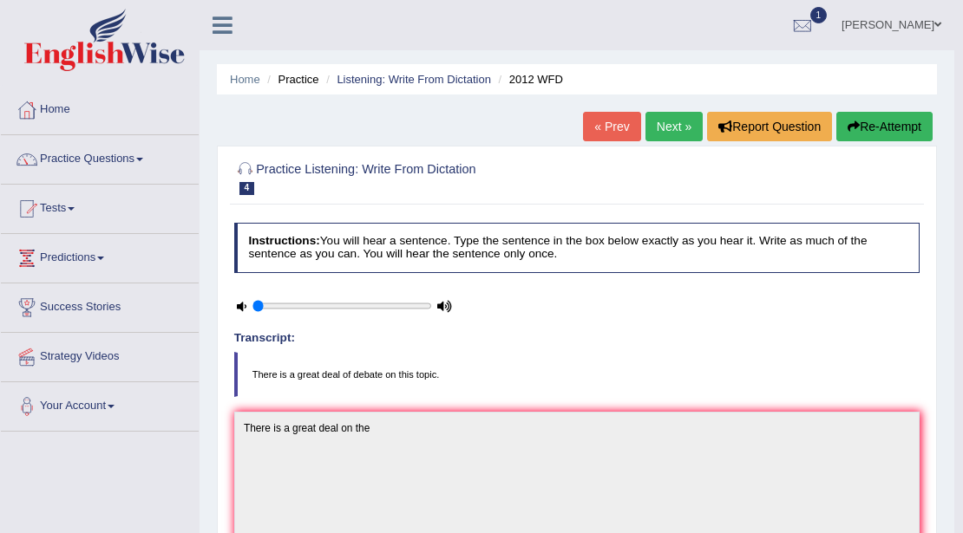
click at [657, 131] on link "Next »" at bounding box center [673, 126] width 57 height 29
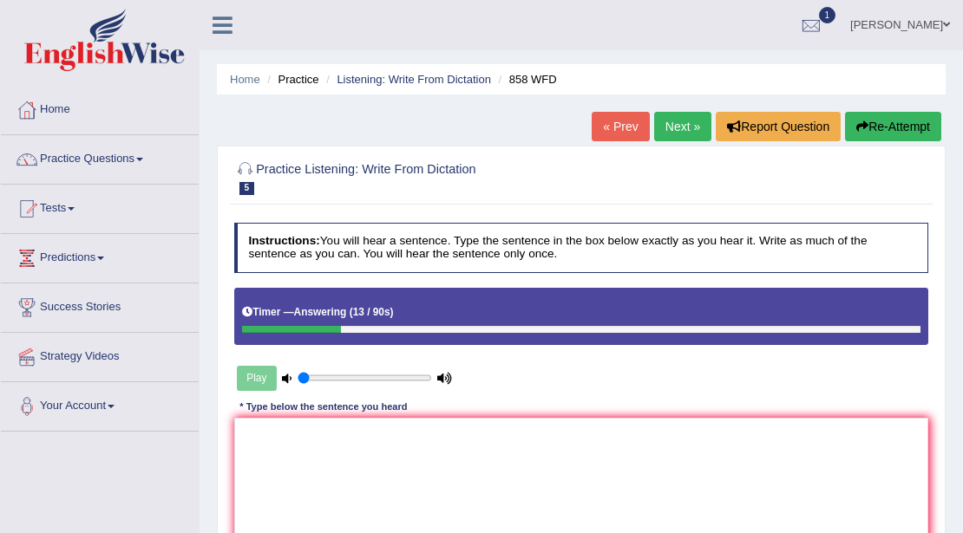
click at [909, 122] on button "Re-Attempt" at bounding box center [893, 126] width 96 height 29
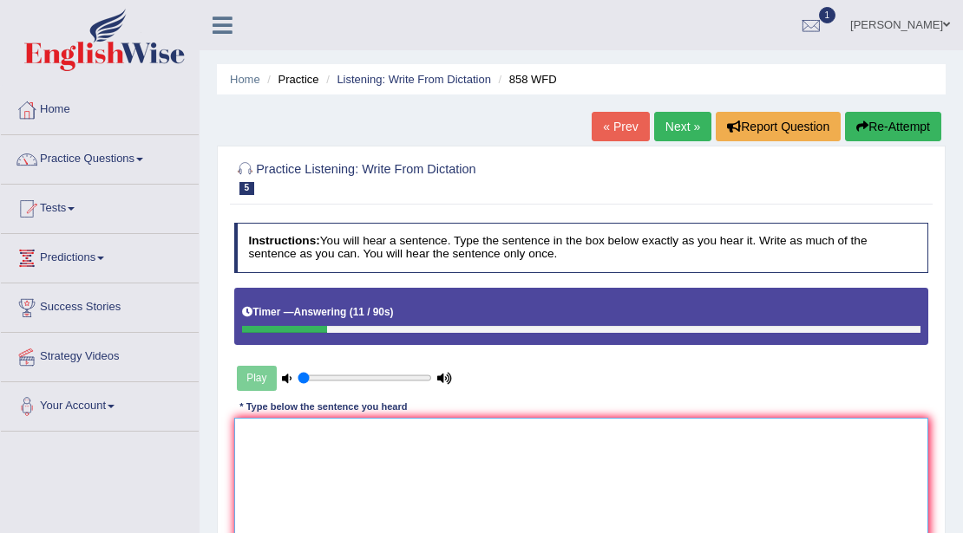
click at [335, 449] on textarea at bounding box center [581, 489] width 695 height 143
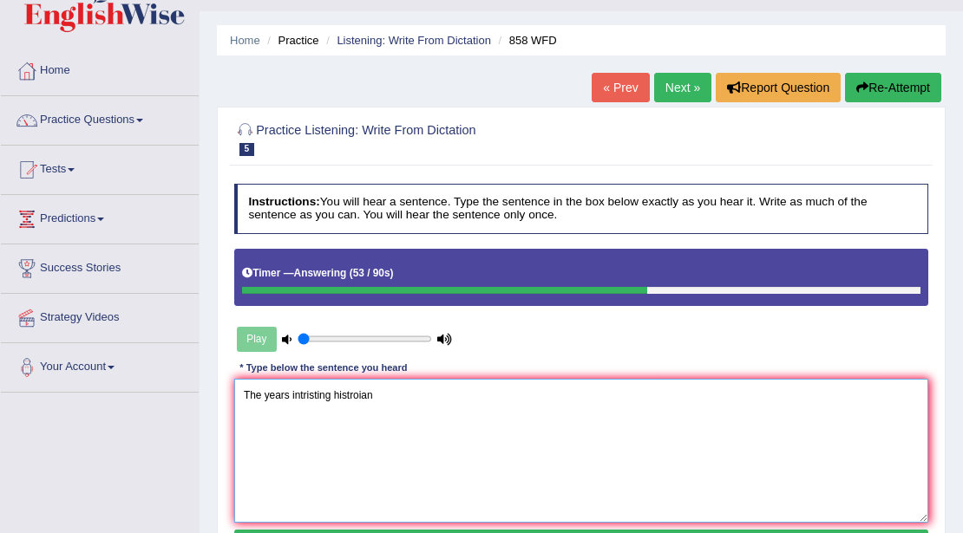
scroll to position [173, 0]
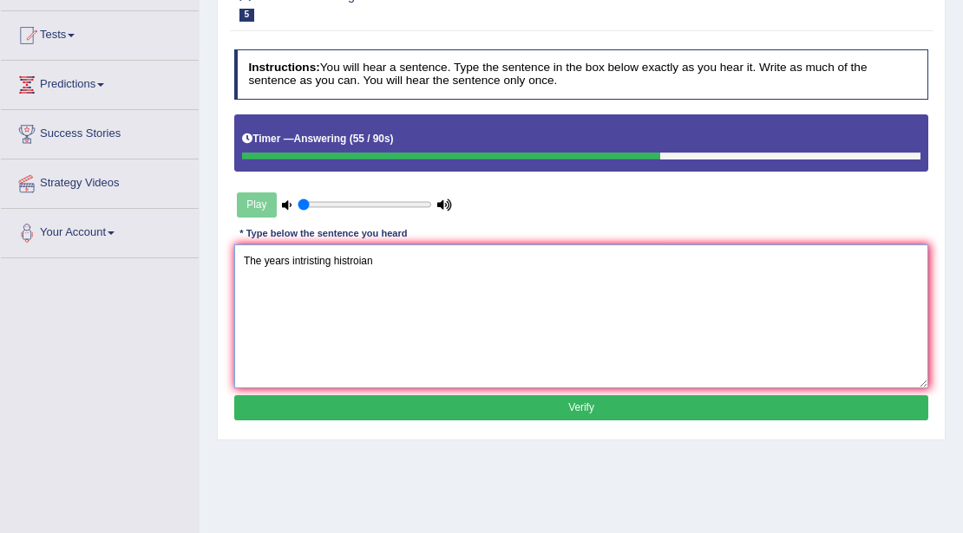
type textarea "The years intristing histroian"
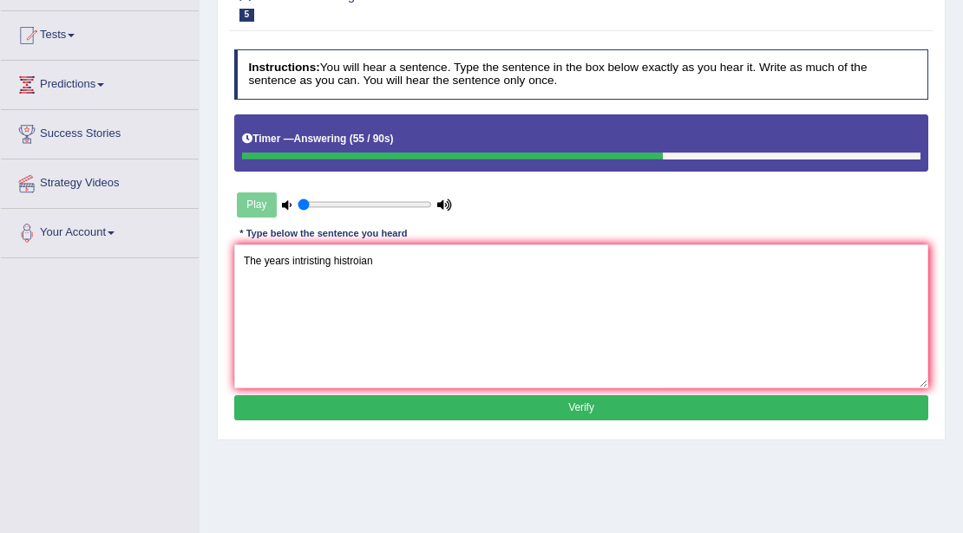
click at [574, 399] on button "Verify" at bounding box center [581, 407] width 695 height 25
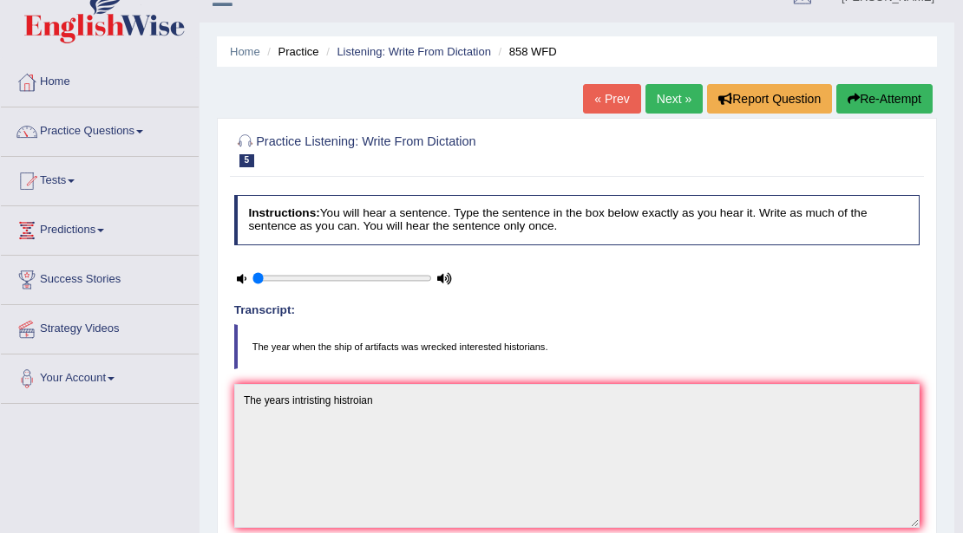
scroll to position [0, 0]
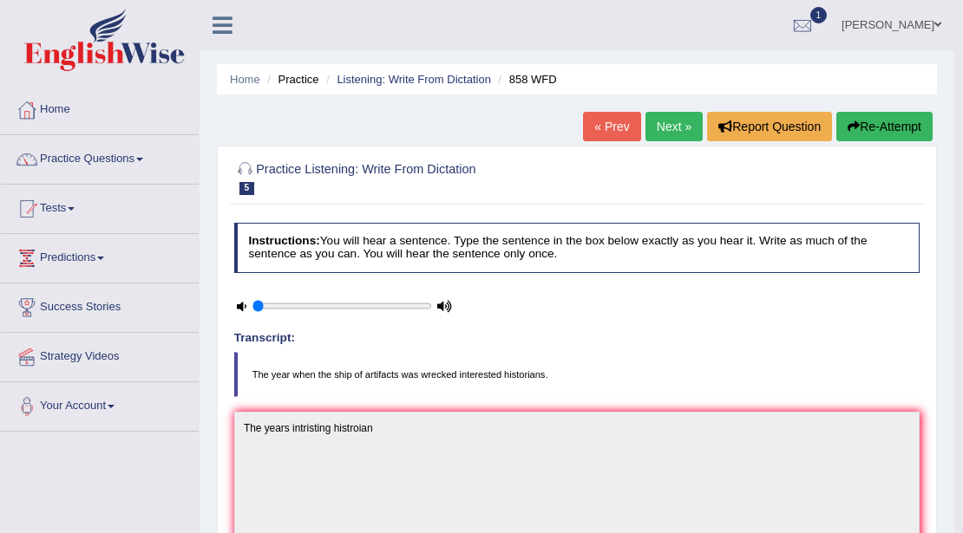
click at [664, 128] on link "Next »" at bounding box center [673, 126] width 57 height 29
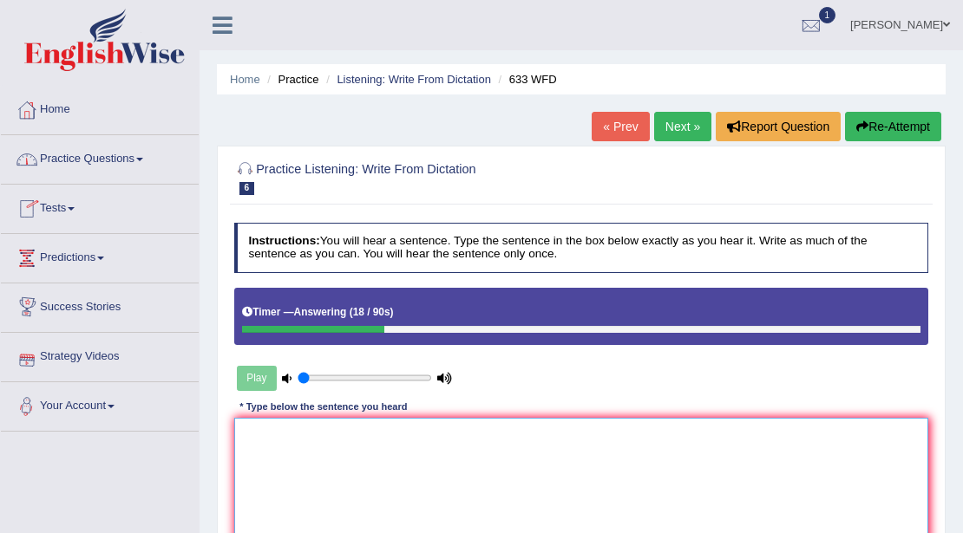
click at [387, 460] on textarea at bounding box center [581, 489] width 695 height 143
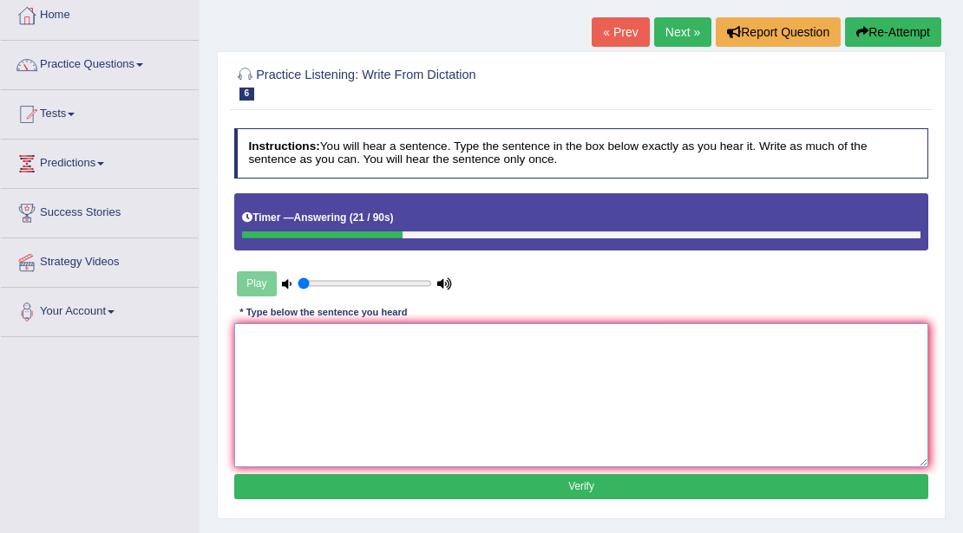
scroll to position [115, 0]
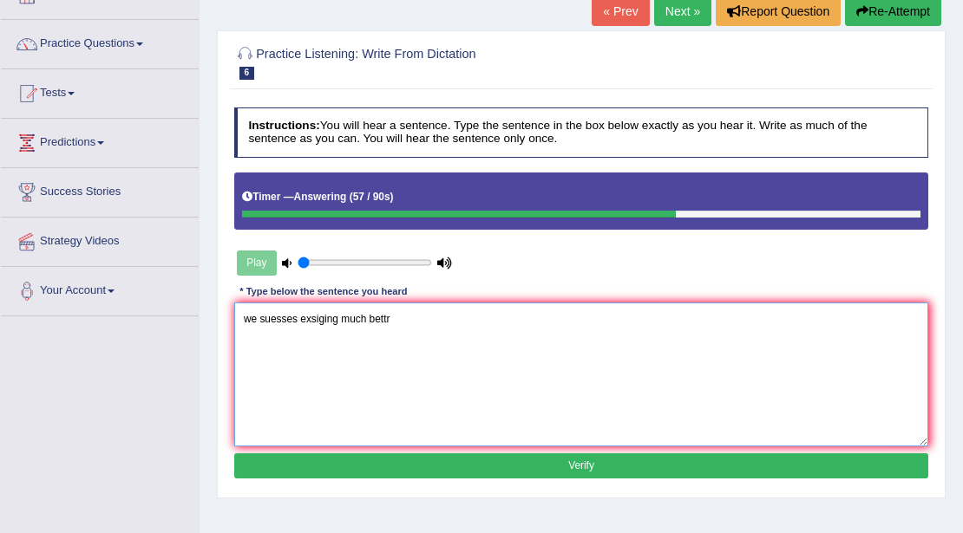
type textarea "we suesses exsiging much bettr"
click at [413, 461] on button "Verify" at bounding box center [581, 466] width 695 height 25
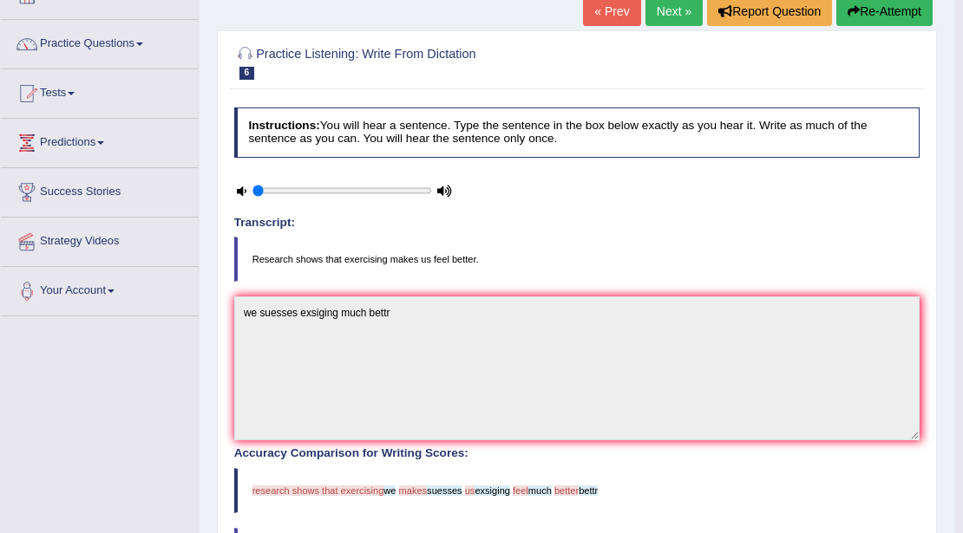
click at [657, 17] on link "Next »" at bounding box center [673, 11] width 57 height 29
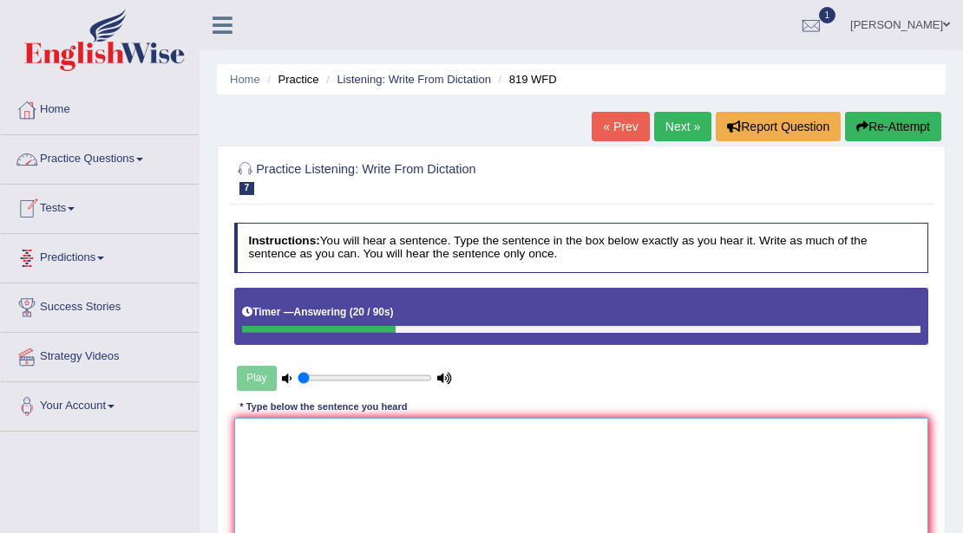
click at [310, 468] on textarea at bounding box center [581, 489] width 695 height 143
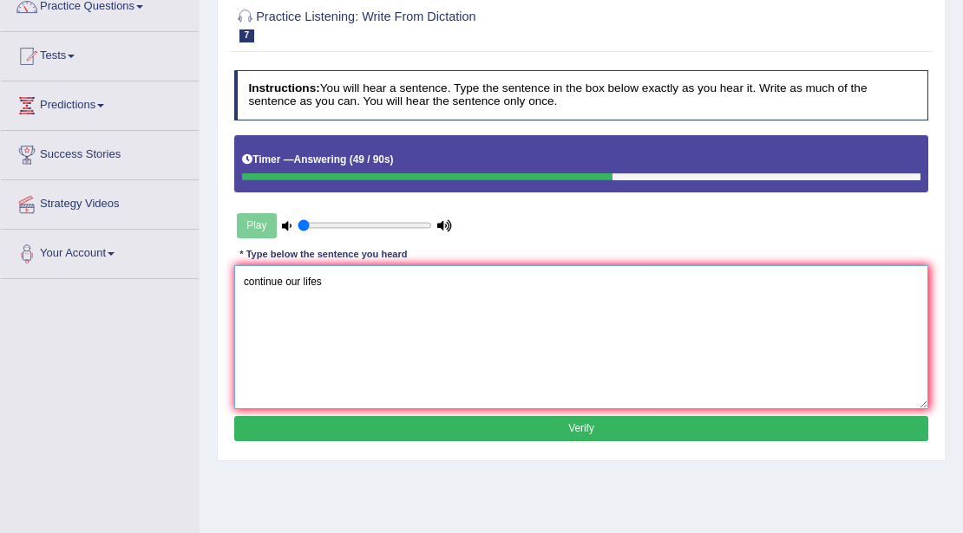
scroll to position [173, 0]
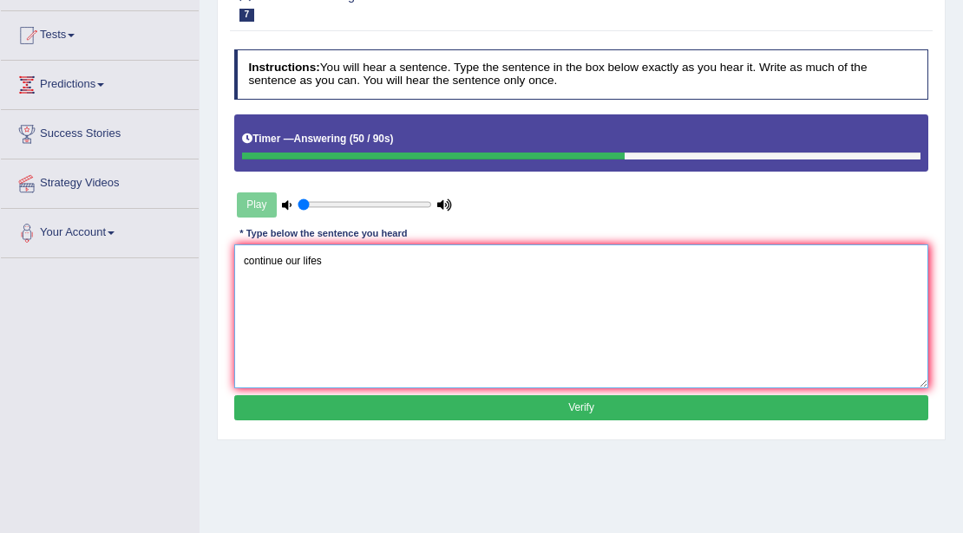
type textarea "continue our lifes"
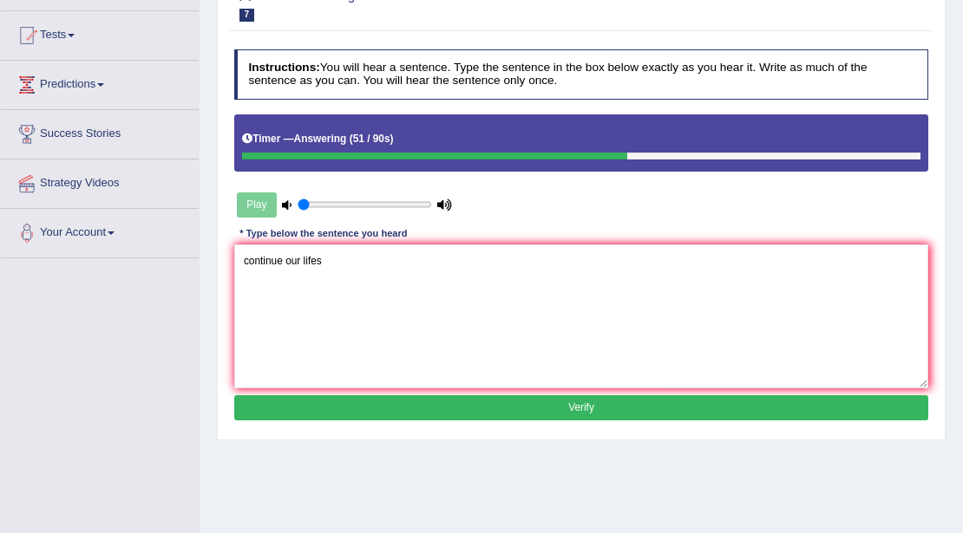
click at [616, 396] on button "Verify" at bounding box center [581, 407] width 695 height 25
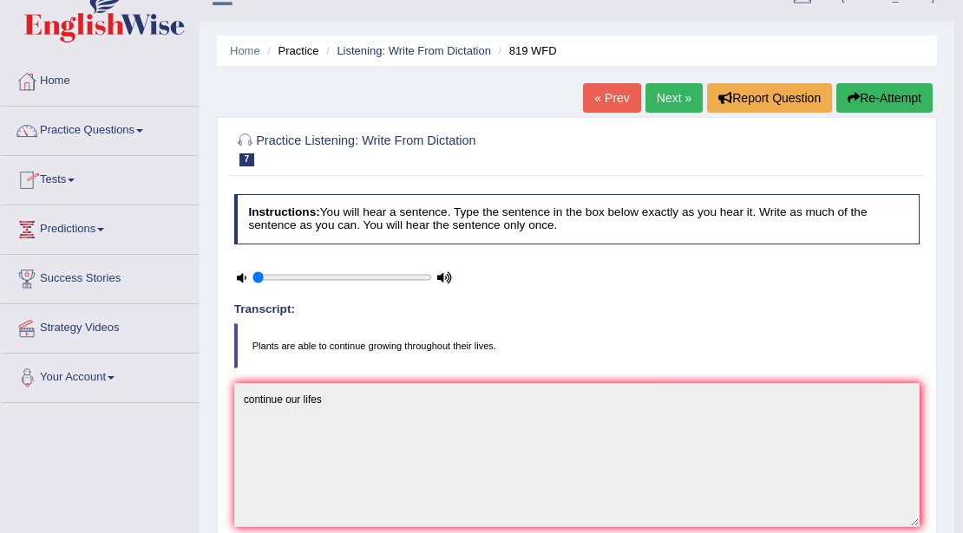
scroll to position [0, 0]
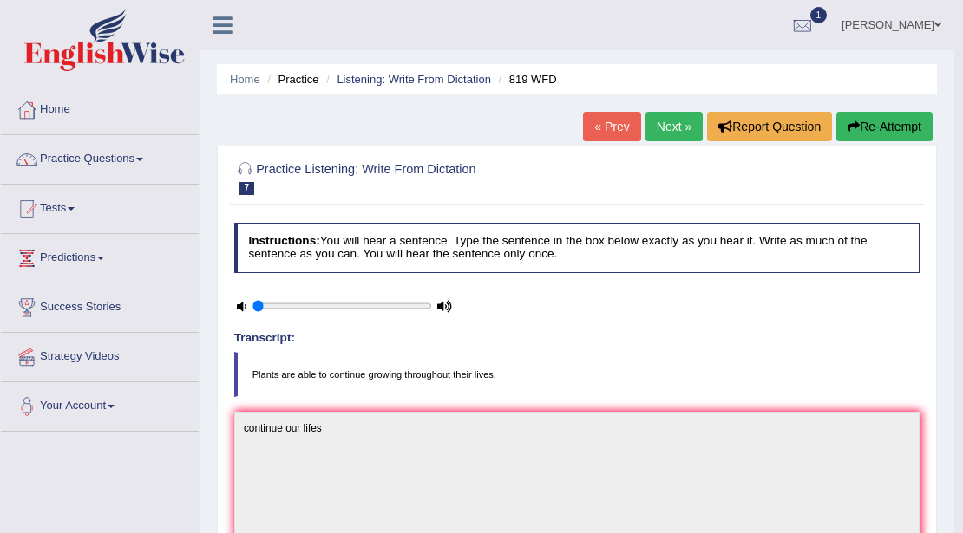
click at [857, 128] on button "Re-Attempt" at bounding box center [884, 126] width 96 height 29
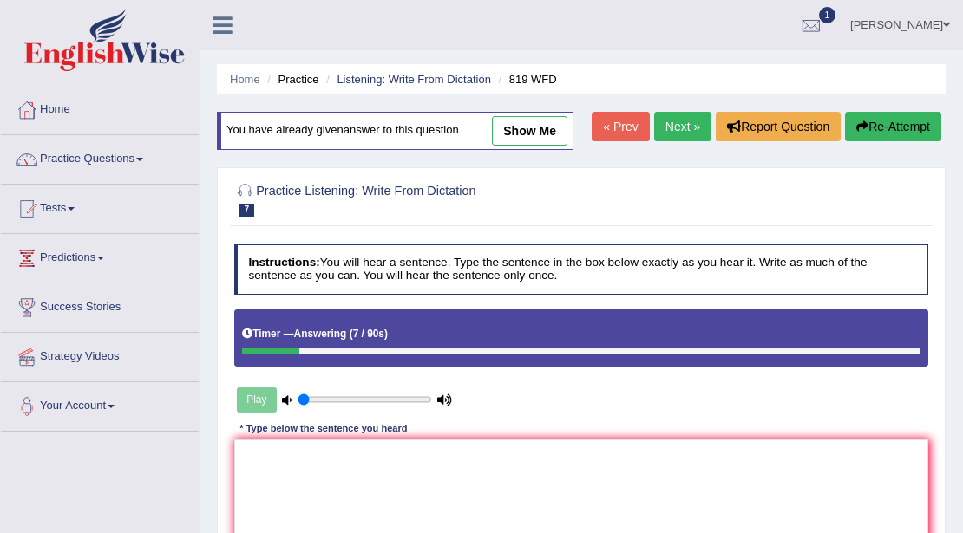
scroll to position [57, 0]
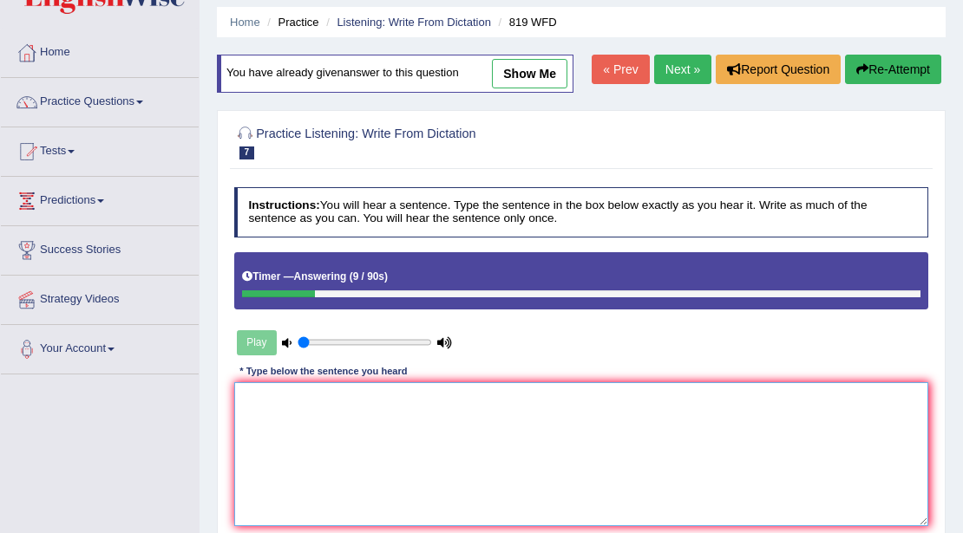
click at [555, 448] on textarea at bounding box center [581, 453] width 695 height 143
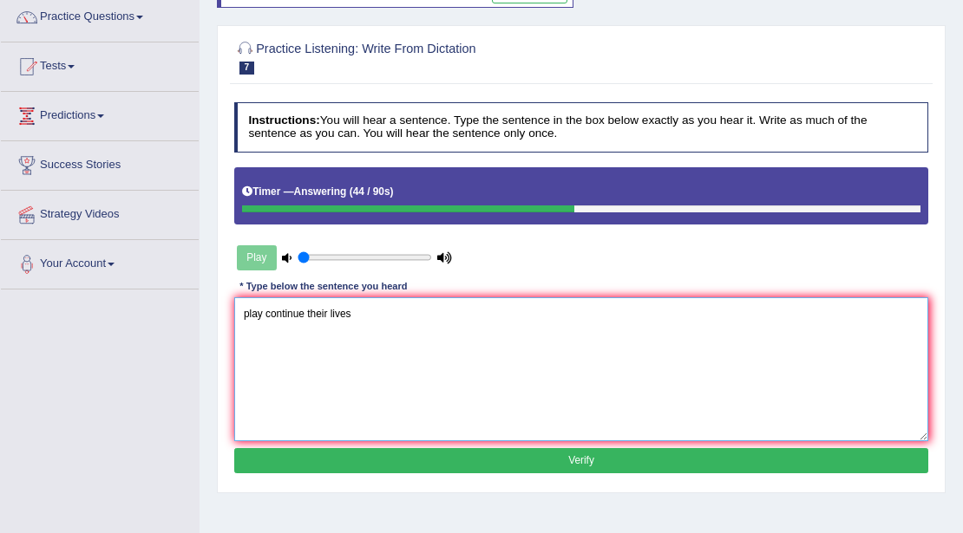
scroll to position [173, 0]
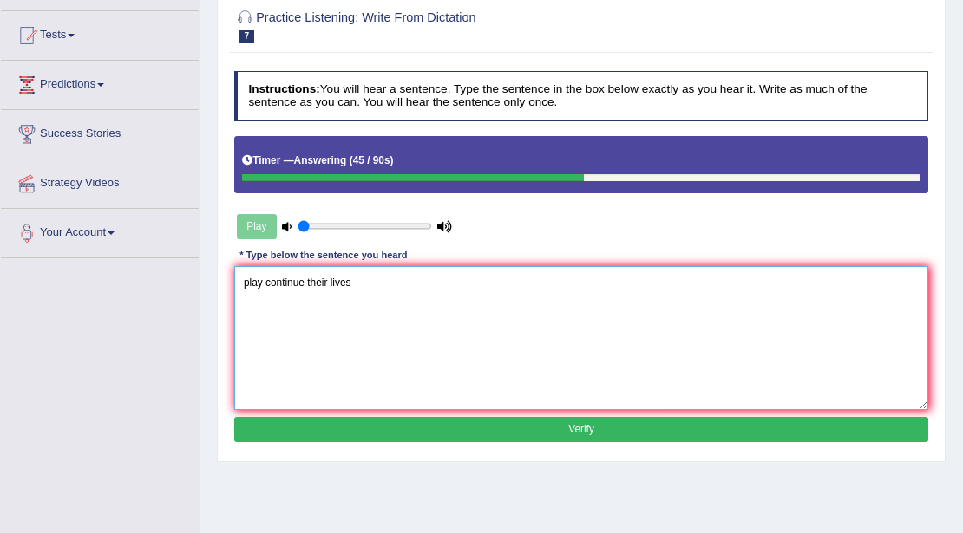
type textarea "play continue their lives"
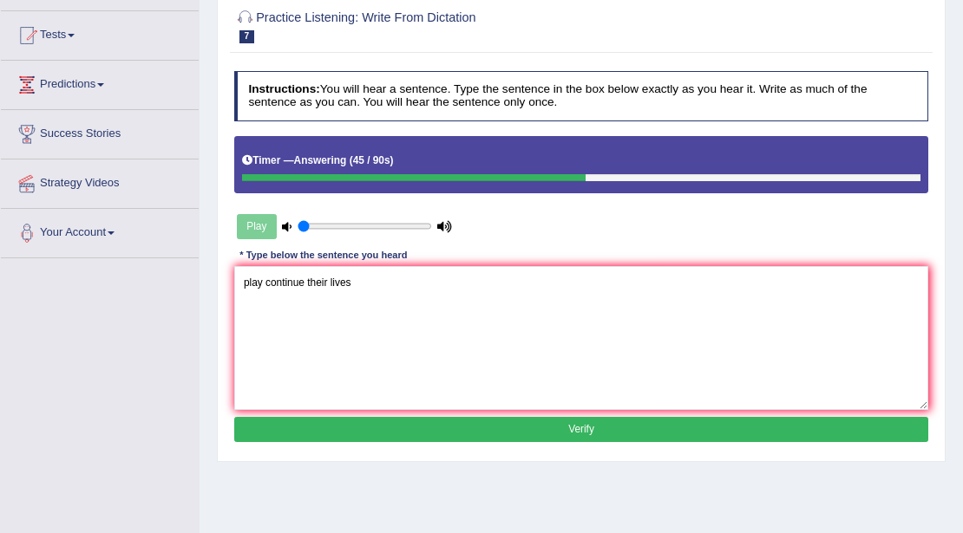
click at [640, 423] on button "Verify" at bounding box center [581, 429] width 695 height 25
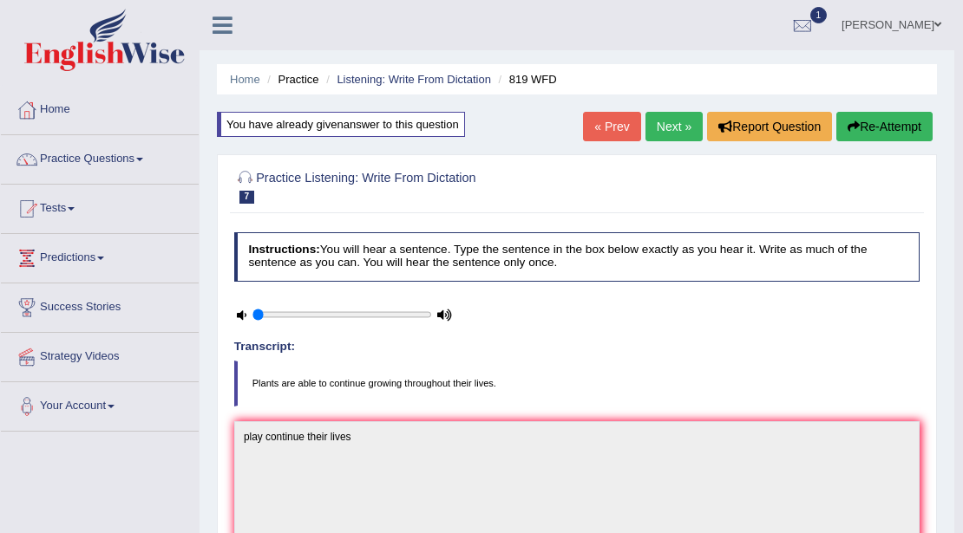
scroll to position [0, 0]
click at [682, 127] on link "Next »" at bounding box center [673, 126] width 57 height 29
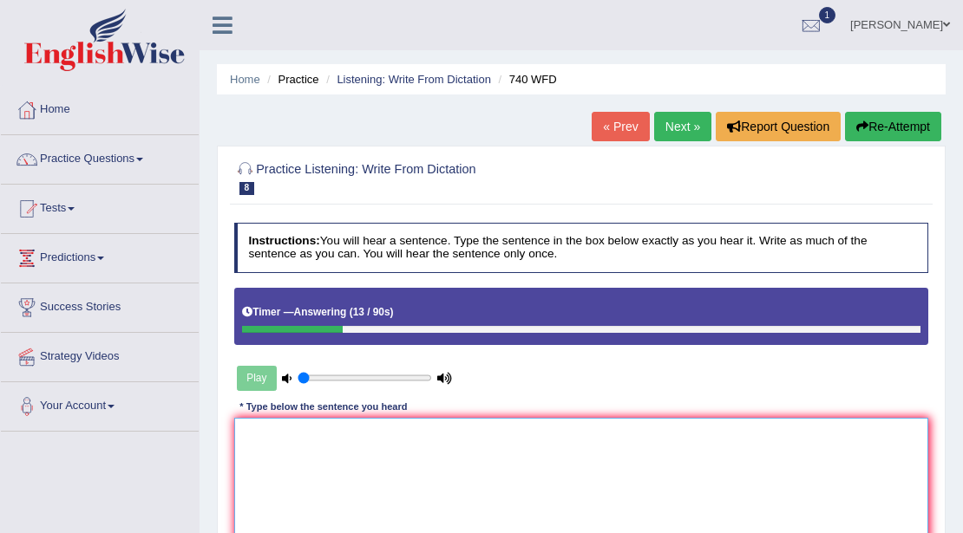
click at [498, 476] on textarea at bounding box center [581, 489] width 695 height 143
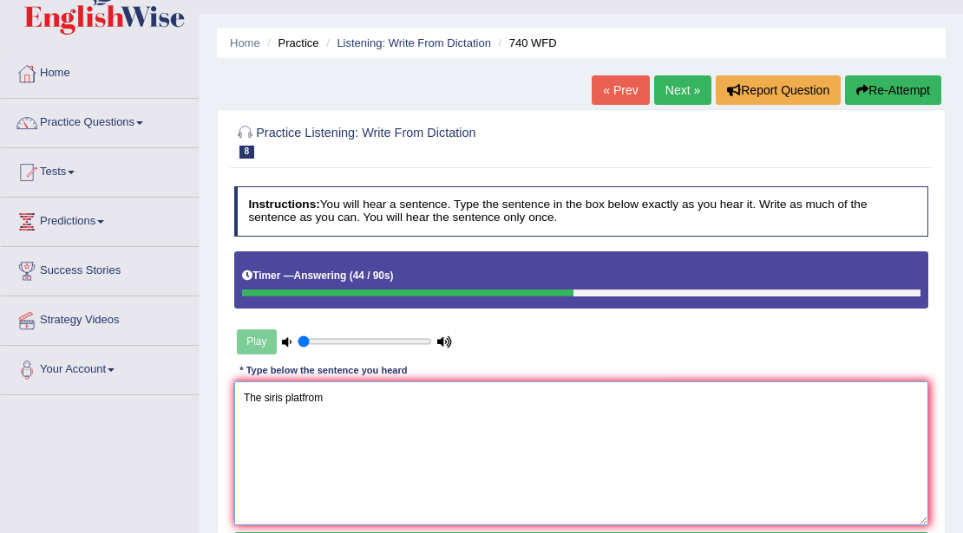
scroll to position [115, 0]
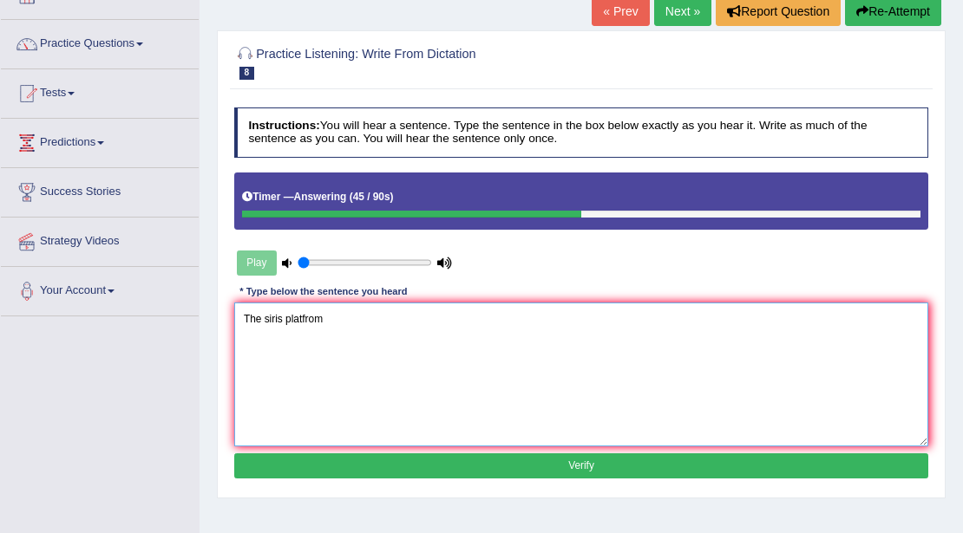
type textarea "The siris platfrom"
click at [585, 470] on button "Verify" at bounding box center [581, 466] width 695 height 25
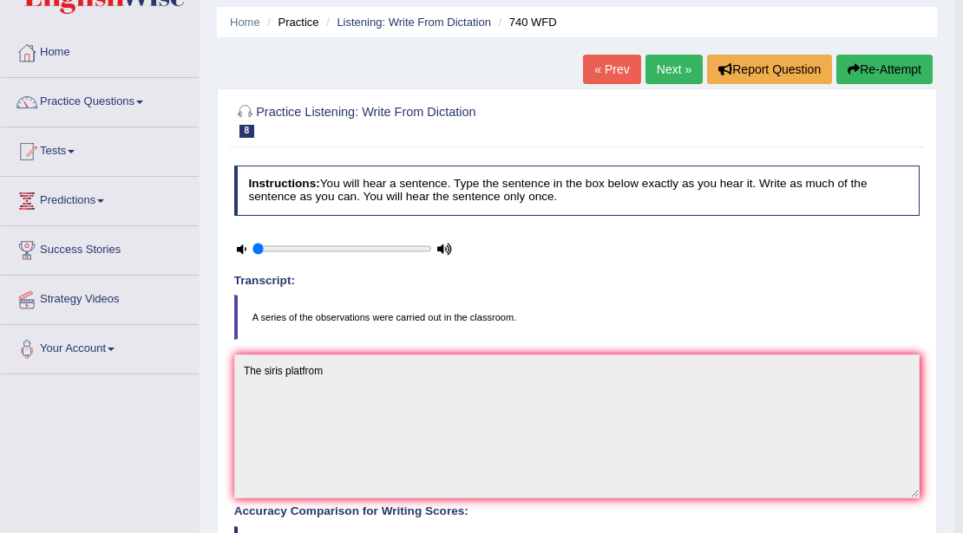
scroll to position [0, 0]
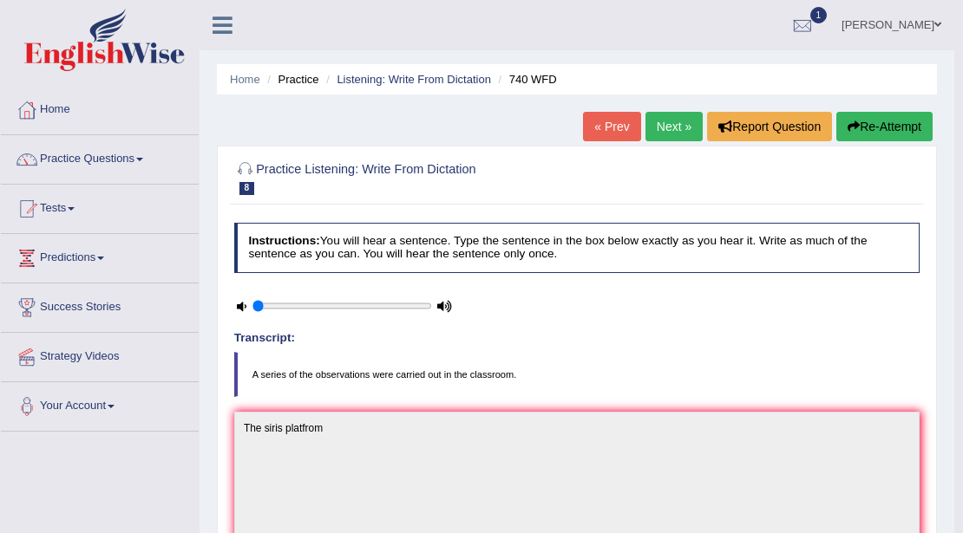
click at [742, 239] on h4 "Instructions: You will hear a sentence. Type the sentence in the box below exac…" at bounding box center [577, 247] width 686 height 49
click at [670, 133] on link "Next »" at bounding box center [673, 126] width 57 height 29
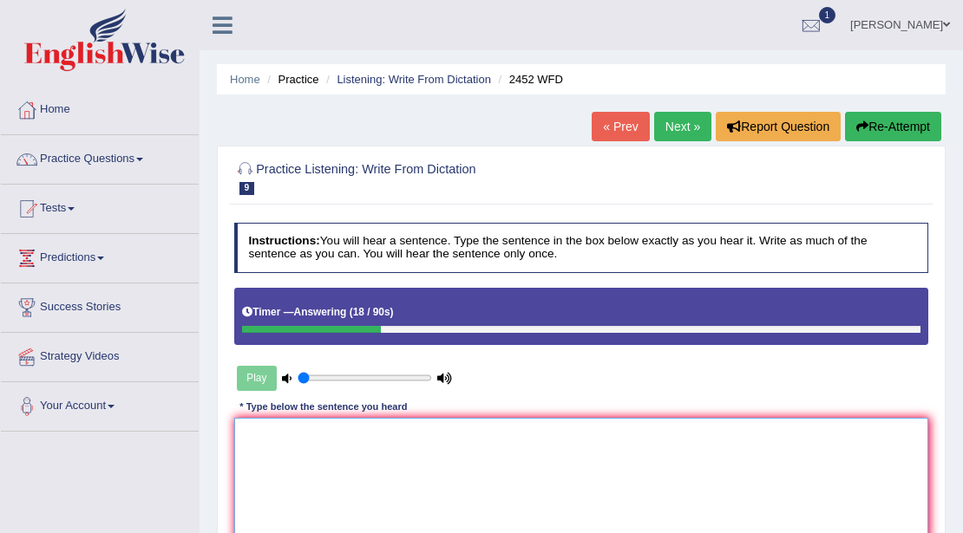
click at [454, 460] on textarea at bounding box center [581, 489] width 695 height 143
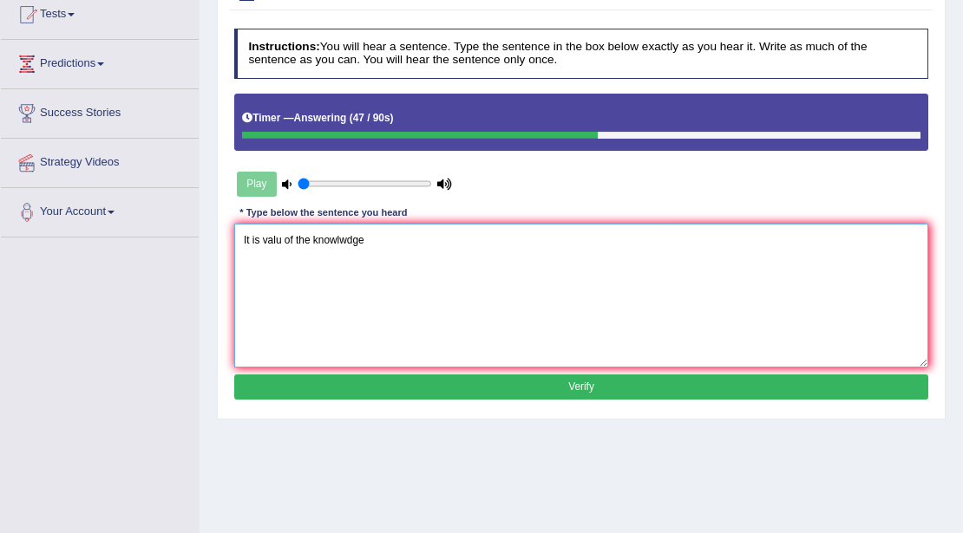
scroll to position [173, 0]
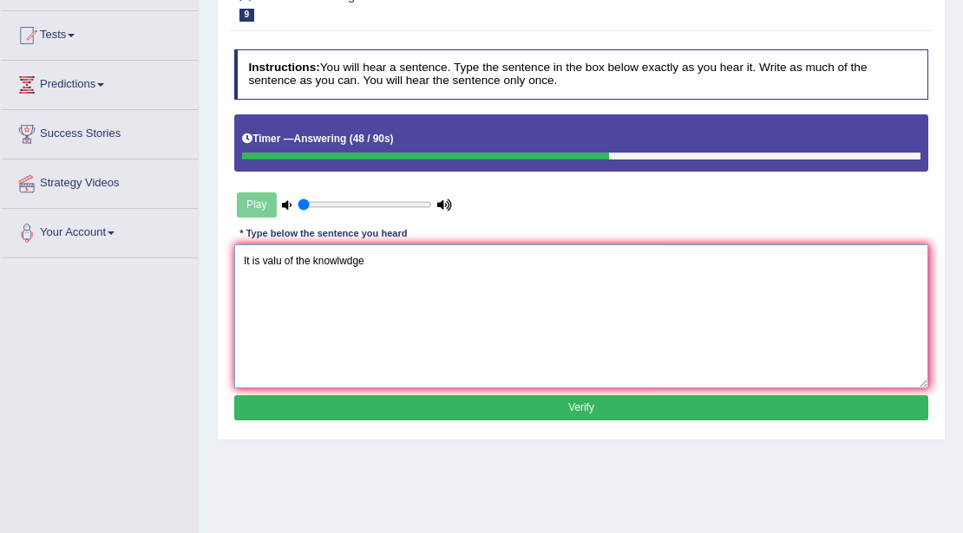
type textarea "It is valu of the knowlwdge"
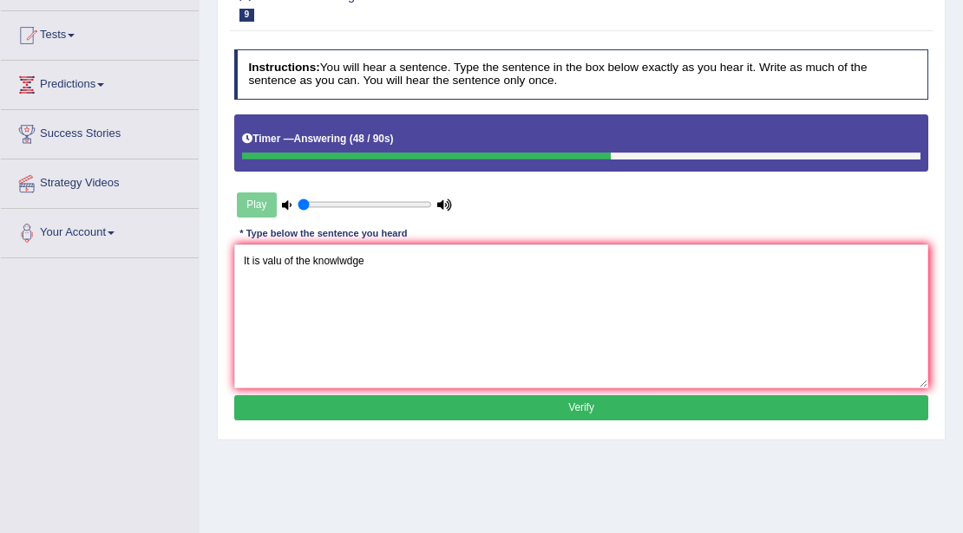
click at [603, 401] on button "Verify" at bounding box center [581, 407] width 695 height 25
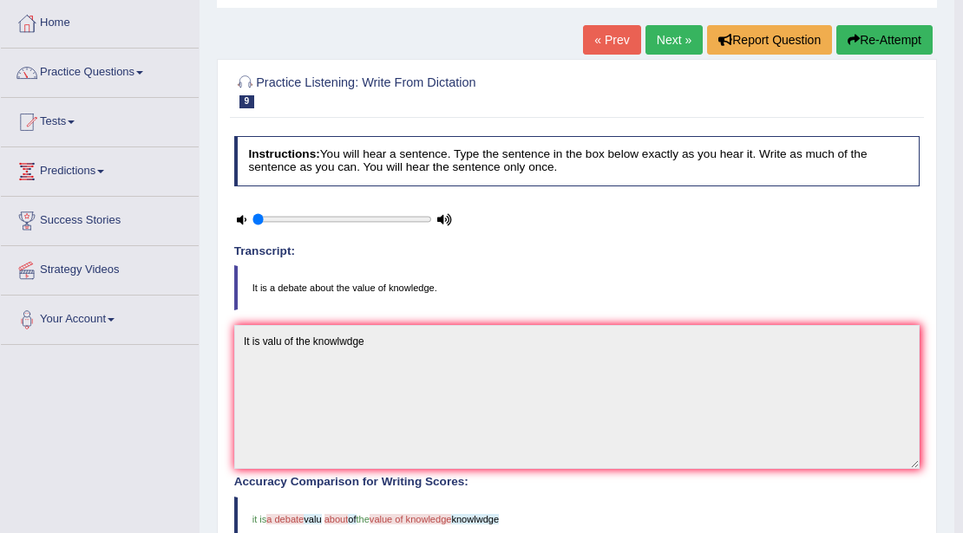
scroll to position [57, 0]
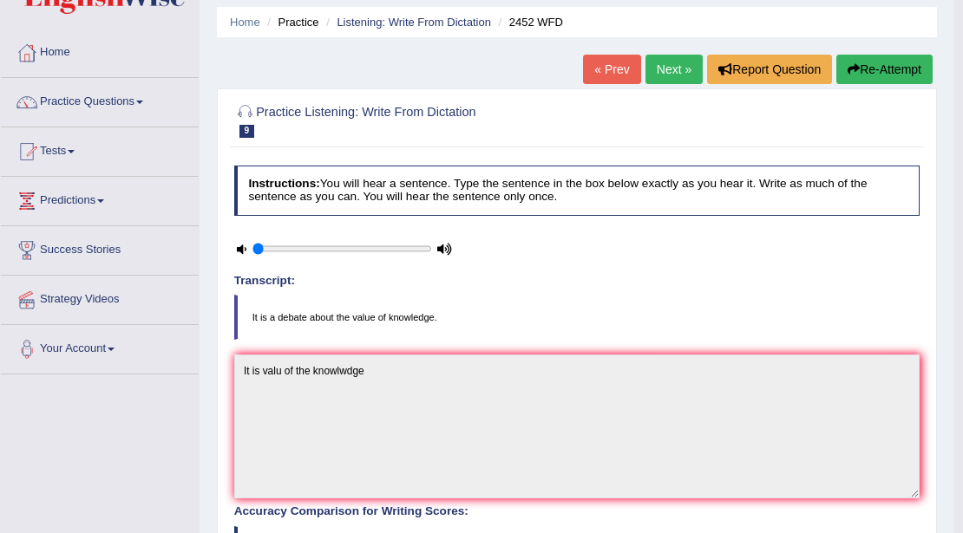
click at [880, 69] on button "Re-Attempt" at bounding box center [884, 69] width 96 height 29
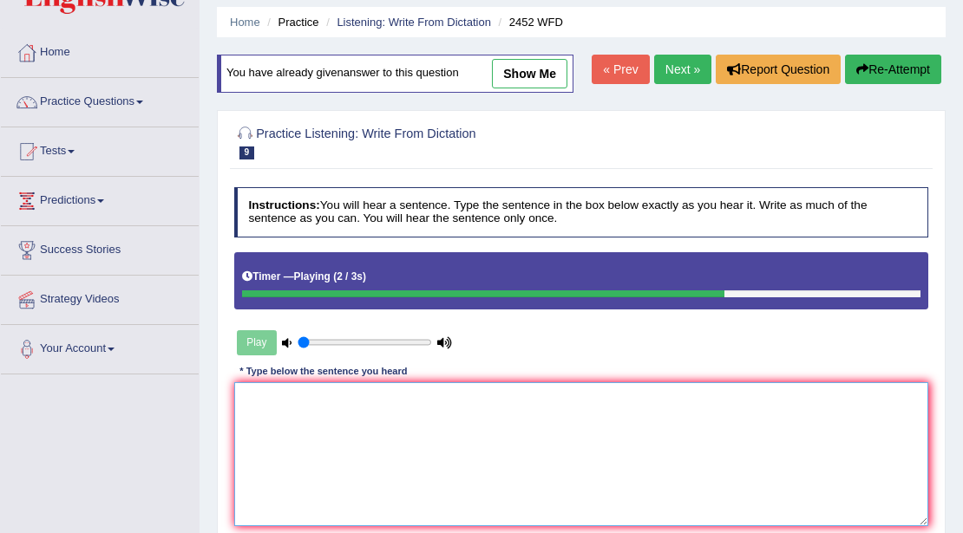
click at [551, 430] on textarea at bounding box center [581, 453] width 695 height 143
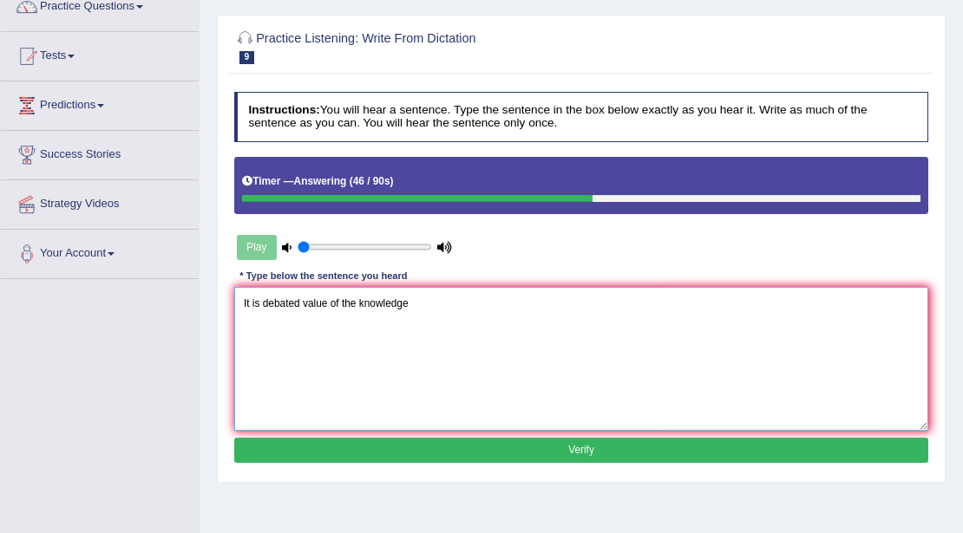
scroll to position [173, 0]
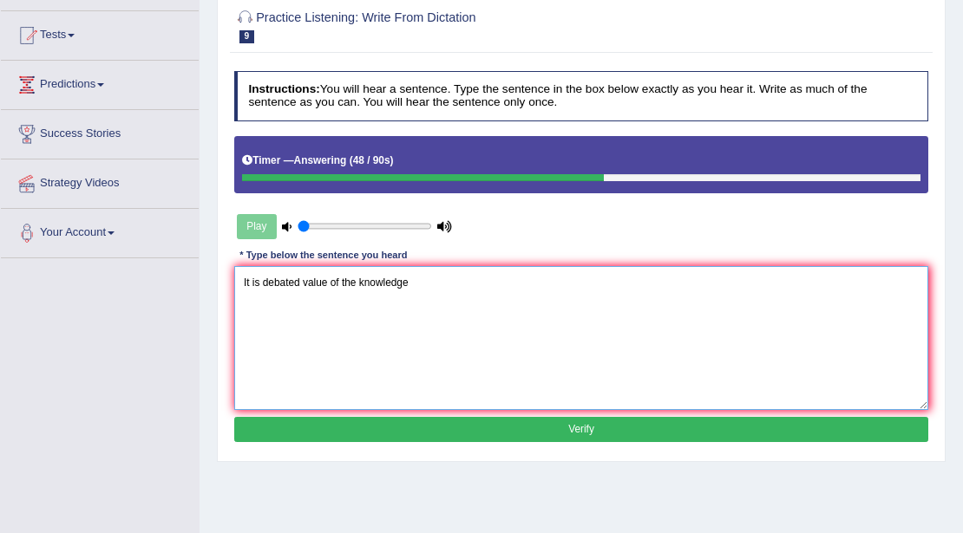
type textarea "It is debated value of the knowledge"
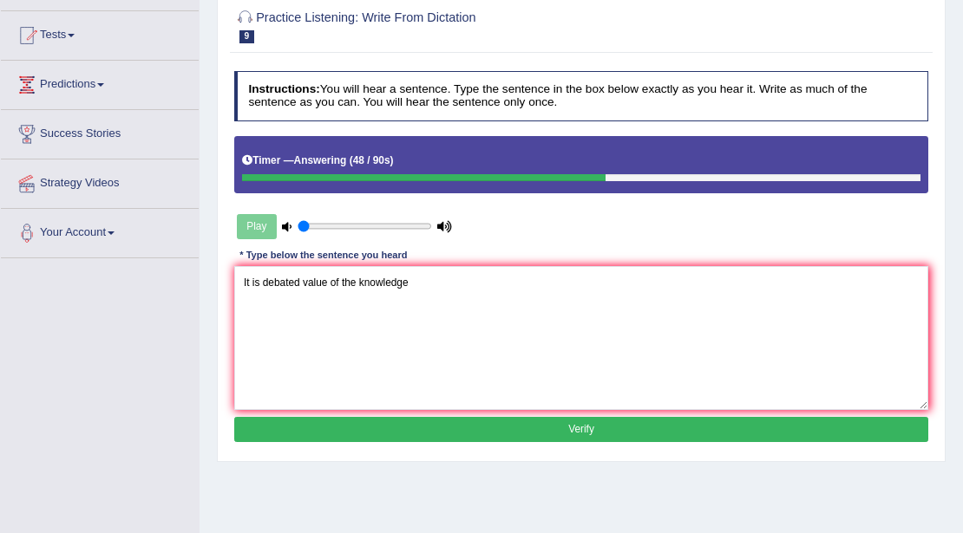
click at [640, 421] on button "Verify" at bounding box center [581, 429] width 695 height 25
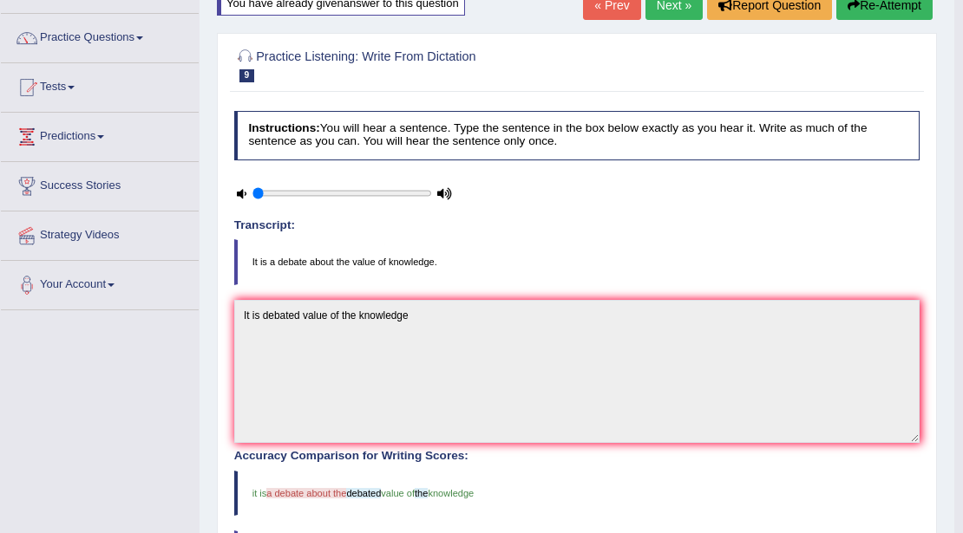
scroll to position [94, 0]
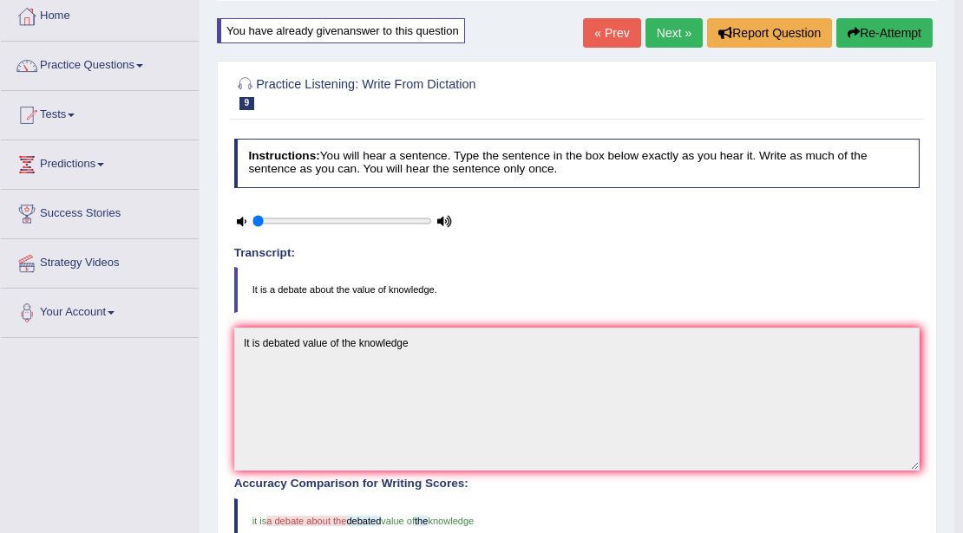
click at [890, 29] on button "Re-Attempt" at bounding box center [884, 32] width 96 height 29
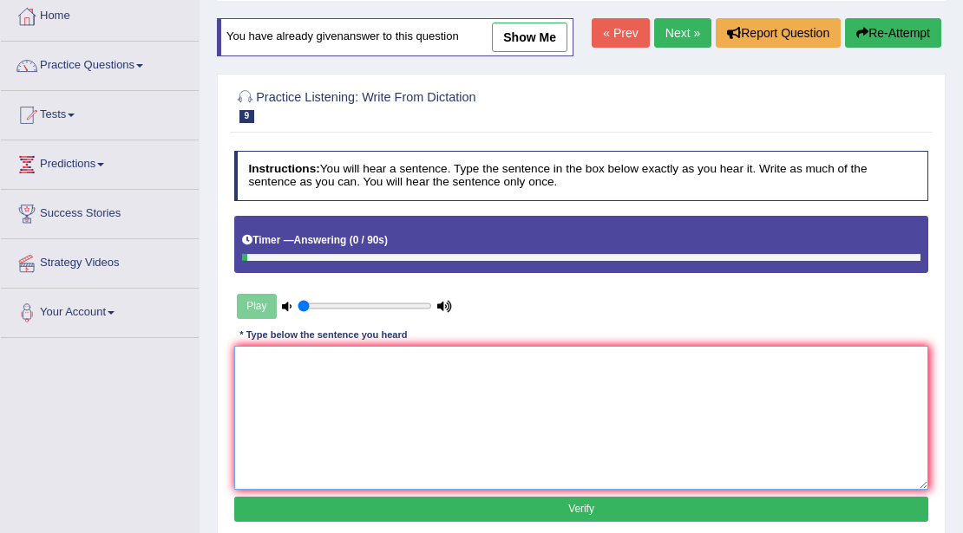
click at [465, 363] on textarea at bounding box center [581, 417] width 695 height 143
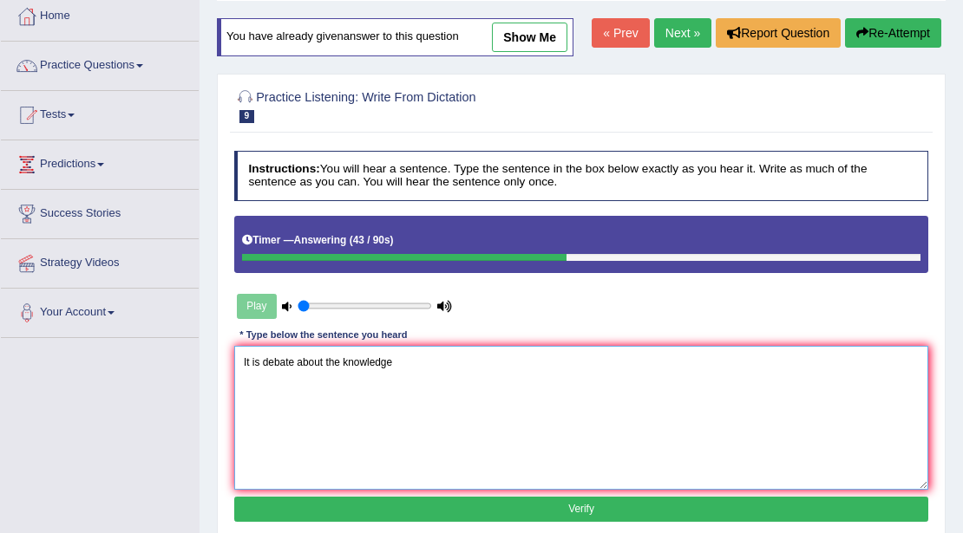
type textarea "It is debate about the knowledge"
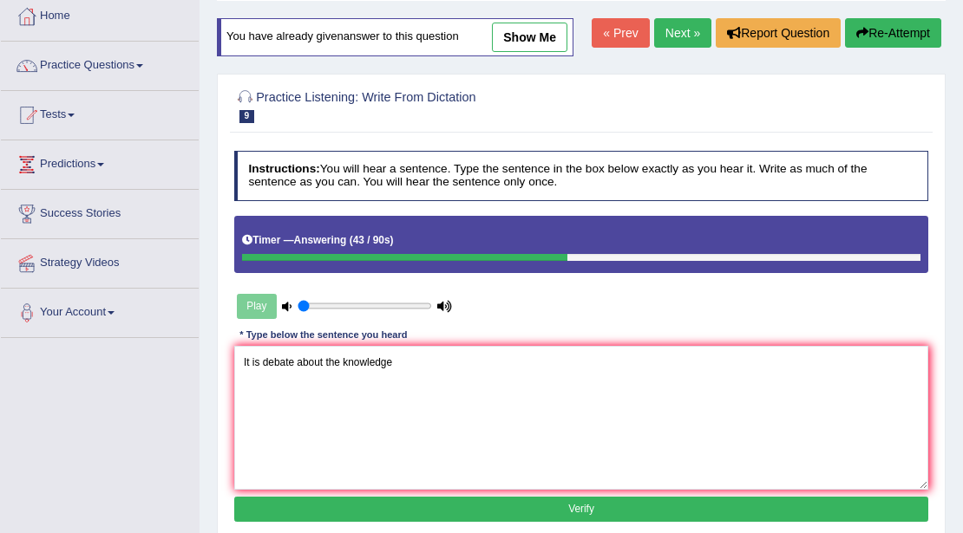
click at [607, 498] on button "Verify" at bounding box center [581, 509] width 695 height 25
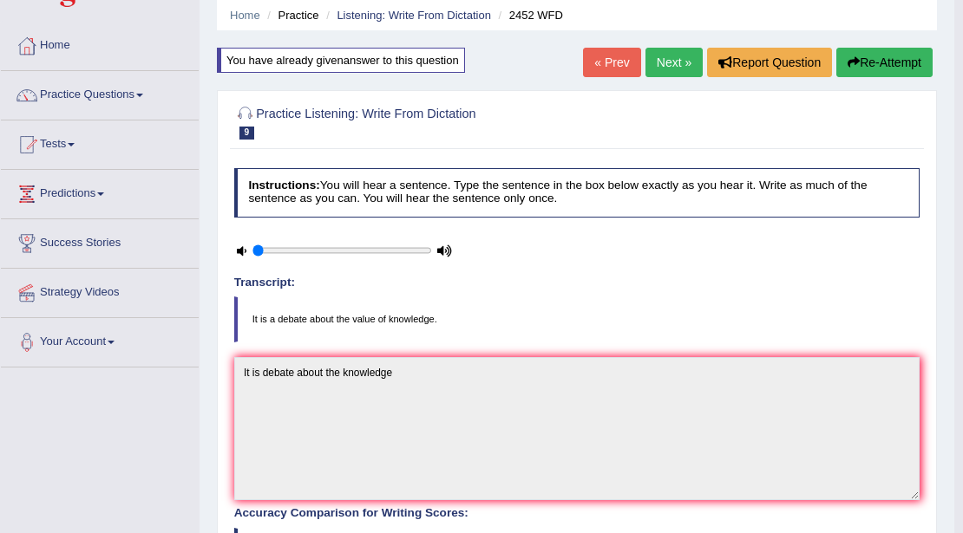
scroll to position [36, 0]
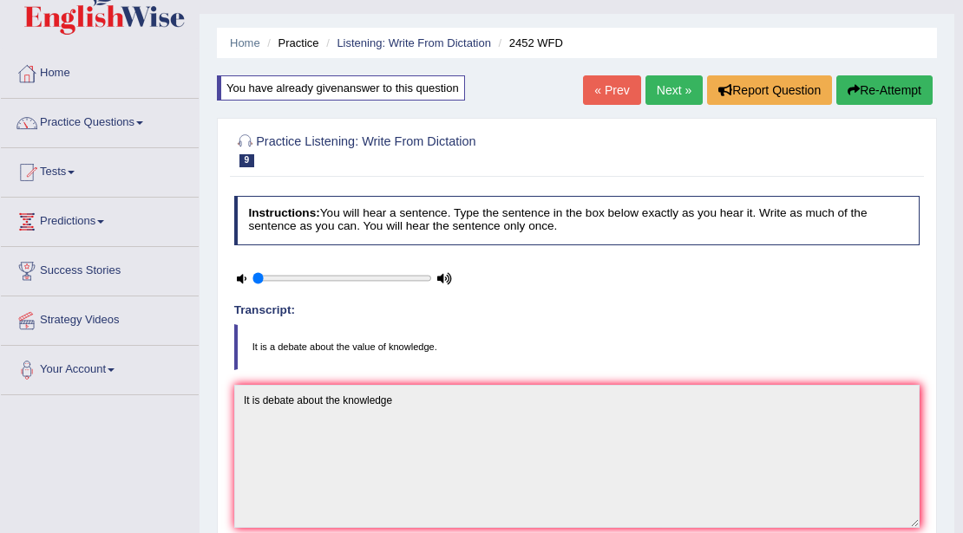
click at [859, 94] on button "Re-Attempt" at bounding box center [884, 89] width 96 height 29
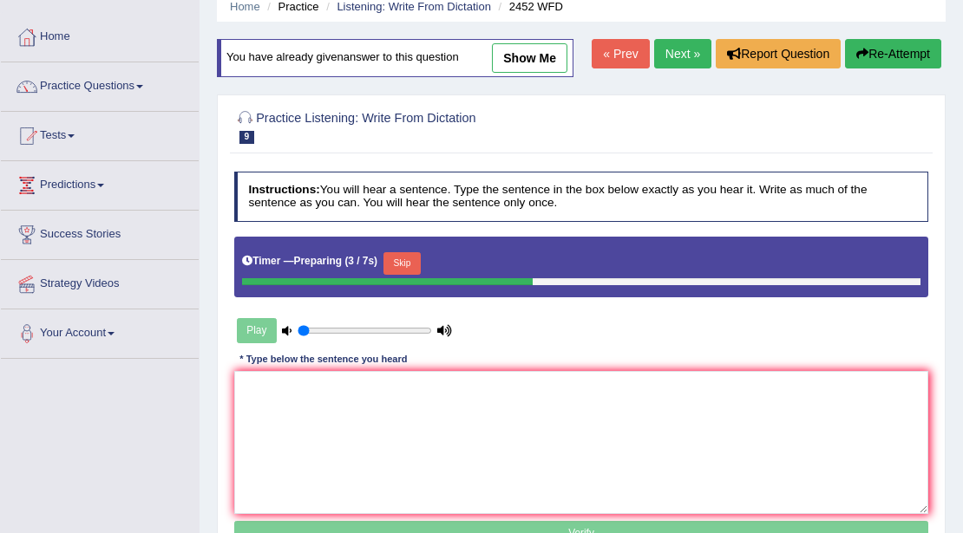
scroll to position [94, 0]
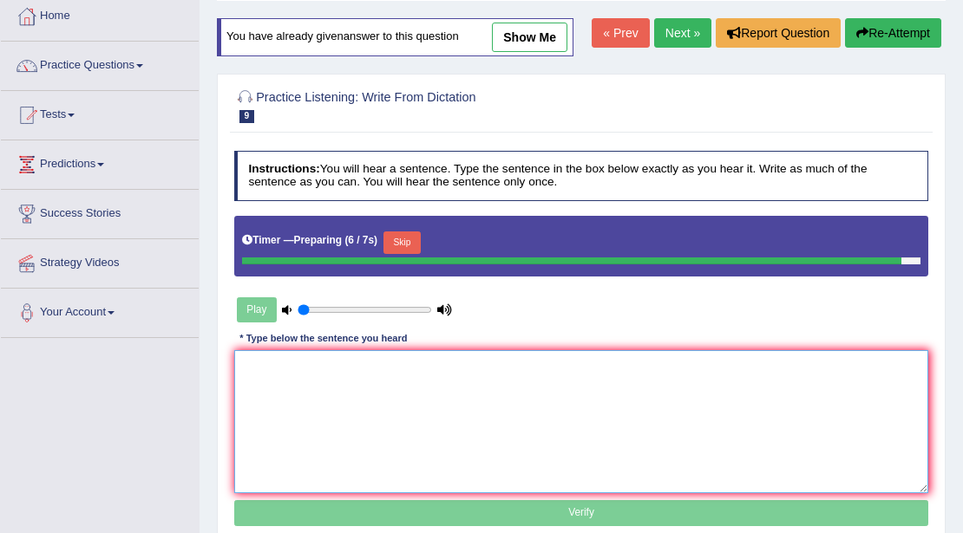
click at [318, 436] on textarea at bounding box center [581, 421] width 695 height 143
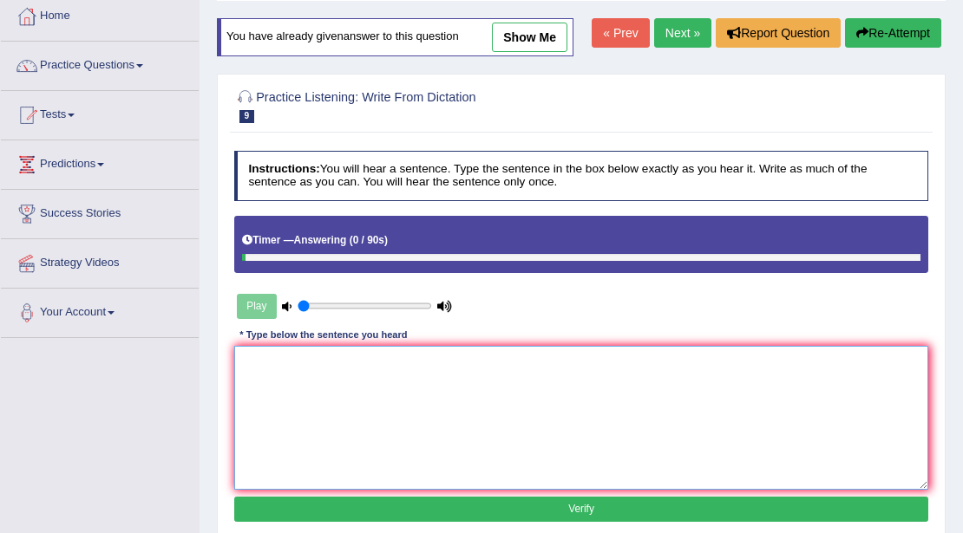
type textarea "i"
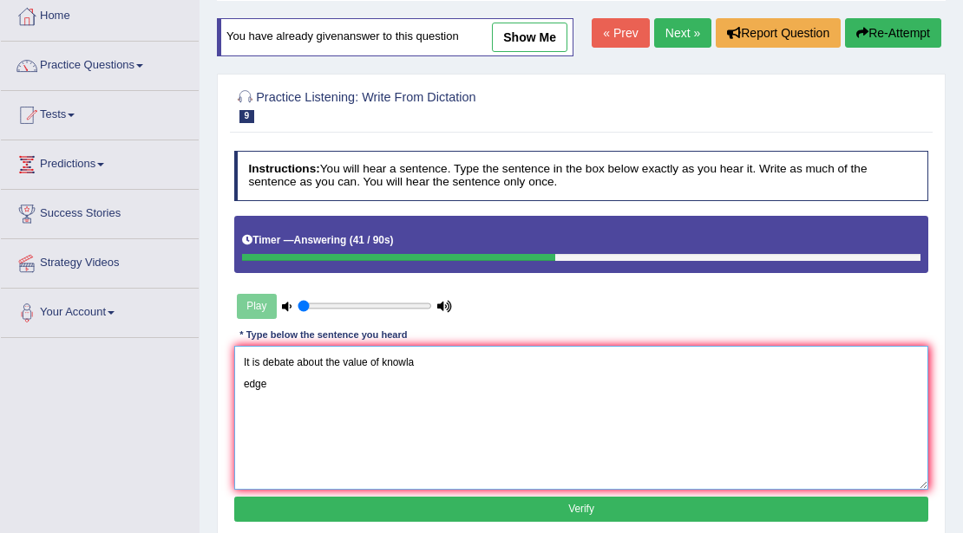
type textarea "It is debate about the value of knowla edge"
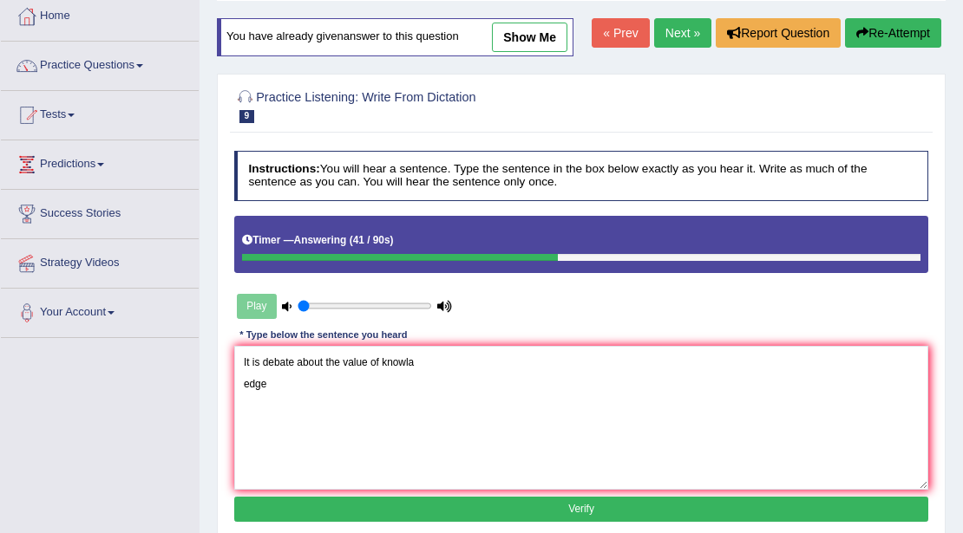
click at [593, 500] on button "Verify" at bounding box center [581, 509] width 695 height 25
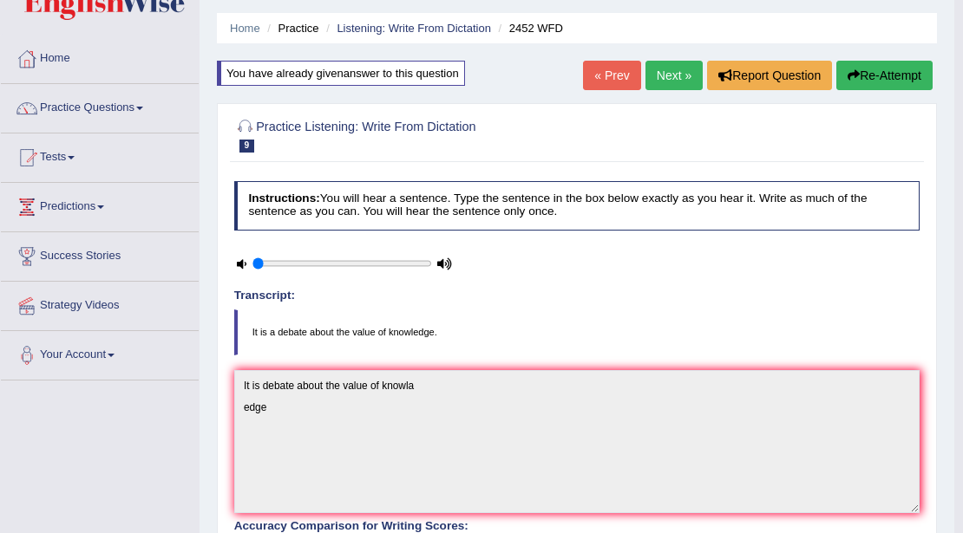
scroll to position [36, 0]
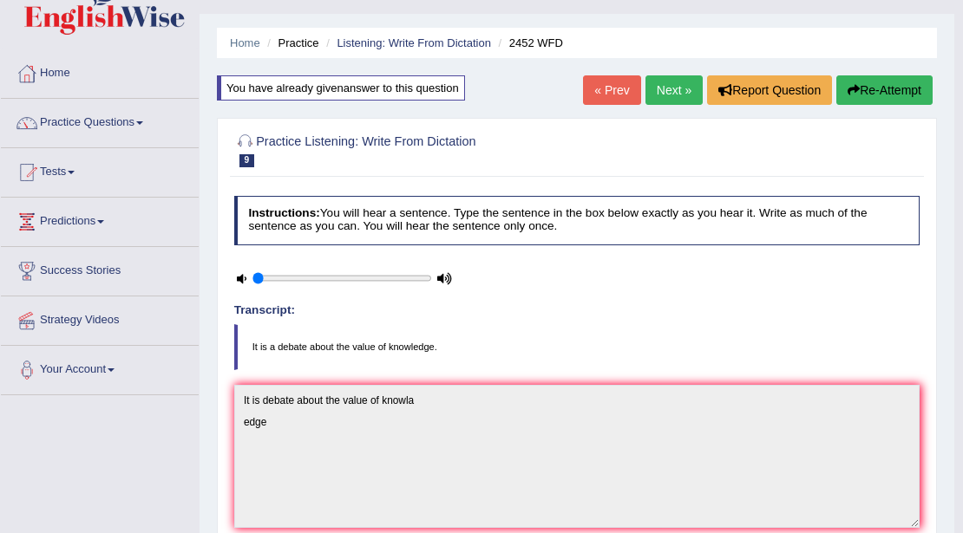
click at [866, 90] on button "Re-Attempt" at bounding box center [884, 89] width 96 height 29
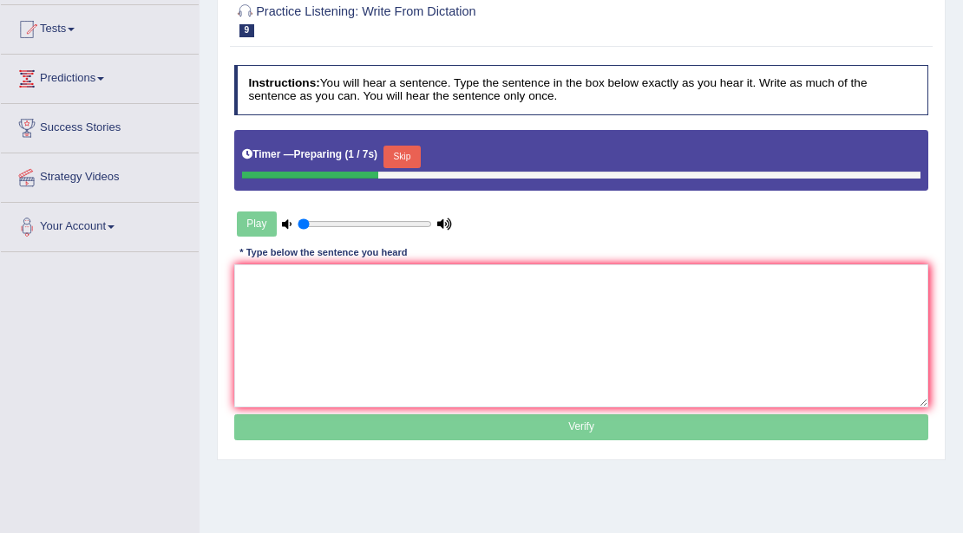
scroll to position [210, 0]
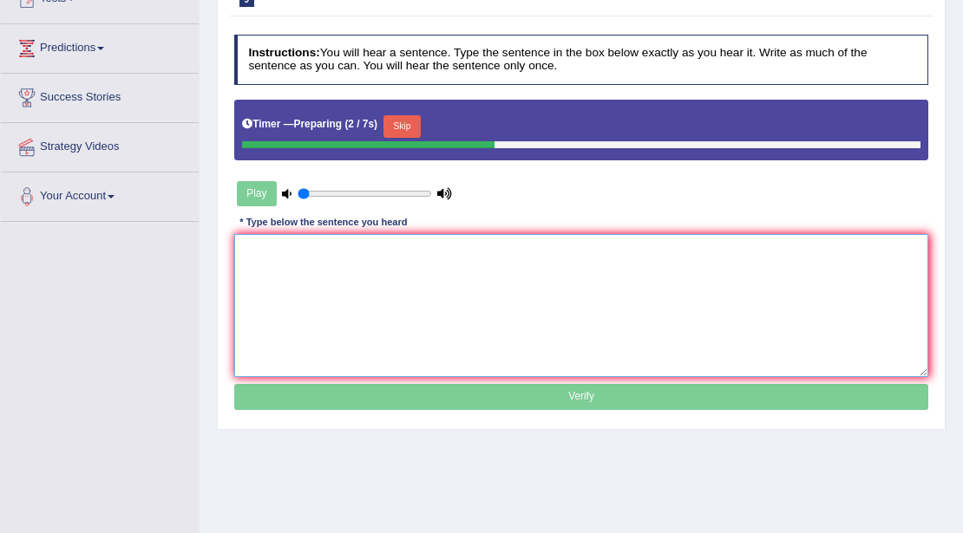
click at [489, 272] on textarea at bounding box center [581, 305] width 695 height 143
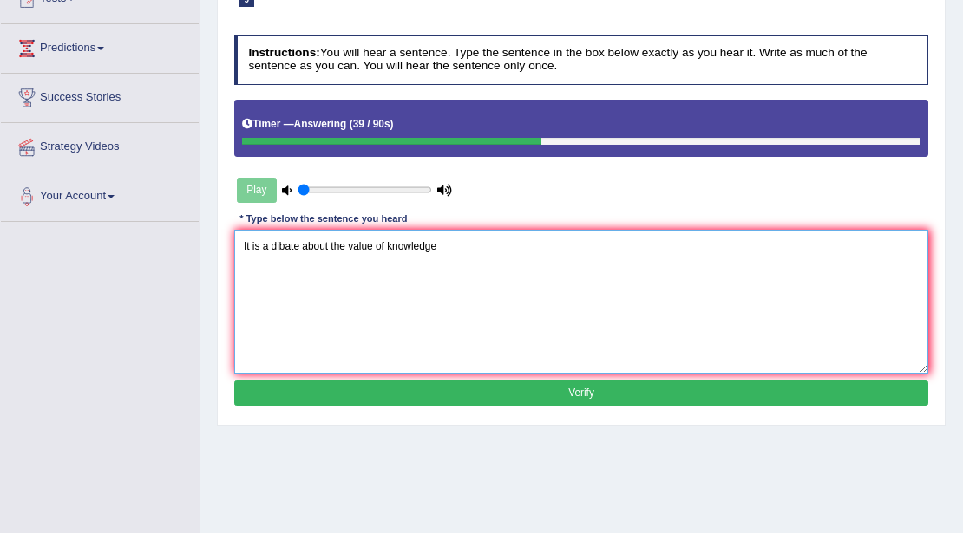
type textarea "It is a dibate about the value of knowledge"
click at [597, 385] on button "Verify" at bounding box center [581, 393] width 695 height 25
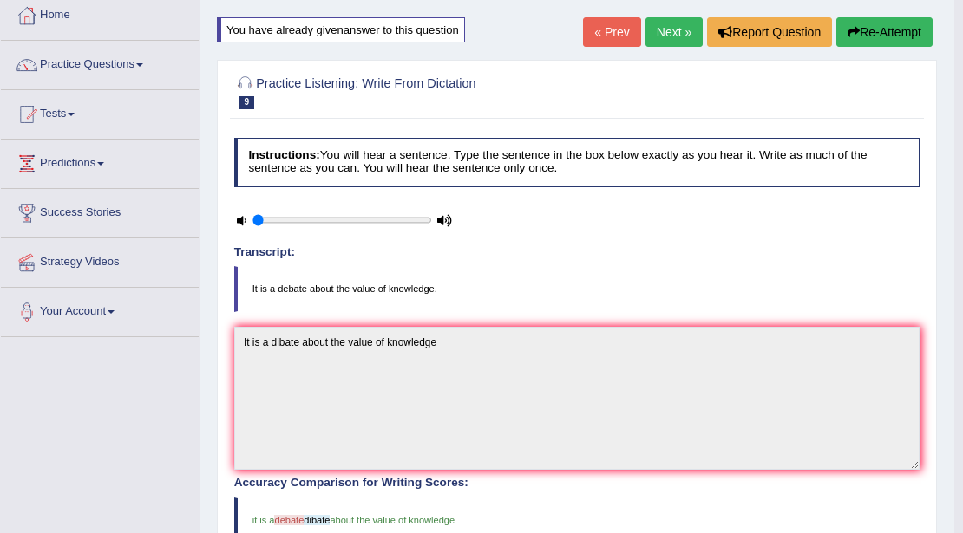
scroll to position [94, 0]
click at [875, 26] on button "Re-Attempt" at bounding box center [884, 32] width 96 height 29
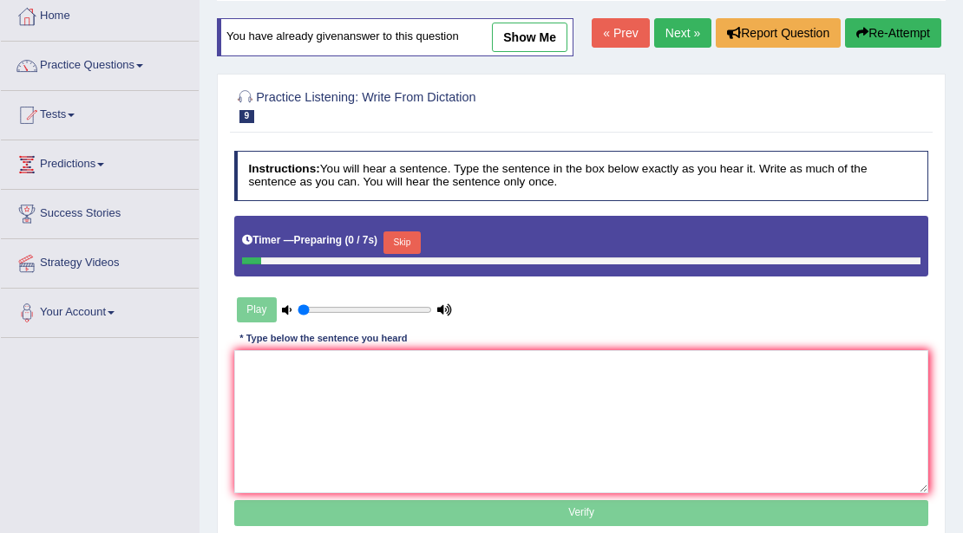
scroll to position [94, 0]
click at [347, 395] on textarea at bounding box center [581, 421] width 695 height 143
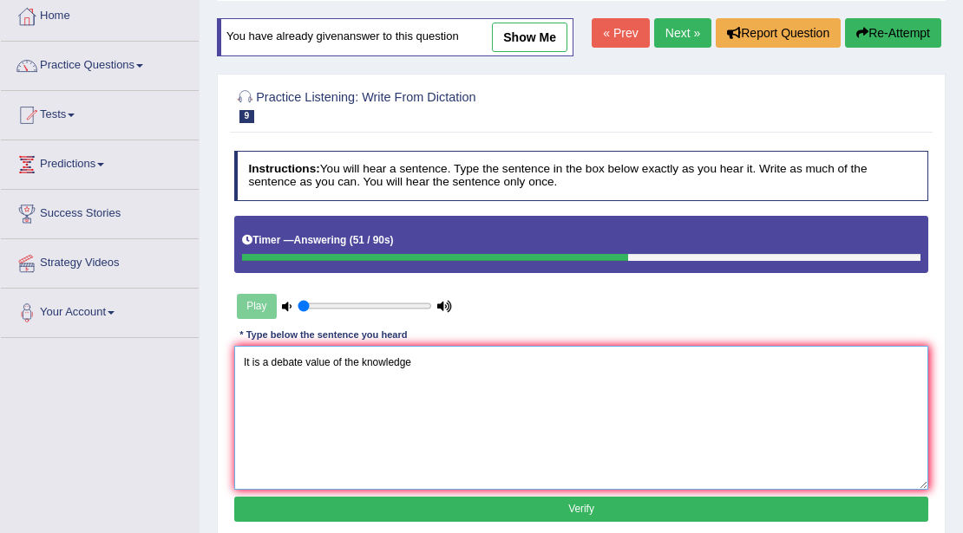
click at [303, 360] on textarea "It is a debate value of the knowledge" at bounding box center [581, 417] width 695 height 143
type textarea "It is a debate about value of the knowledge"
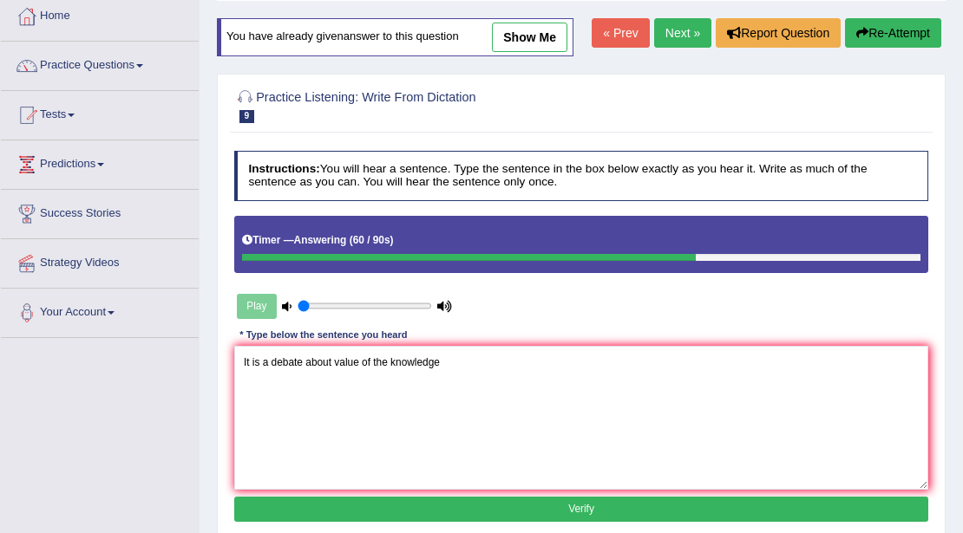
click at [612, 507] on button "Verify" at bounding box center [581, 509] width 695 height 25
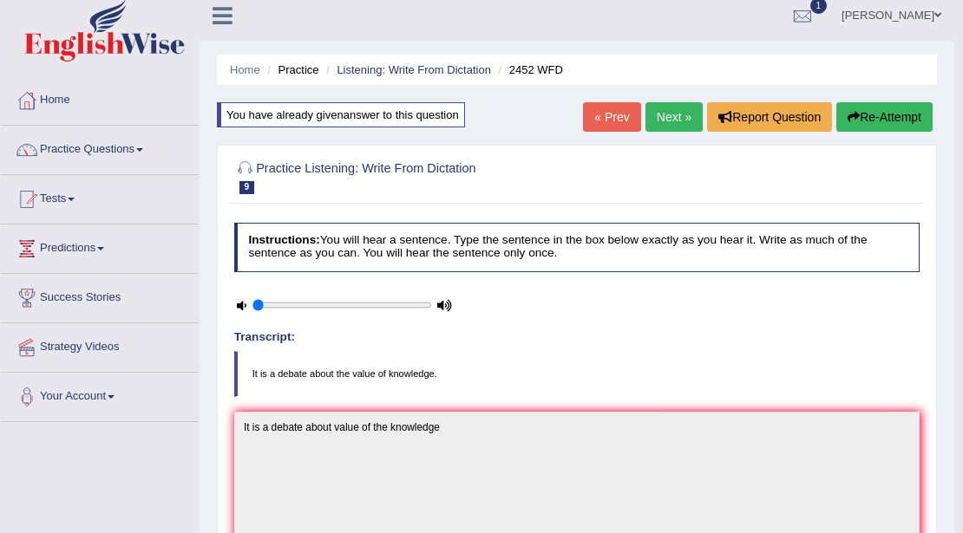
scroll to position [0, 0]
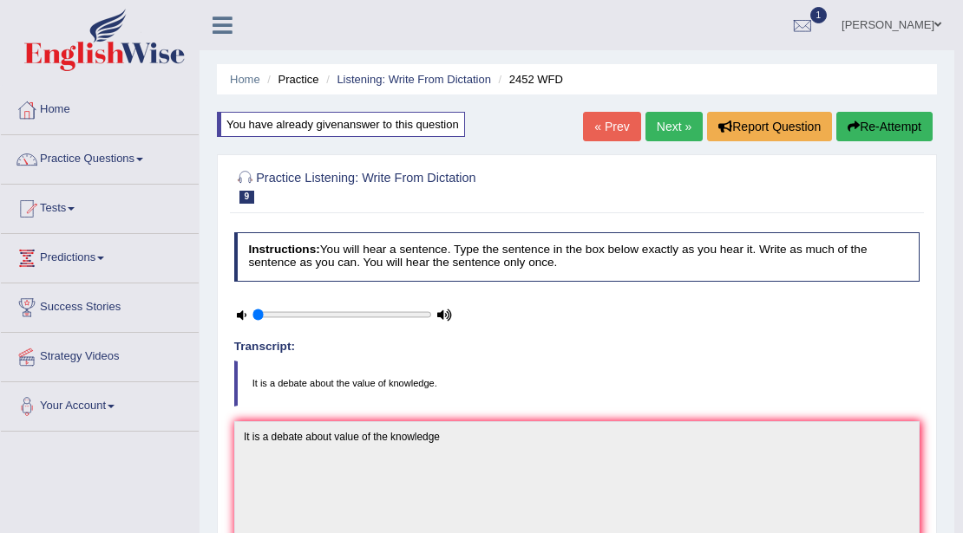
click at [677, 136] on link "Next »" at bounding box center [673, 126] width 57 height 29
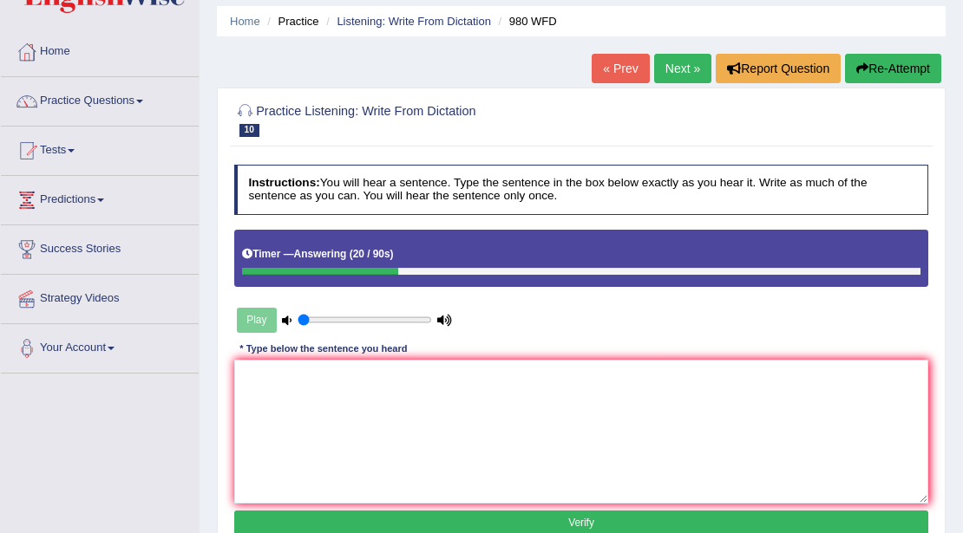
scroll to position [115, 0]
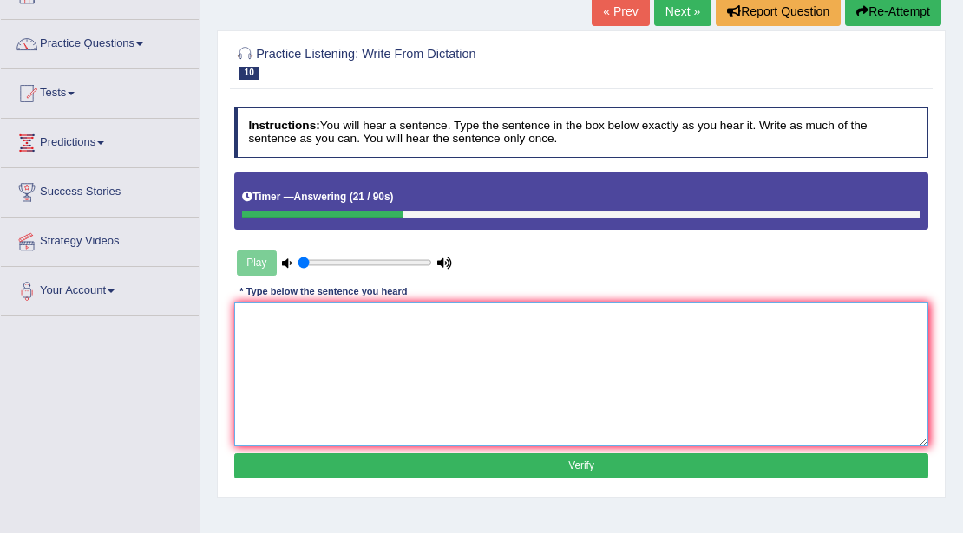
click at [380, 357] on textarea at bounding box center [581, 374] width 695 height 143
type textarea "Your idea discasting about"
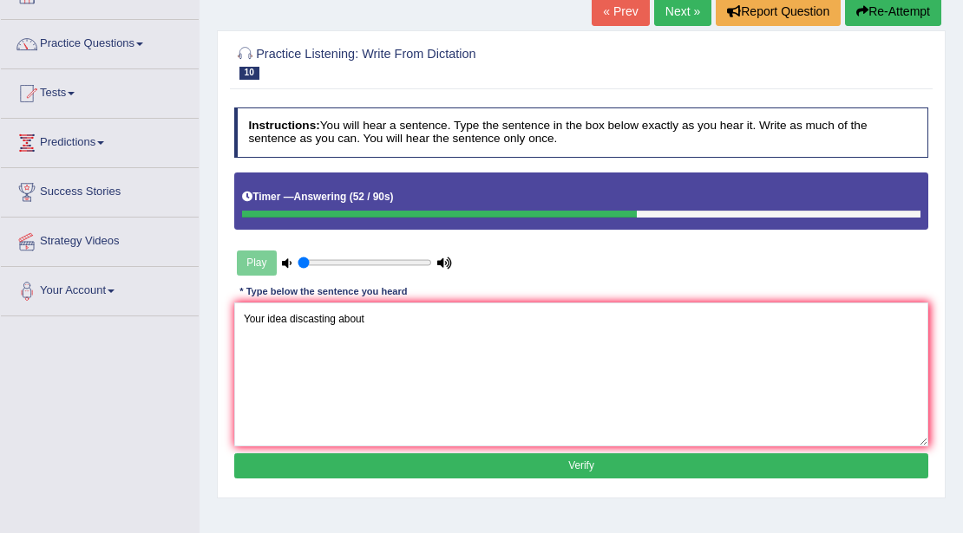
click at [559, 461] on button "Verify" at bounding box center [581, 466] width 695 height 25
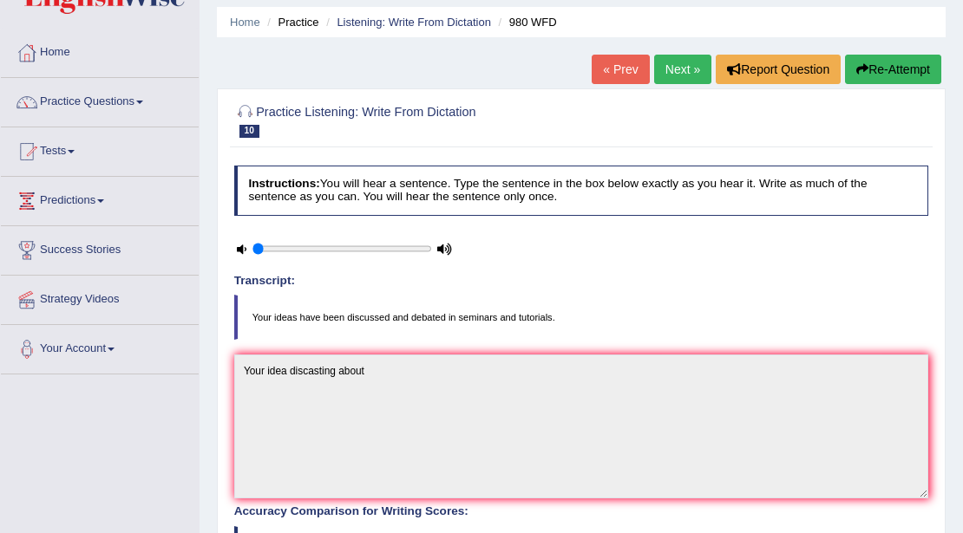
scroll to position [0, 0]
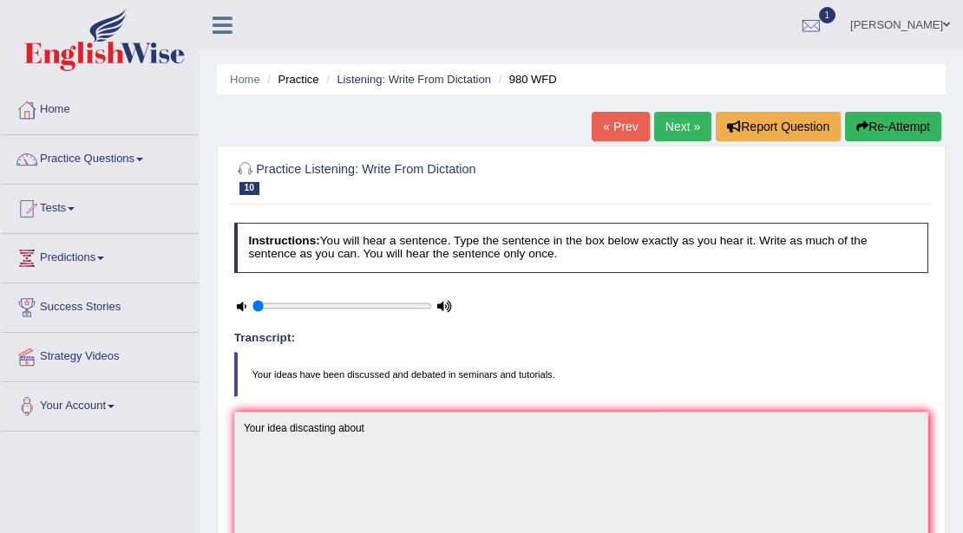
click at [672, 122] on link "Next »" at bounding box center [682, 126] width 57 height 29
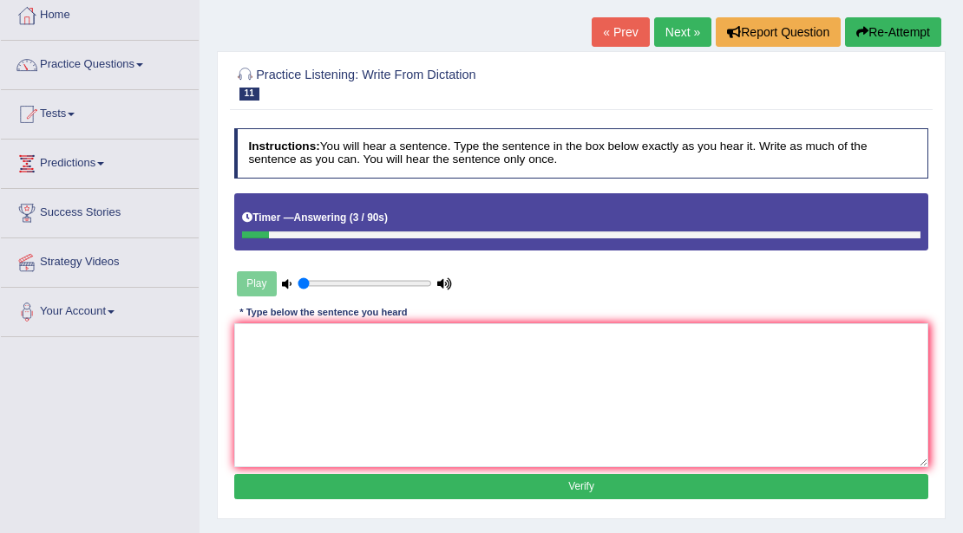
scroll to position [115, 0]
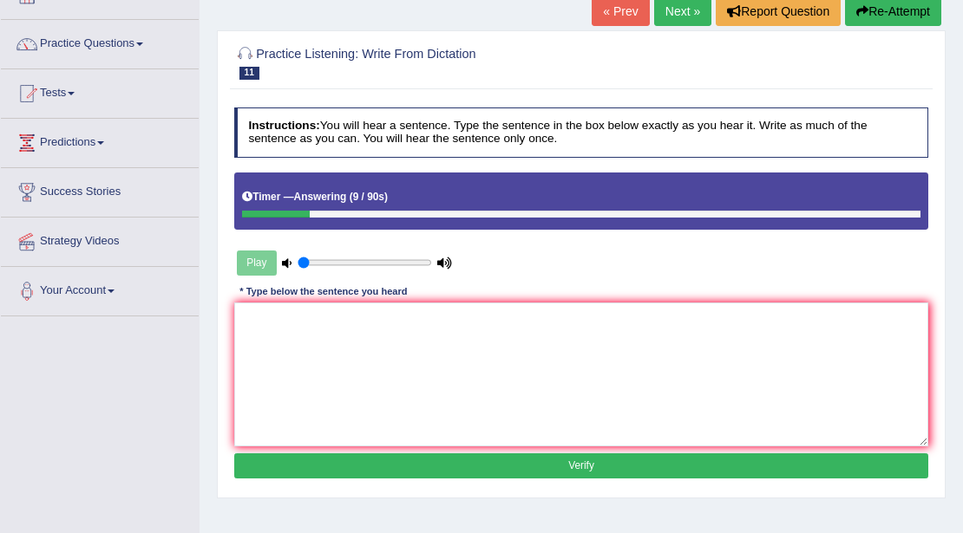
click at [861, 5] on icon "button" at bounding box center [862, 11] width 12 height 12
click at [343, 324] on textarea at bounding box center [581, 374] width 695 height 143
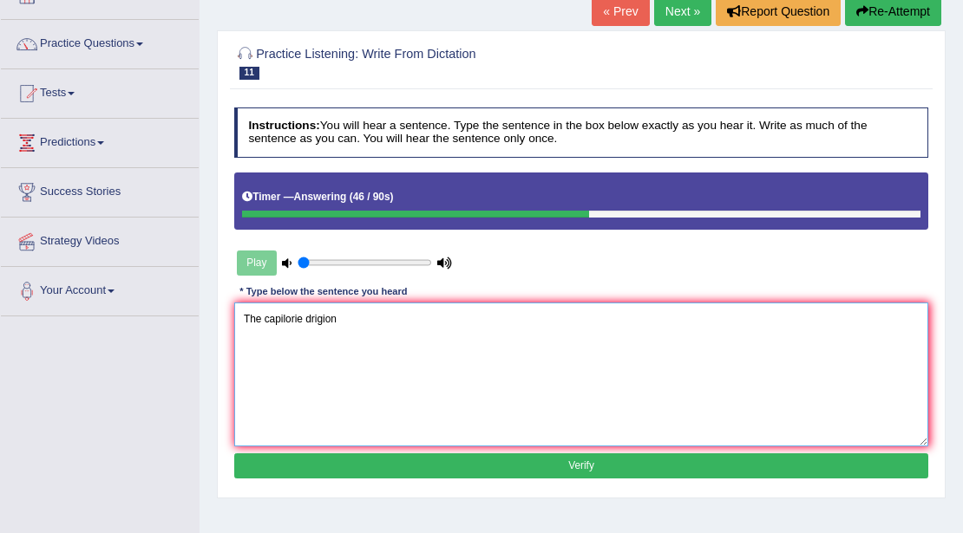
type textarea "The capilorie drigion"
click at [584, 462] on button "Verify" at bounding box center [581, 466] width 695 height 25
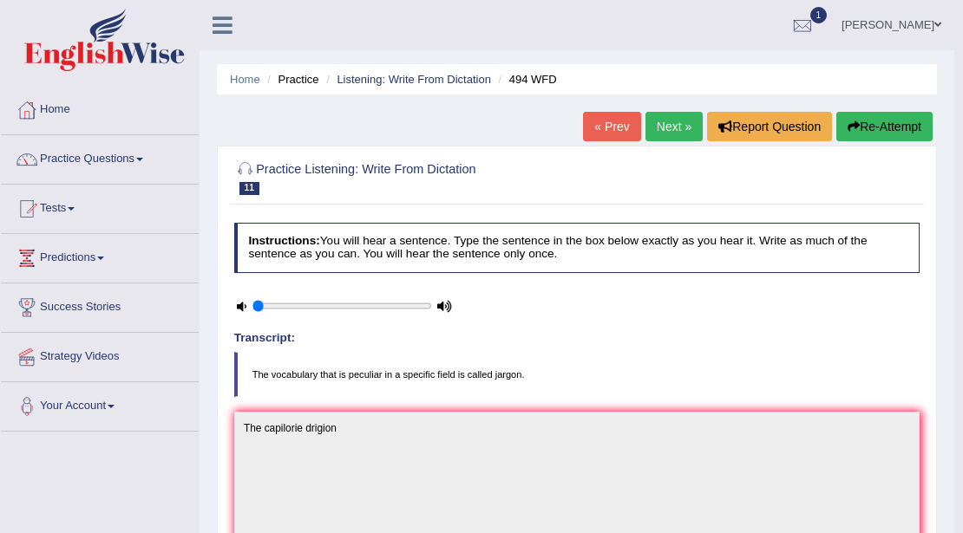
click at [665, 125] on link "Next »" at bounding box center [673, 126] width 57 height 29
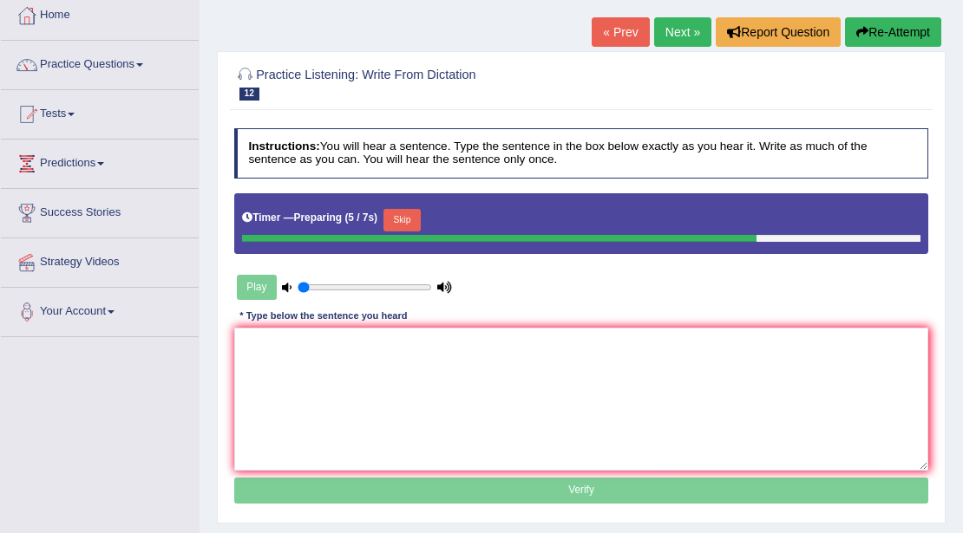
scroll to position [115, 0]
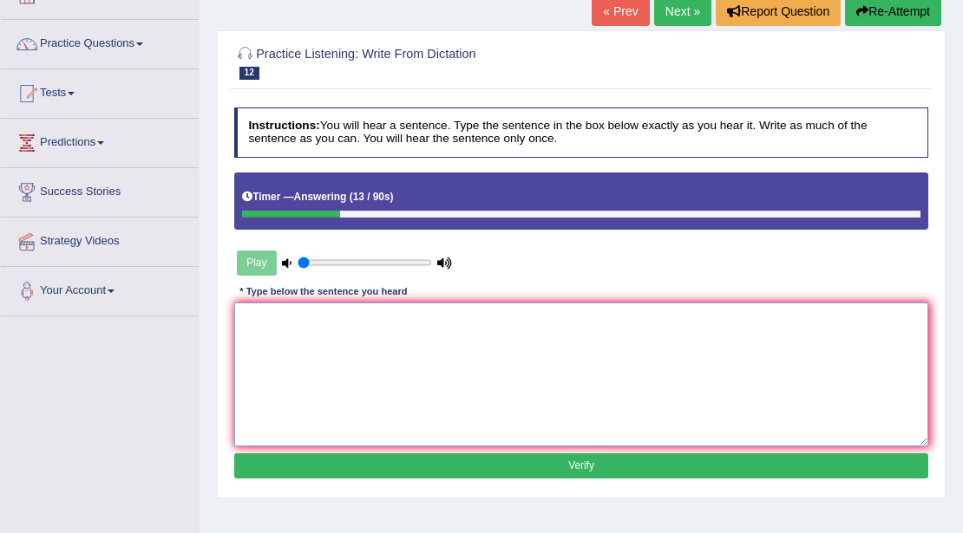
click at [365, 354] on textarea at bounding box center [581, 374] width 695 height 143
type textarea "Like"
click at [571, 459] on button "Verify" at bounding box center [581, 466] width 695 height 25
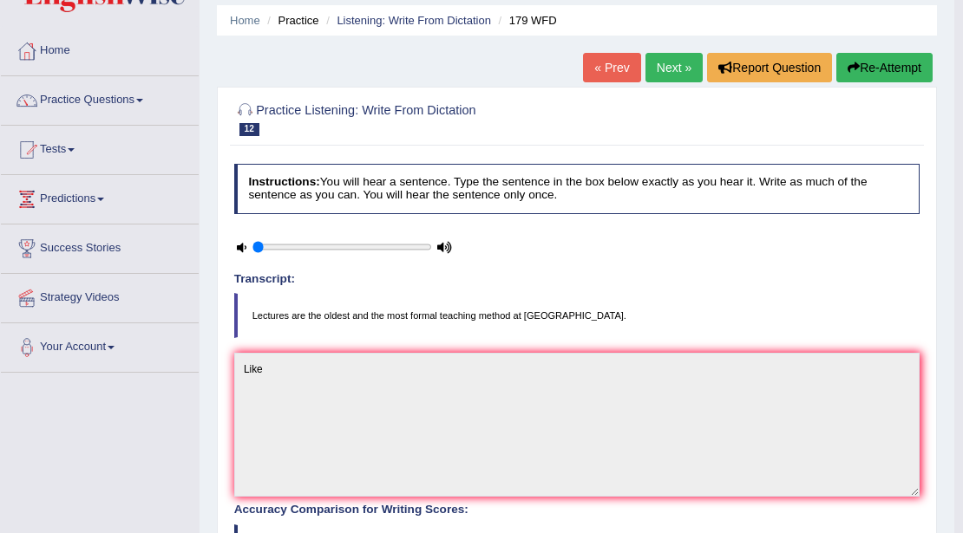
scroll to position [57, 0]
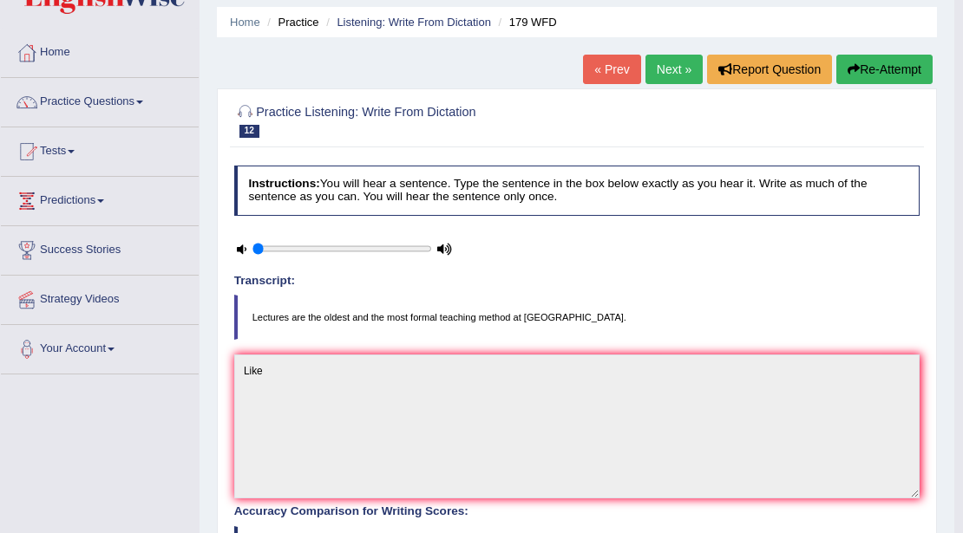
click at [667, 64] on link "Next »" at bounding box center [673, 69] width 57 height 29
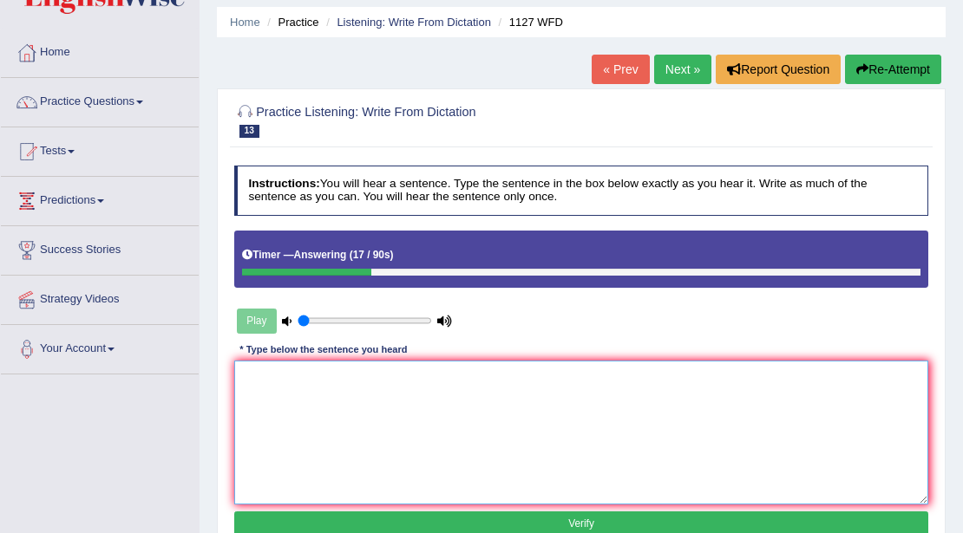
click at [346, 396] on textarea at bounding box center [581, 432] width 695 height 143
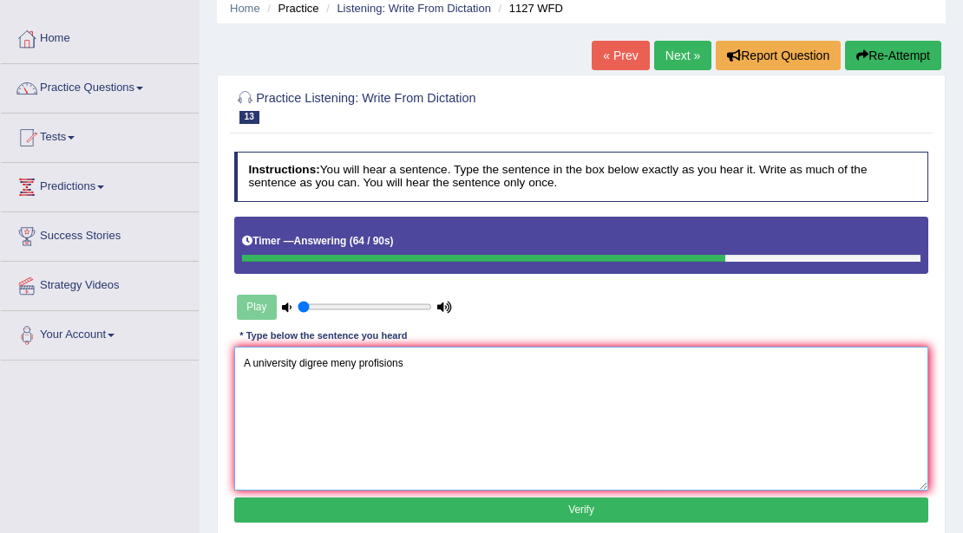
scroll to position [115, 0]
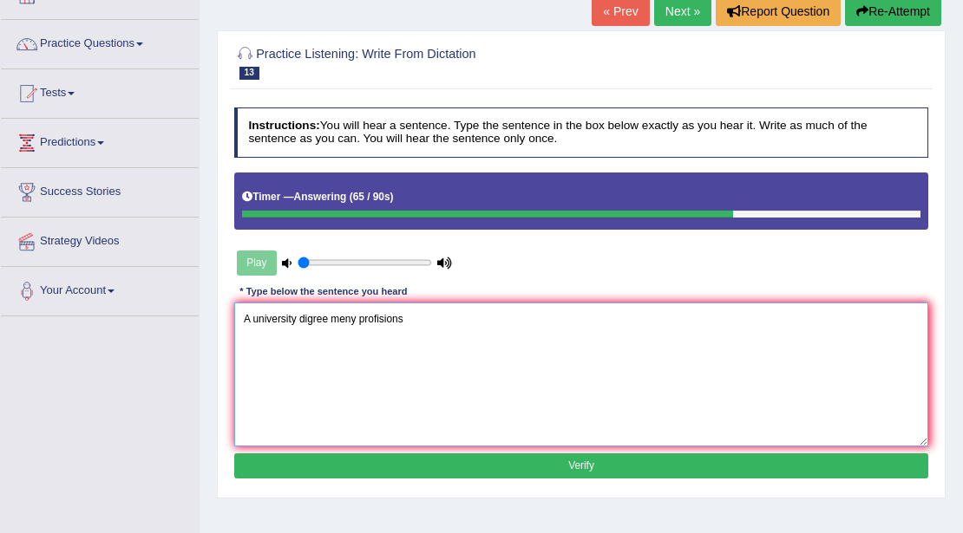
type textarea "A university digree meny profisions"
click at [597, 460] on button "Verify" at bounding box center [581, 466] width 695 height 25
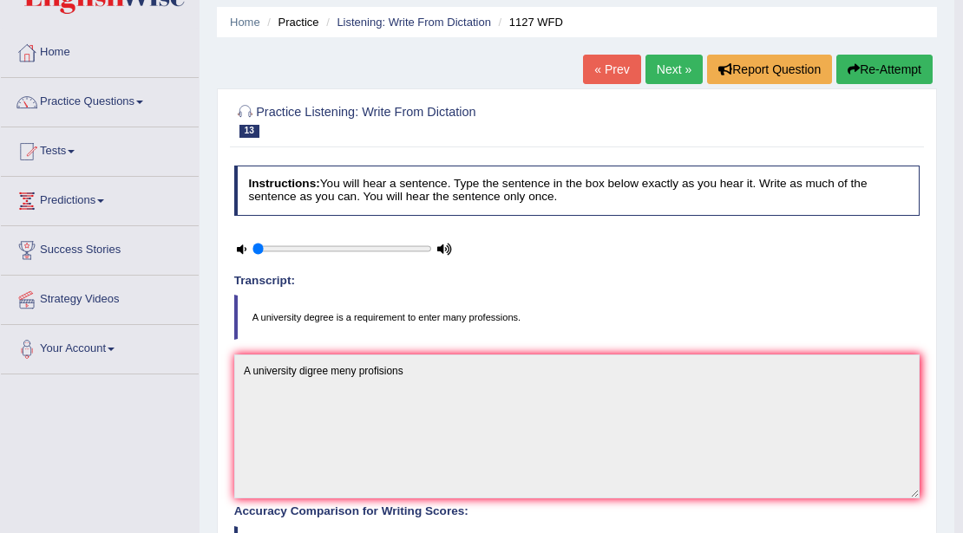
scroll to position [0, 0]
